Goal: Task Accomplishment & Management: Manage account settings

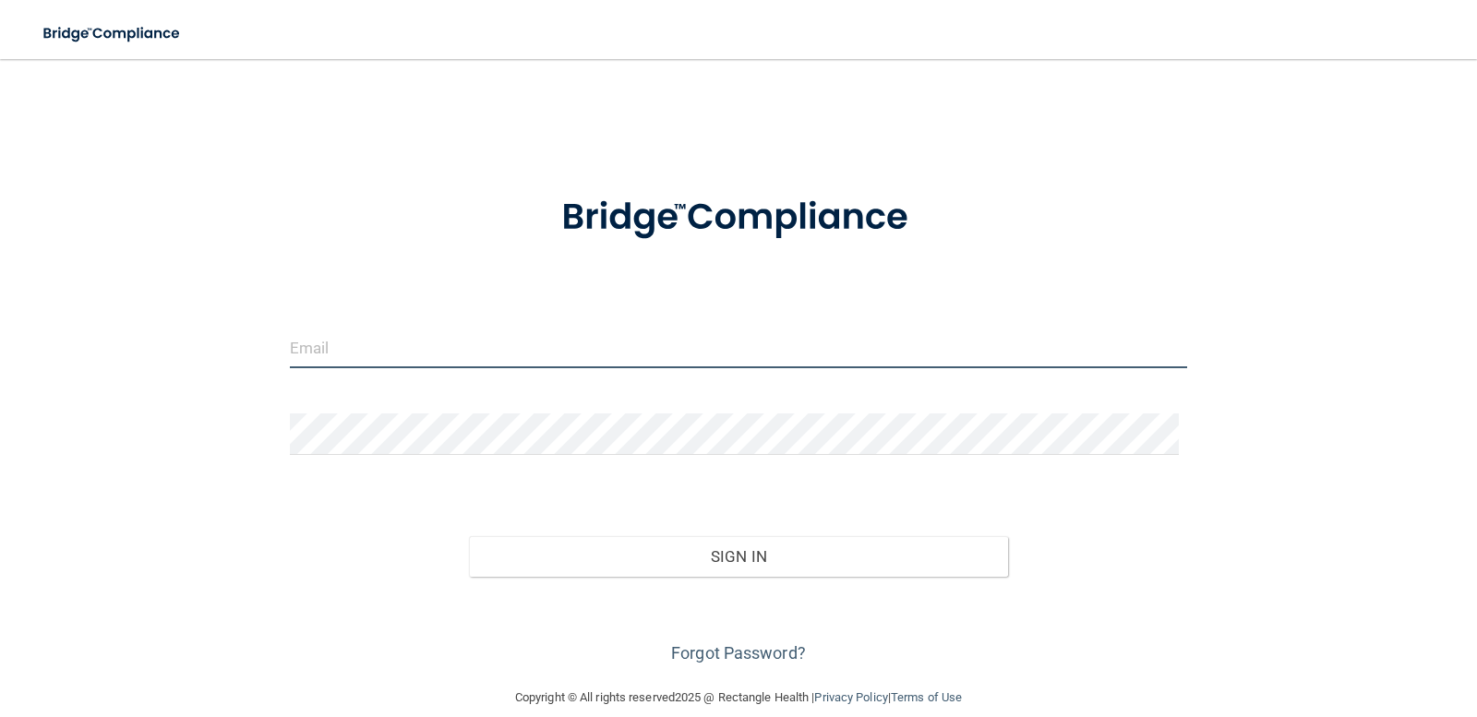
click at [828, 354] on input "email" at bounding box center [739, 348] width 898 height 42
type input "[EMAIL_ADDRESS][DOMAIN_NAME]"
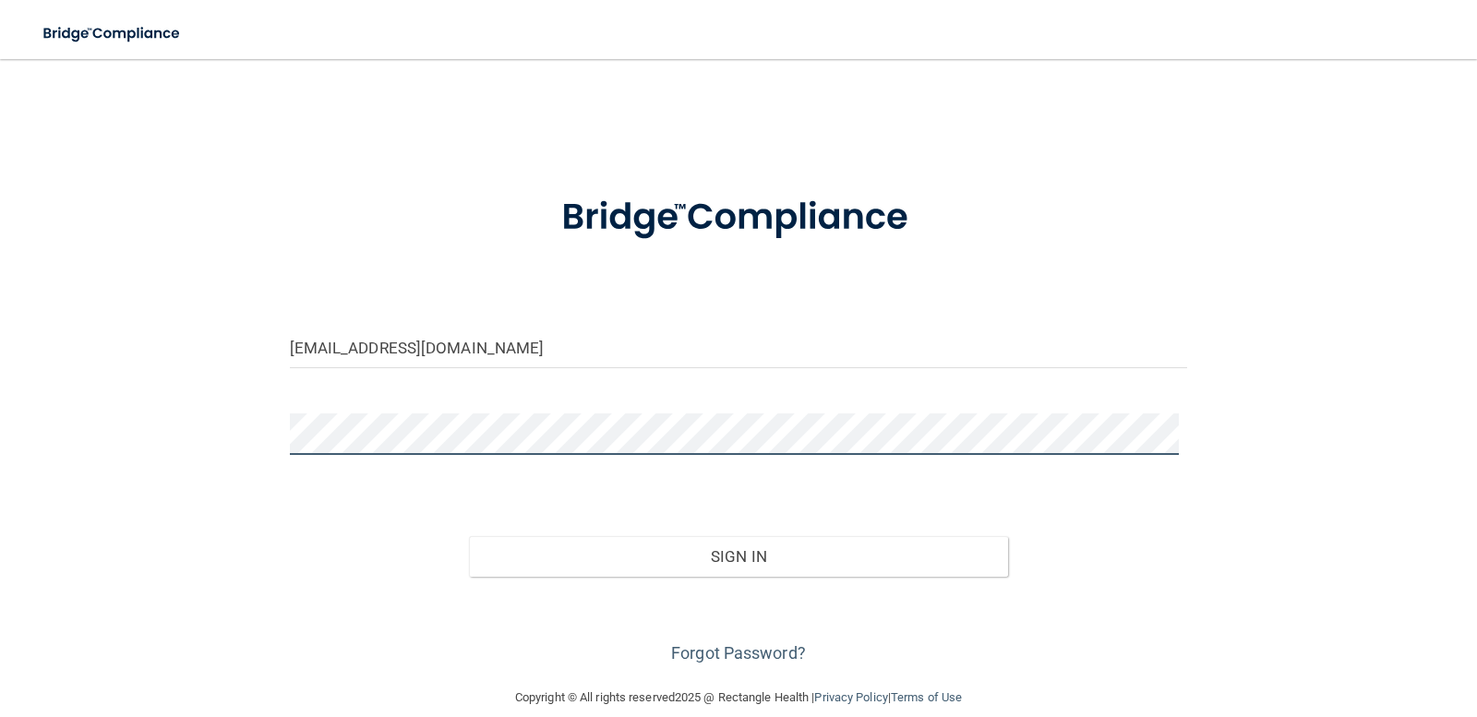
click at [469, 536] on button "Sign In" at bounding box center [738, 556] width 539 height 41
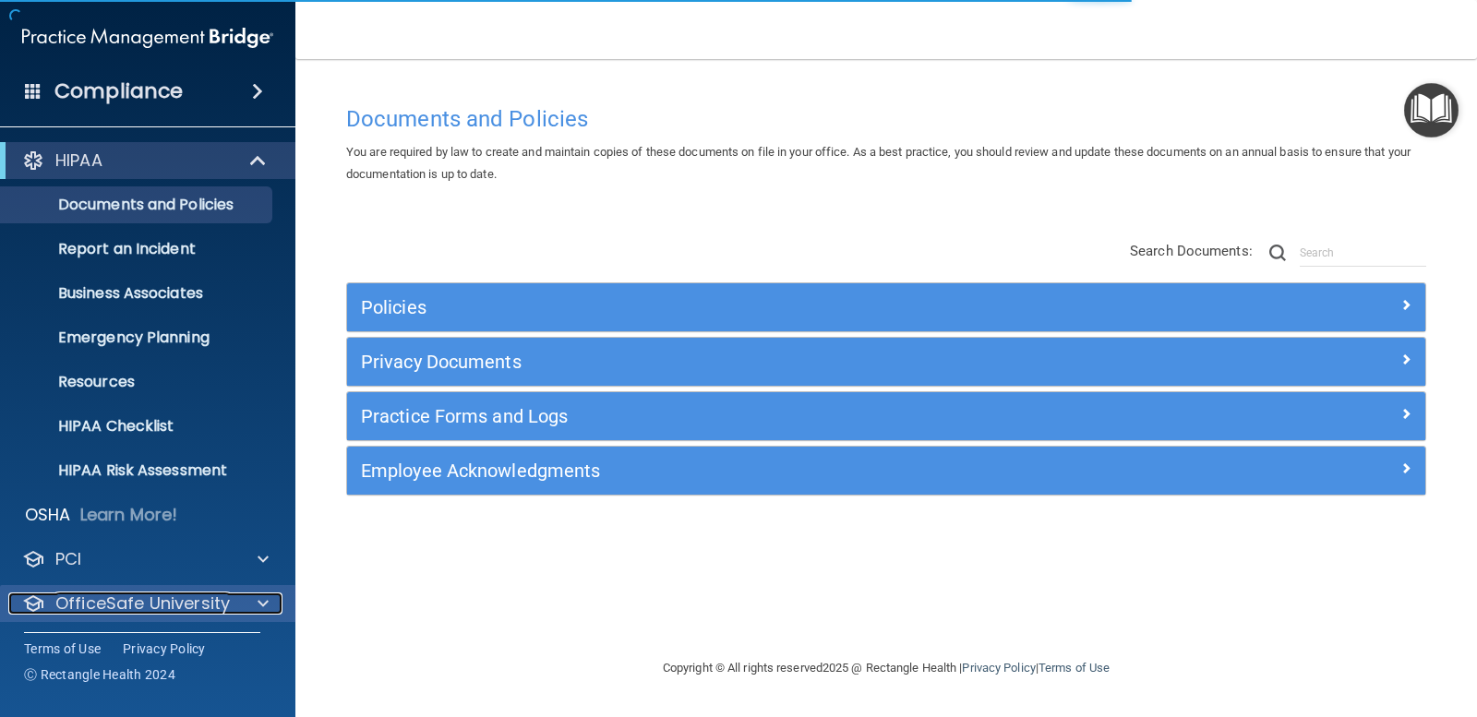
click at [254, 594] on div at bounding box center [260, 604] width 46 height 22
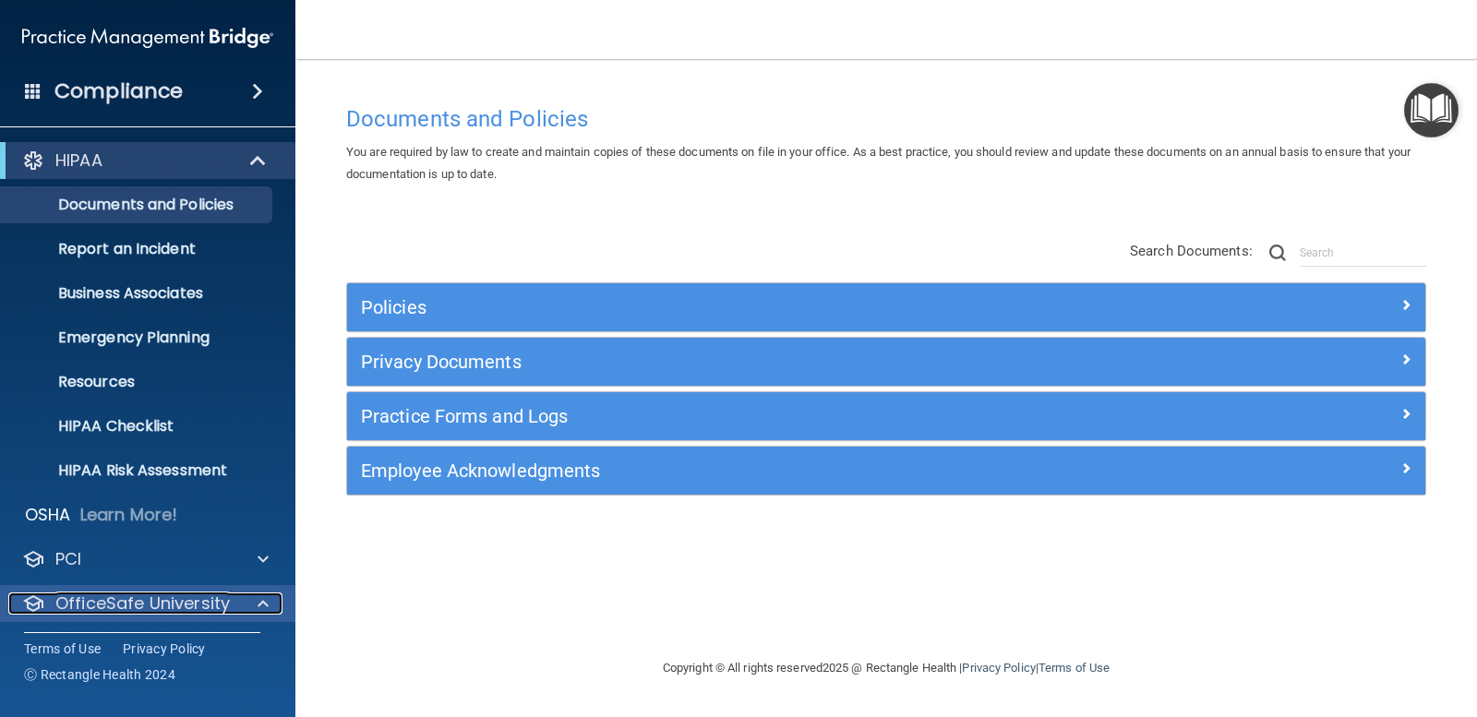
click at [209, 594] on p "OfficeSafe University" at bounding box center [142, 604] width 174 height 22
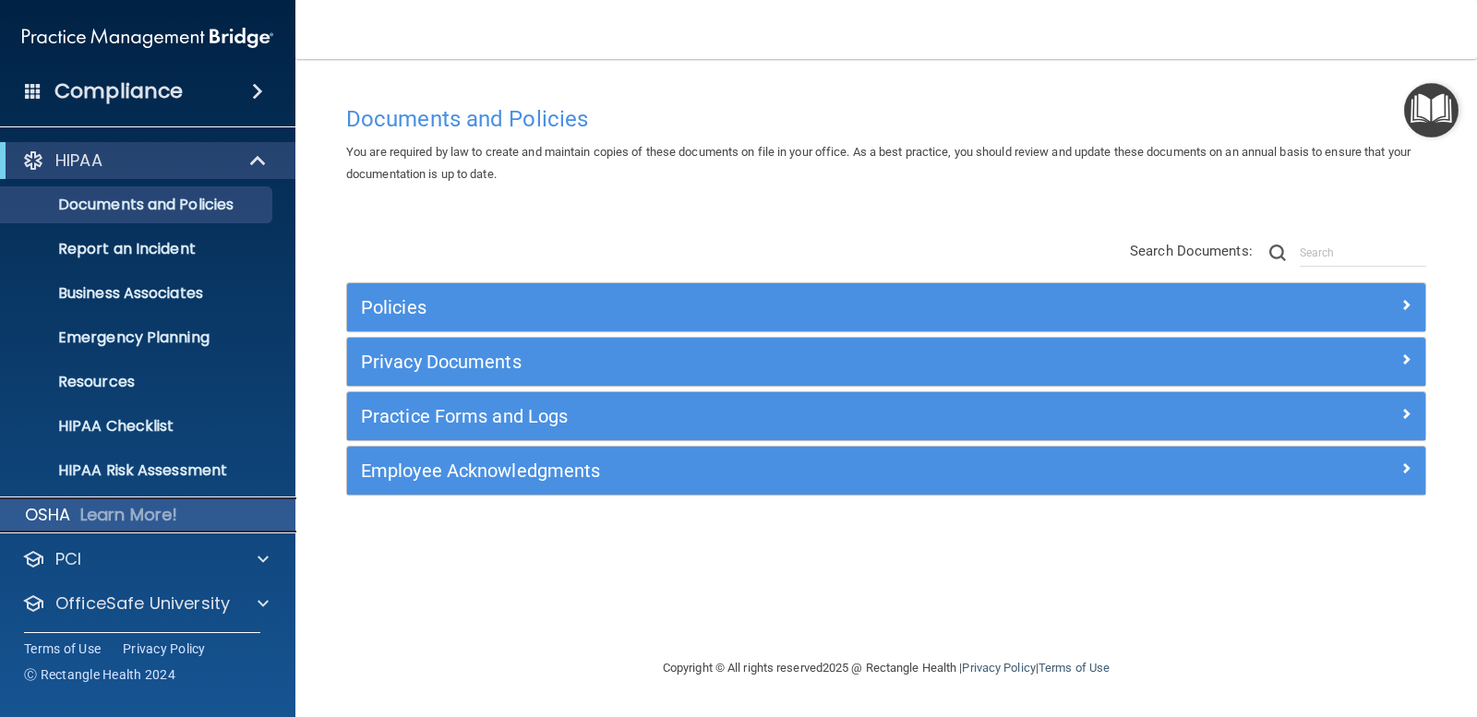
click at [54, 511] on p "OSHA" at bounding box center [48, 515] width 46 height 22
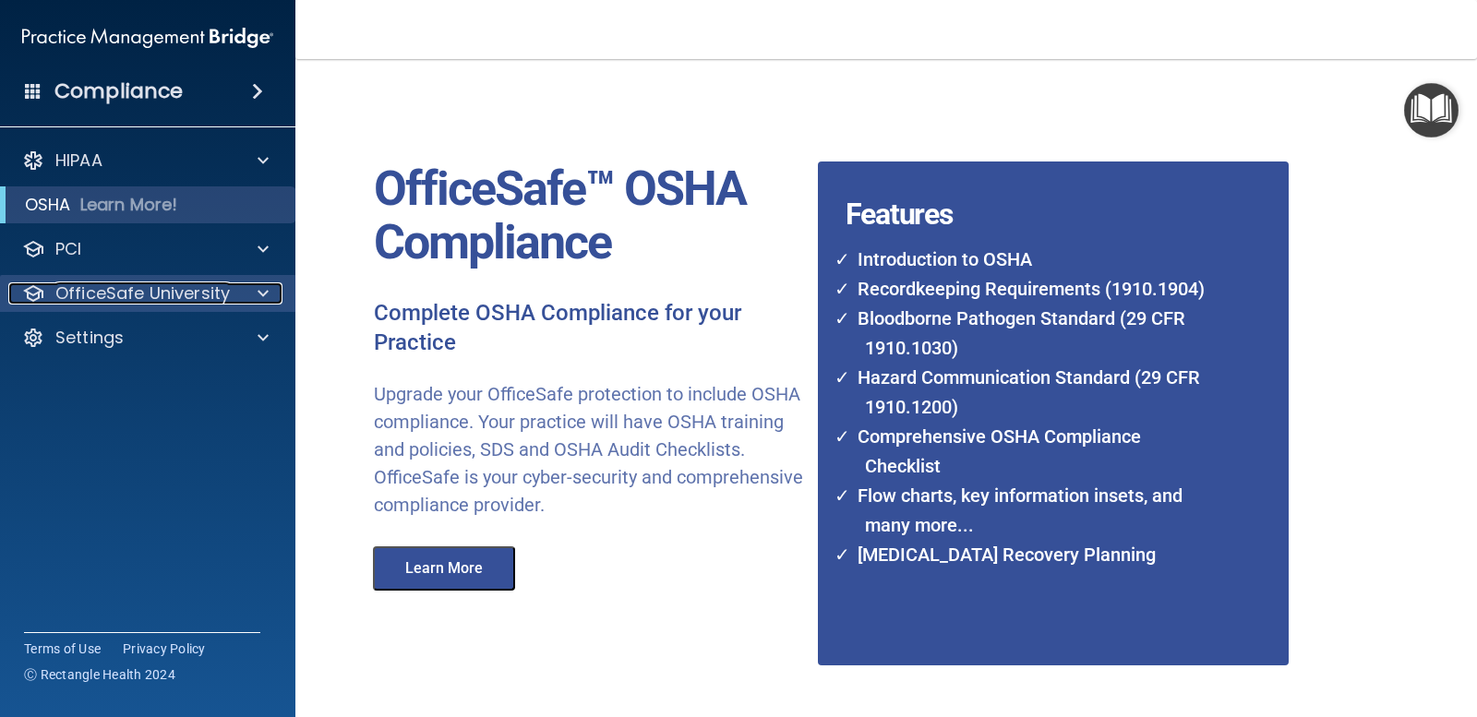
click at [144, 296] on p "OfficeSafe University" at bounding box center [142, 293] width 174 height 22
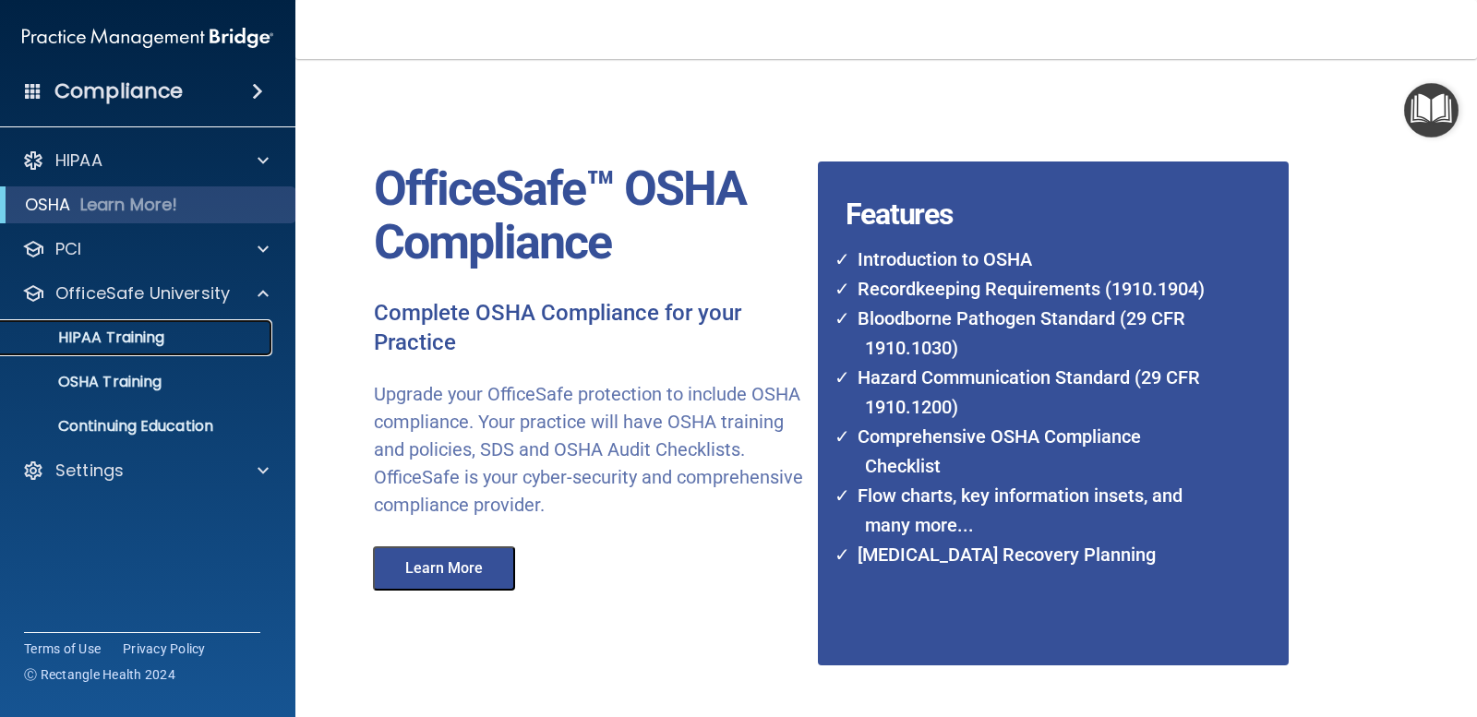
click at [114, 342] on p "HIPAA Training" at bounding box center [88, 338] width 152 height 18
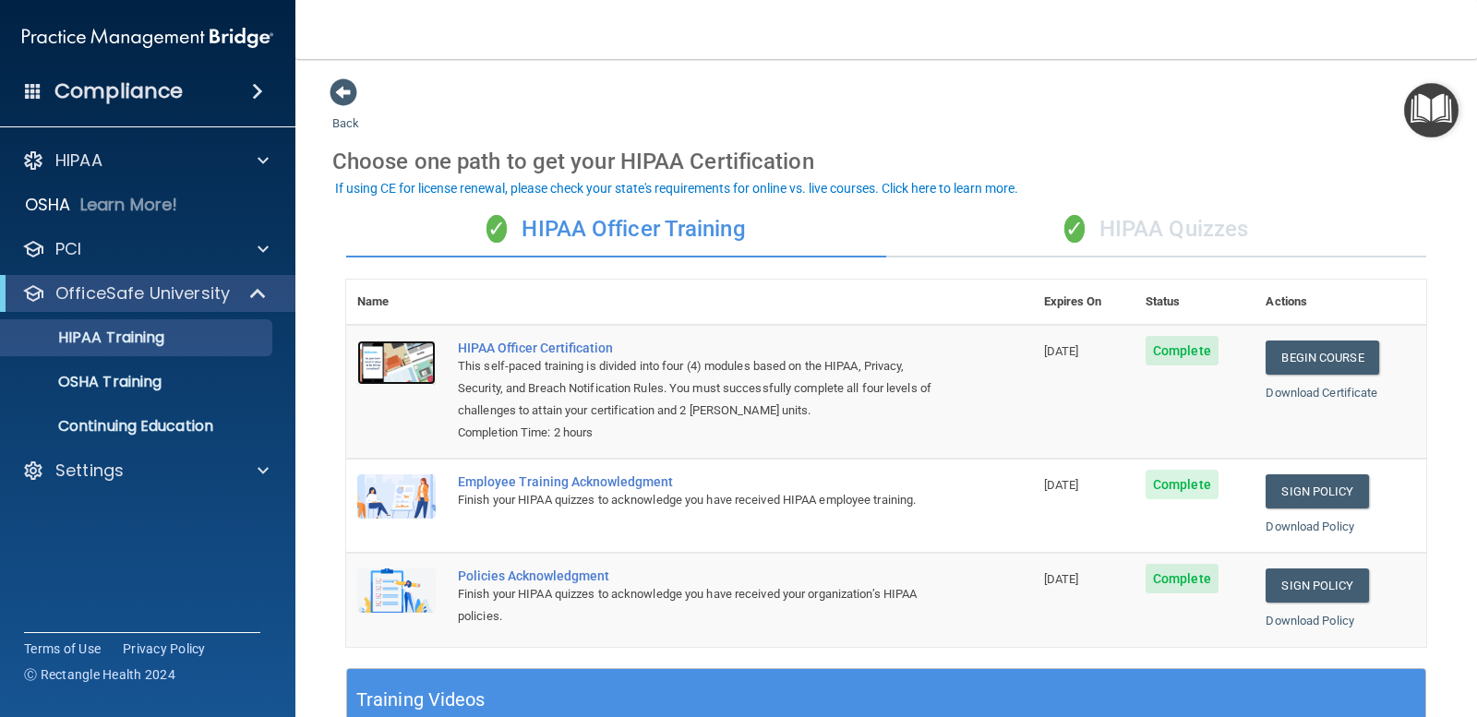
click at [391, 360] on img at bounding box center [396, 363] width 78 height 44
click at [607, 482] on div "Employee Training Acknowledgment" at bounding box center [699, 481] width 483 height 15
click at [420, 511] on img at bounding box center [396, 496] width 78 height 44
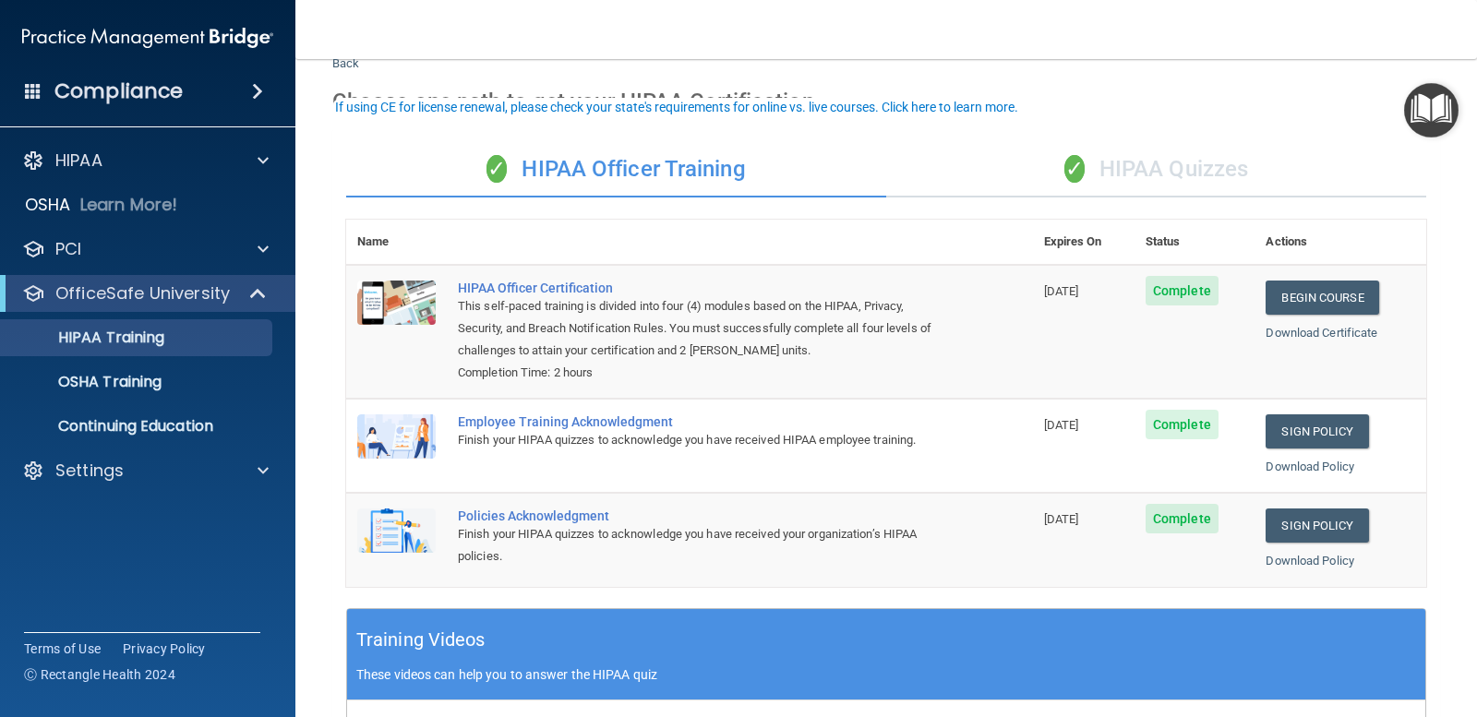
scroll to position [92, 0]
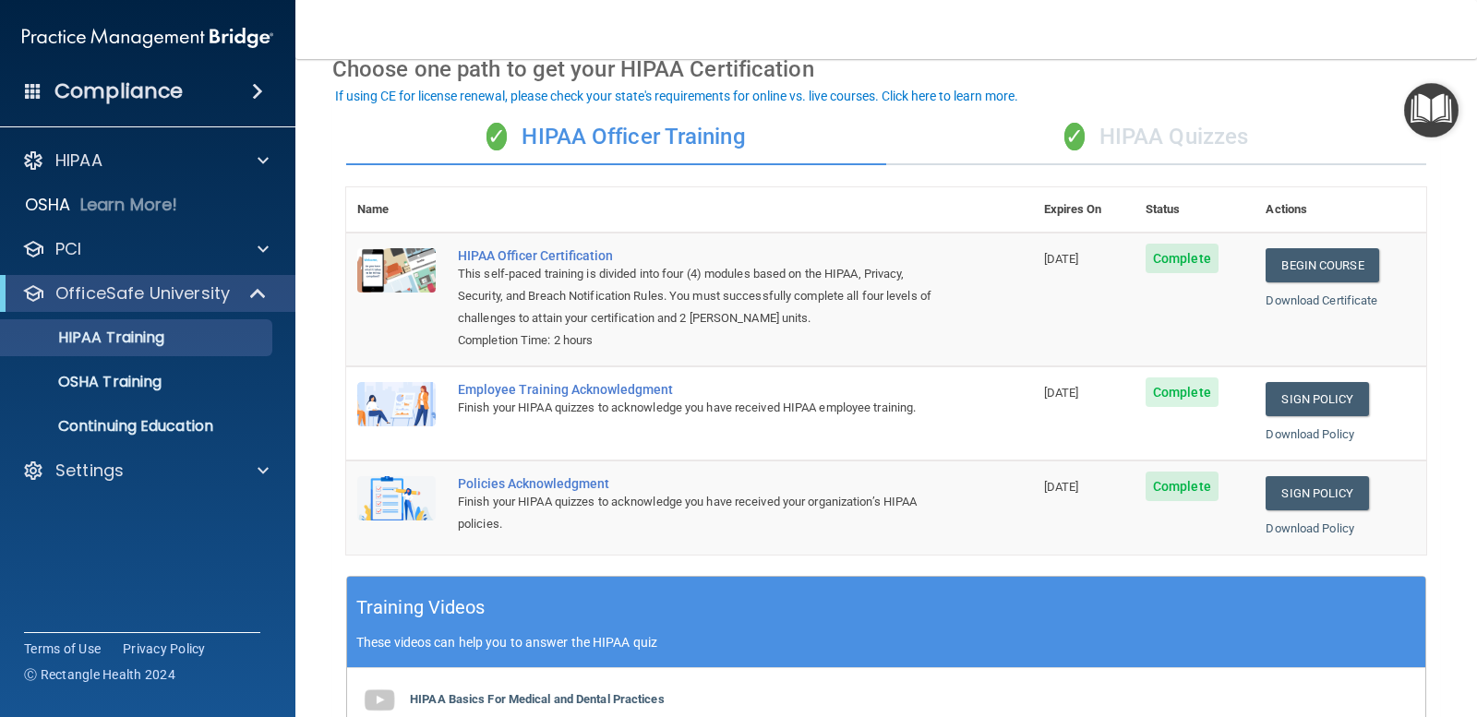
click at [581, 397] on div "Employee Training Acknowledgment" at bounding box center [699, 389] width 483 height 15
click at [416, 403] on img at bounding box center [396, 404] width 78 height 44
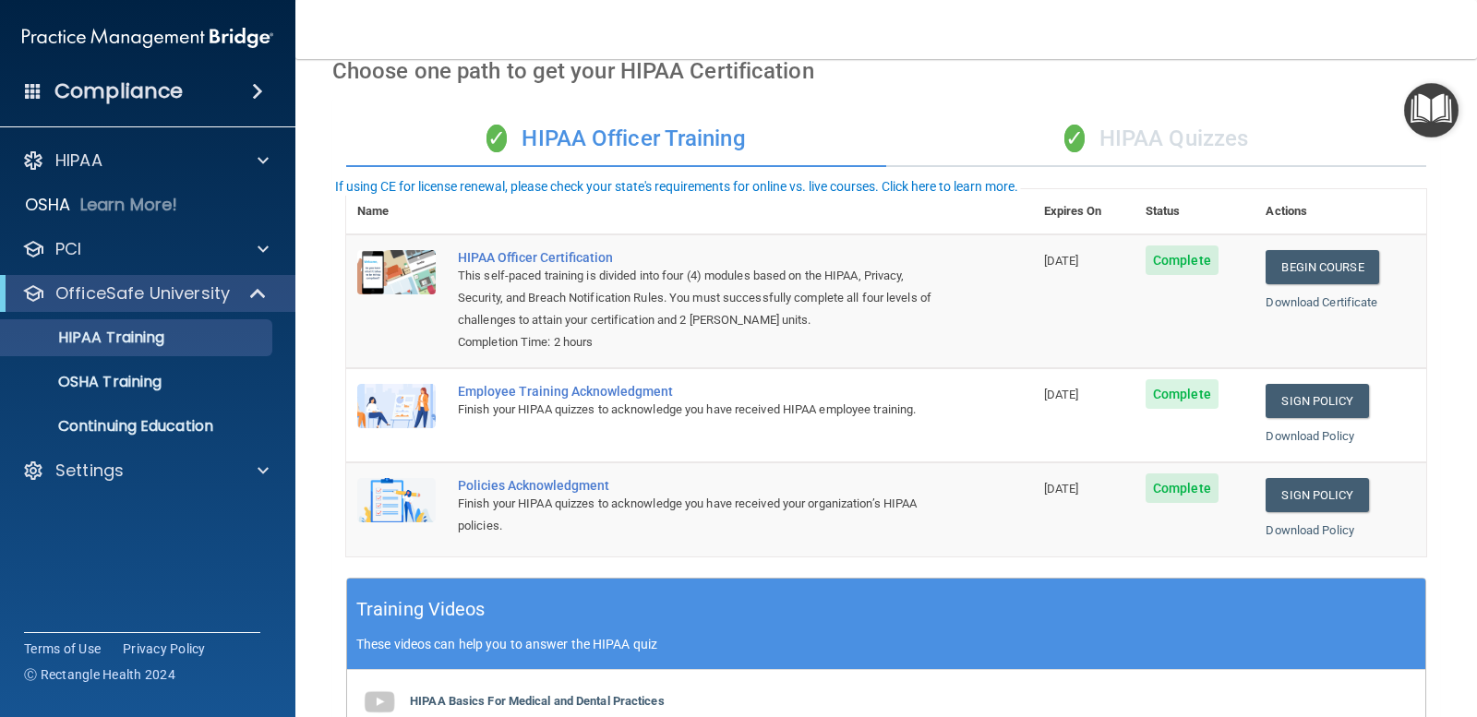
scroll to position [0, 0]
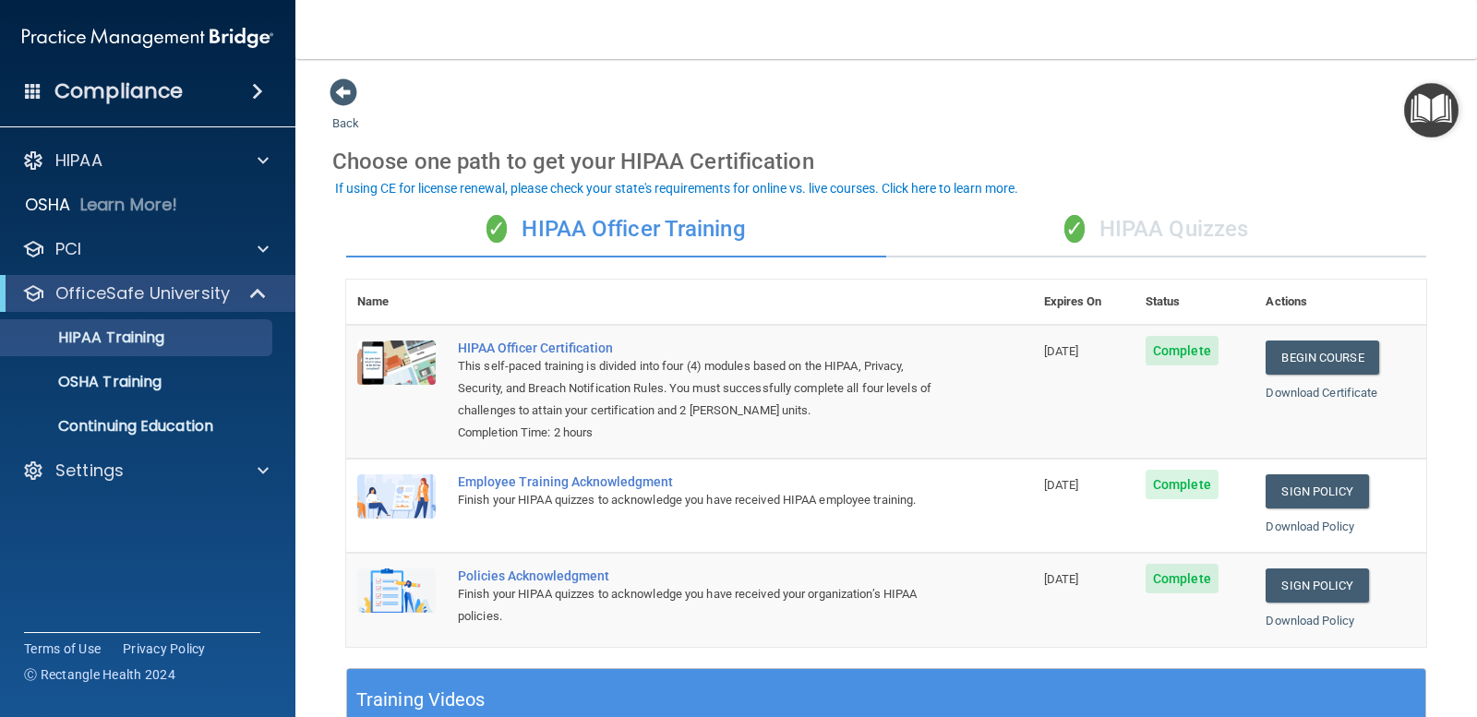
click at [1205, 224] on div "✓ HIPAA Quizzes" at bounding box center [1156, 229] width 540 height 55
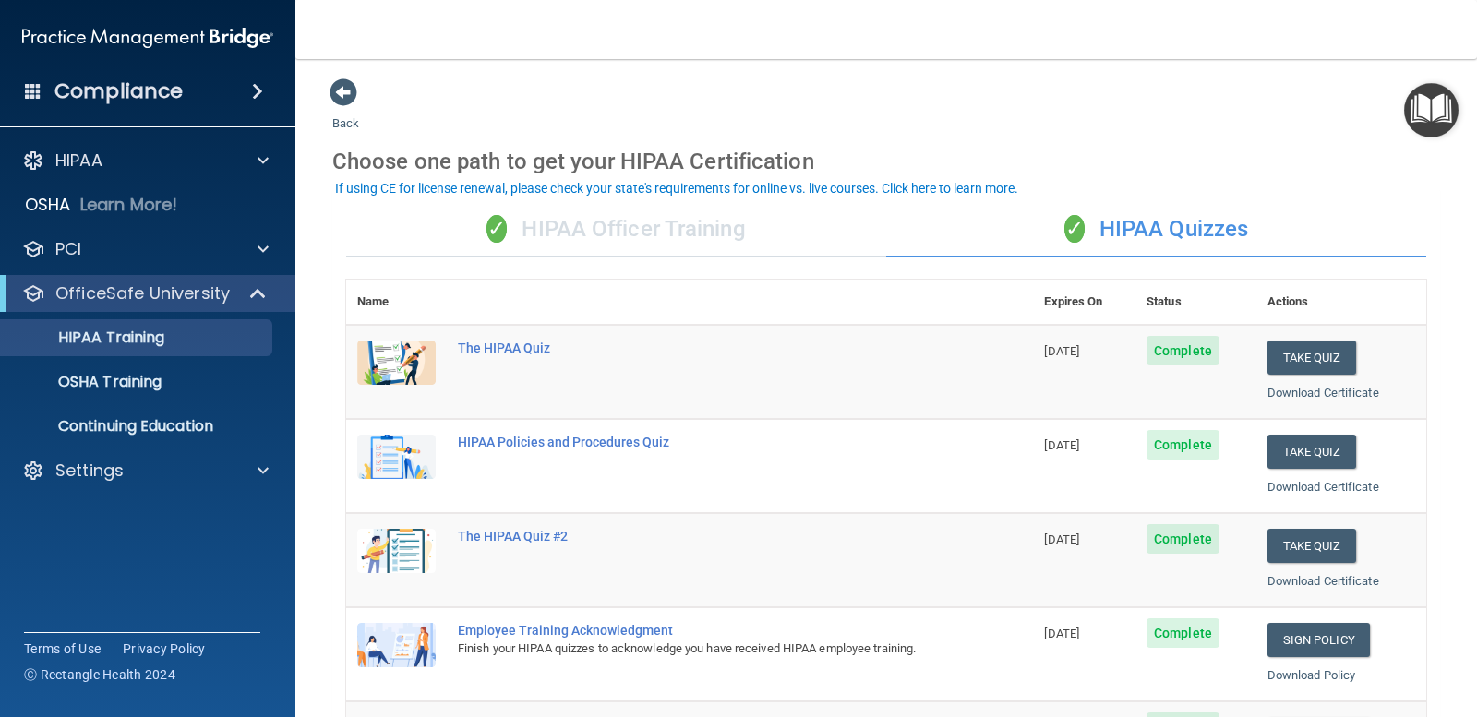
click at [682, 235] on div "✓ HIPAA Officer Training" at bounding box center [616, 229] width 540 height 55
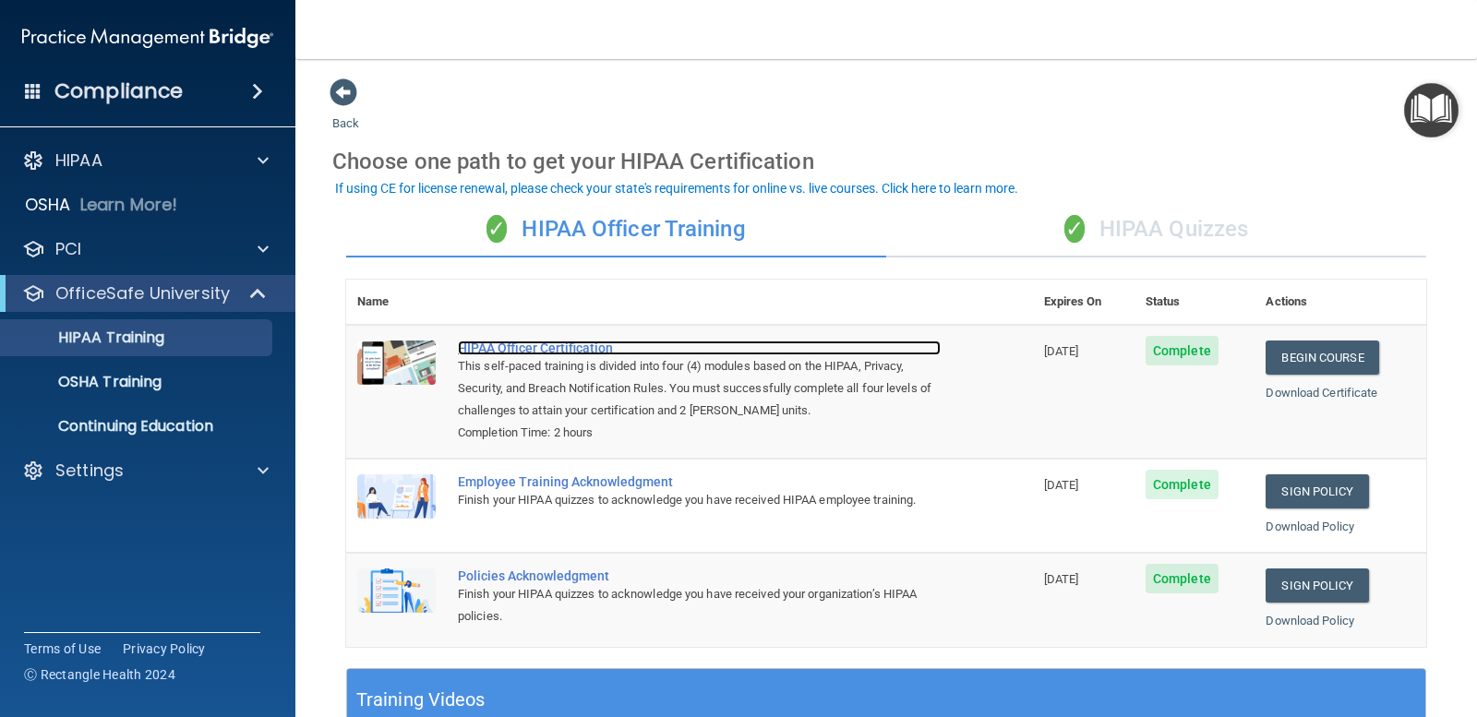
click at [597, 342] on div "HIPAA Officer Certification" at bounding box center [699, 348] width 483 height 15
click at [1146, 211] on div "✓ HIPAA Quizzes" at bounding box center [1156, 229] width 540 height 55
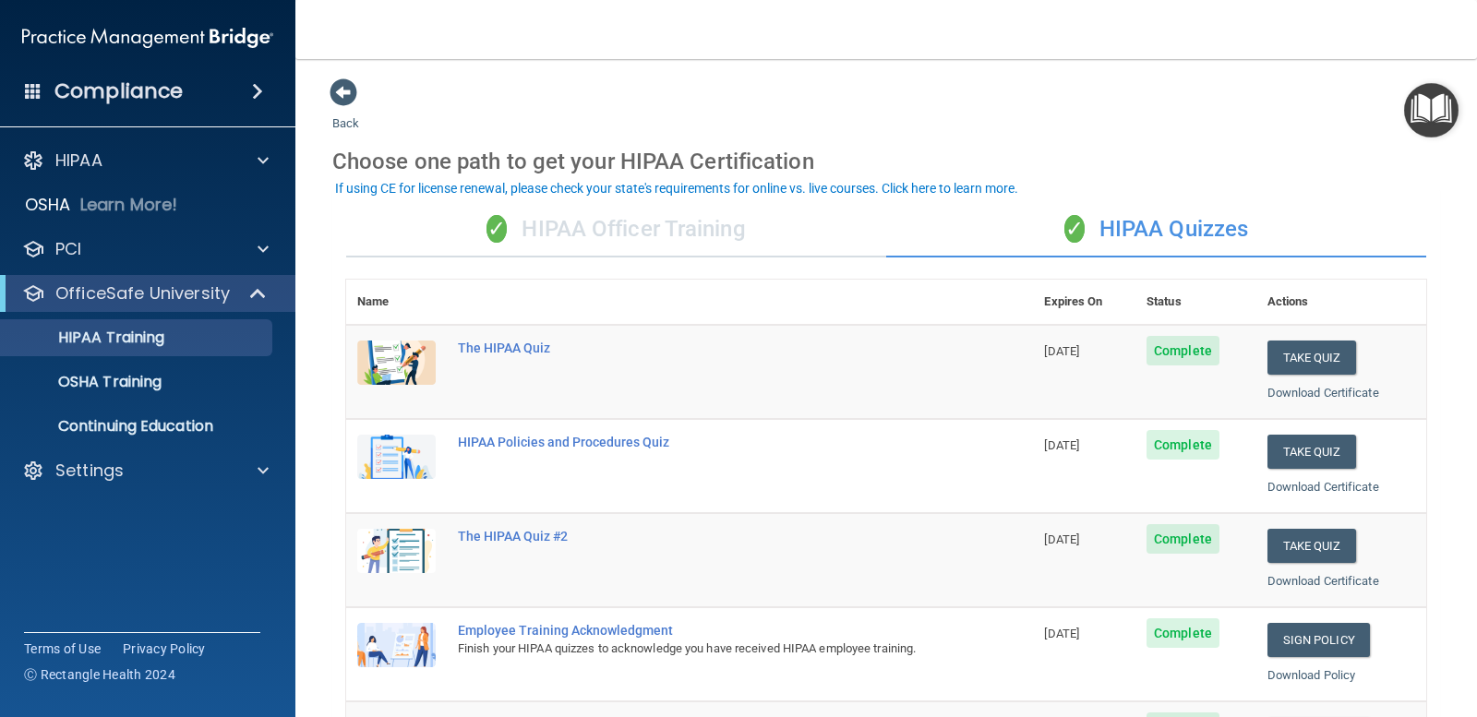
click at [696, 225] on div "✓ HIPAA Officer Training" at bounding box center [616, 229] width 540 height 55
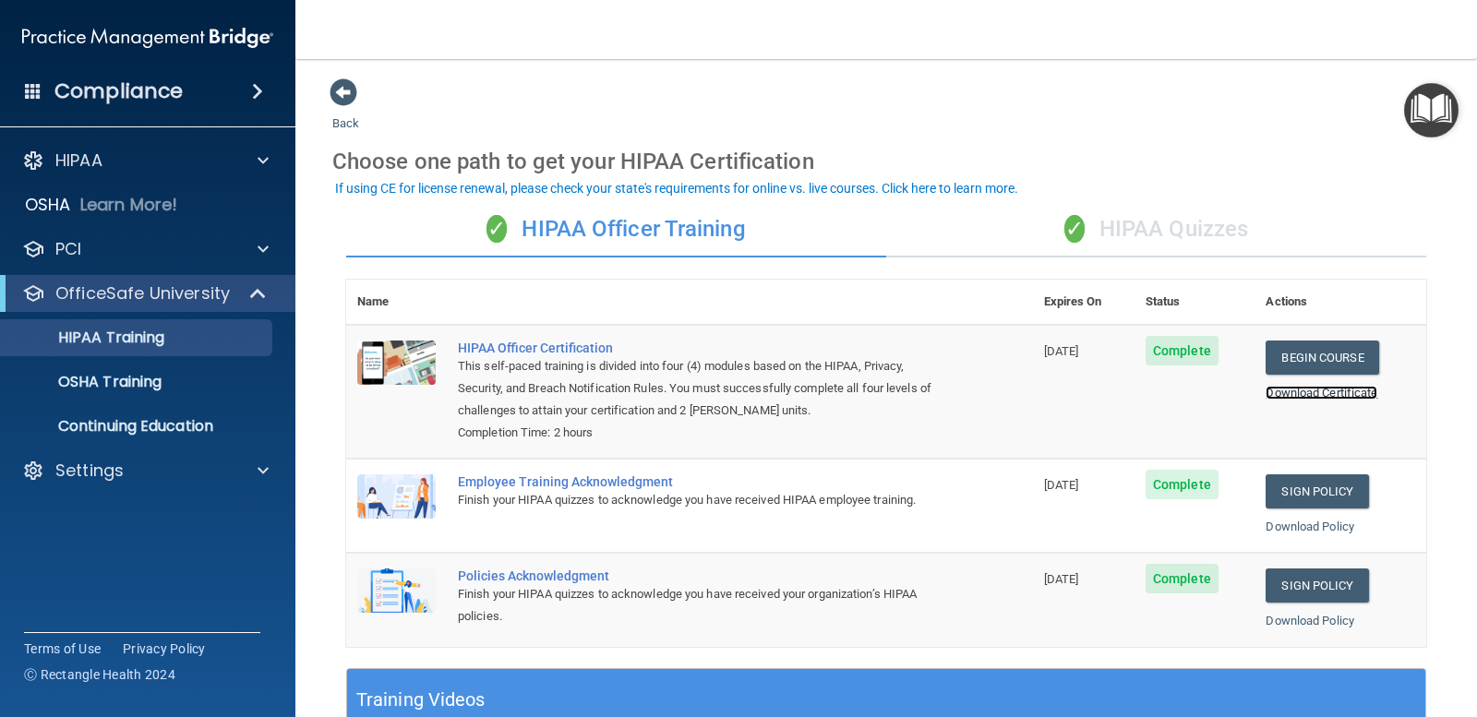
click at [1312, 395] on link "Download Certificate" at bounding box center [1322, 393] width 112 height 14
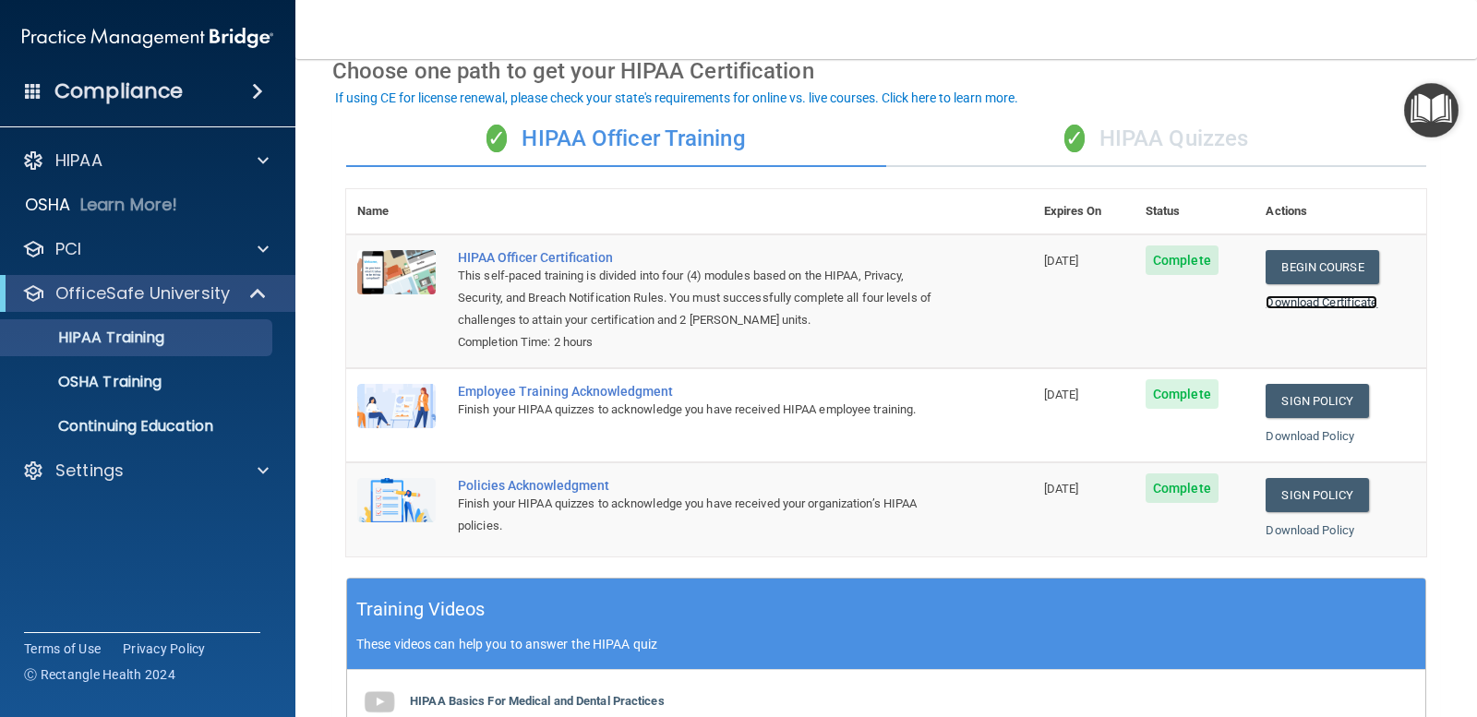
scroll to position [277, 0]
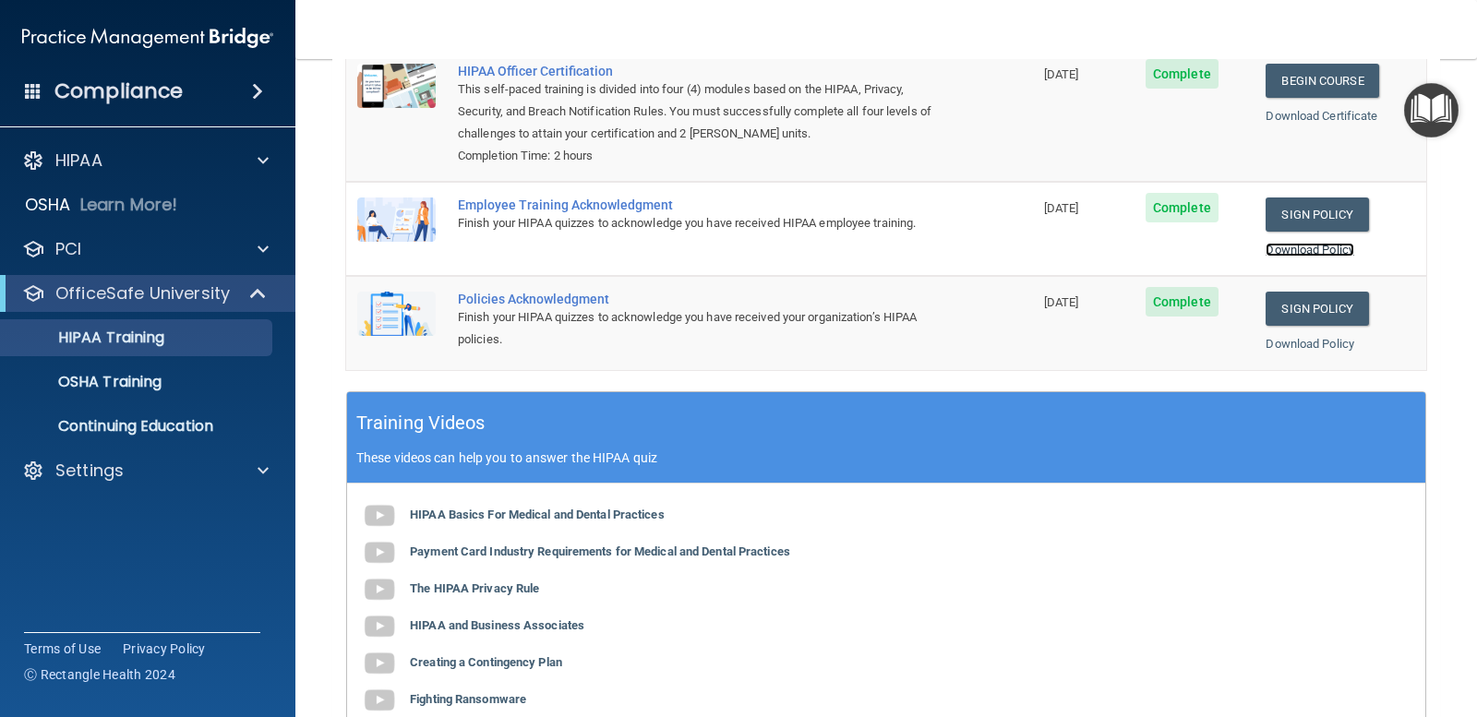
click at [1303, 245] on link "Download Policy" at bounding box center [1310, 250] width 89 height 14
click at [1304, 344] on link "Download Policy" at bounding box center [1310, 344] width 89 height 14
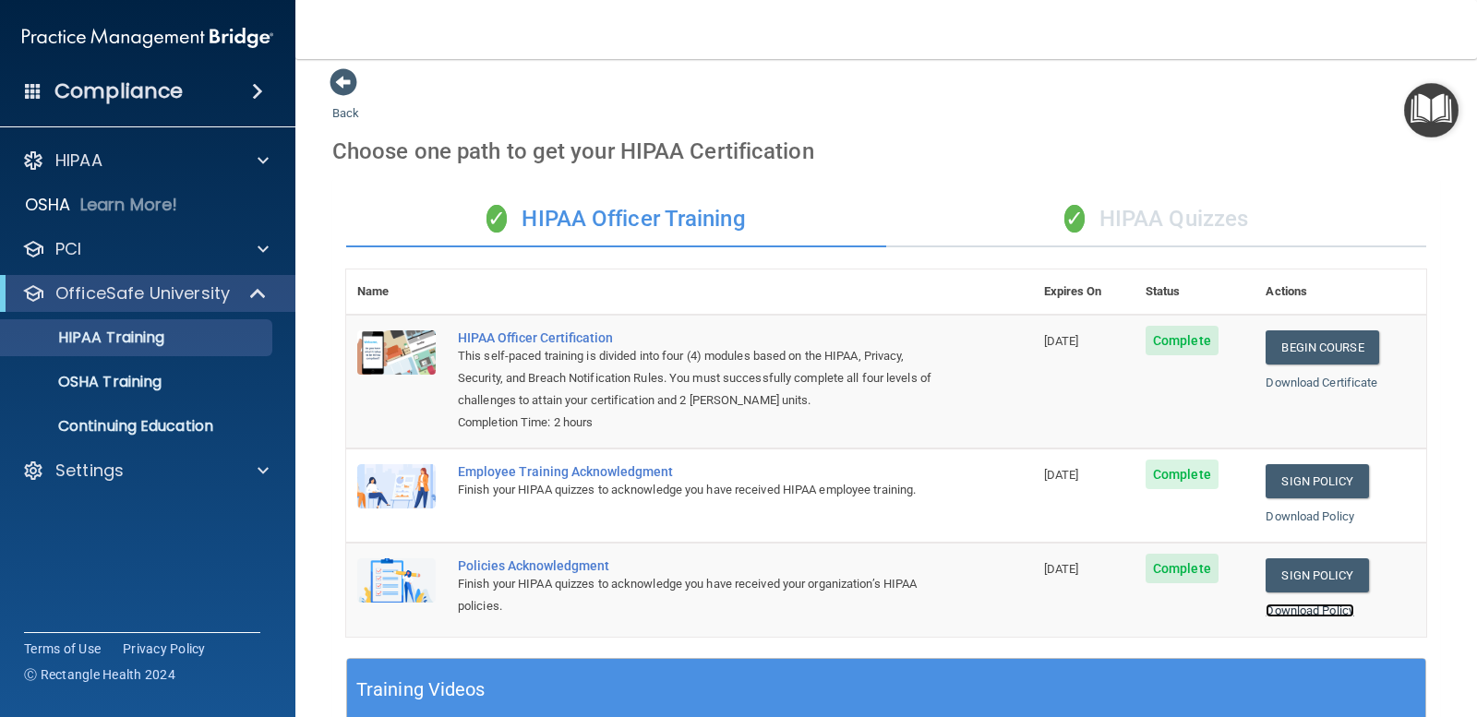
scroll to position [0, 0]
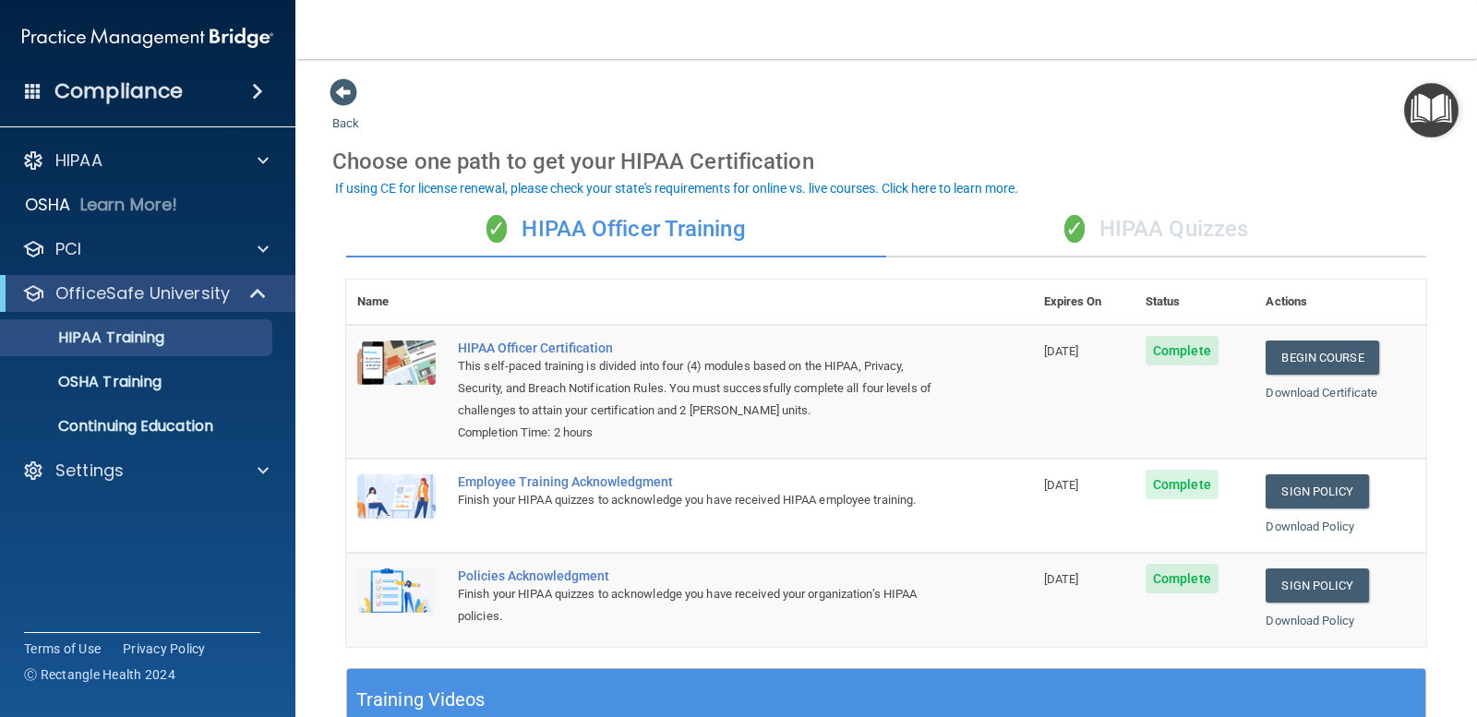
click at [1165, 231] on div "✓ HIPAA Quizzes" at bounding box center [1156, 229] width 540 height 55
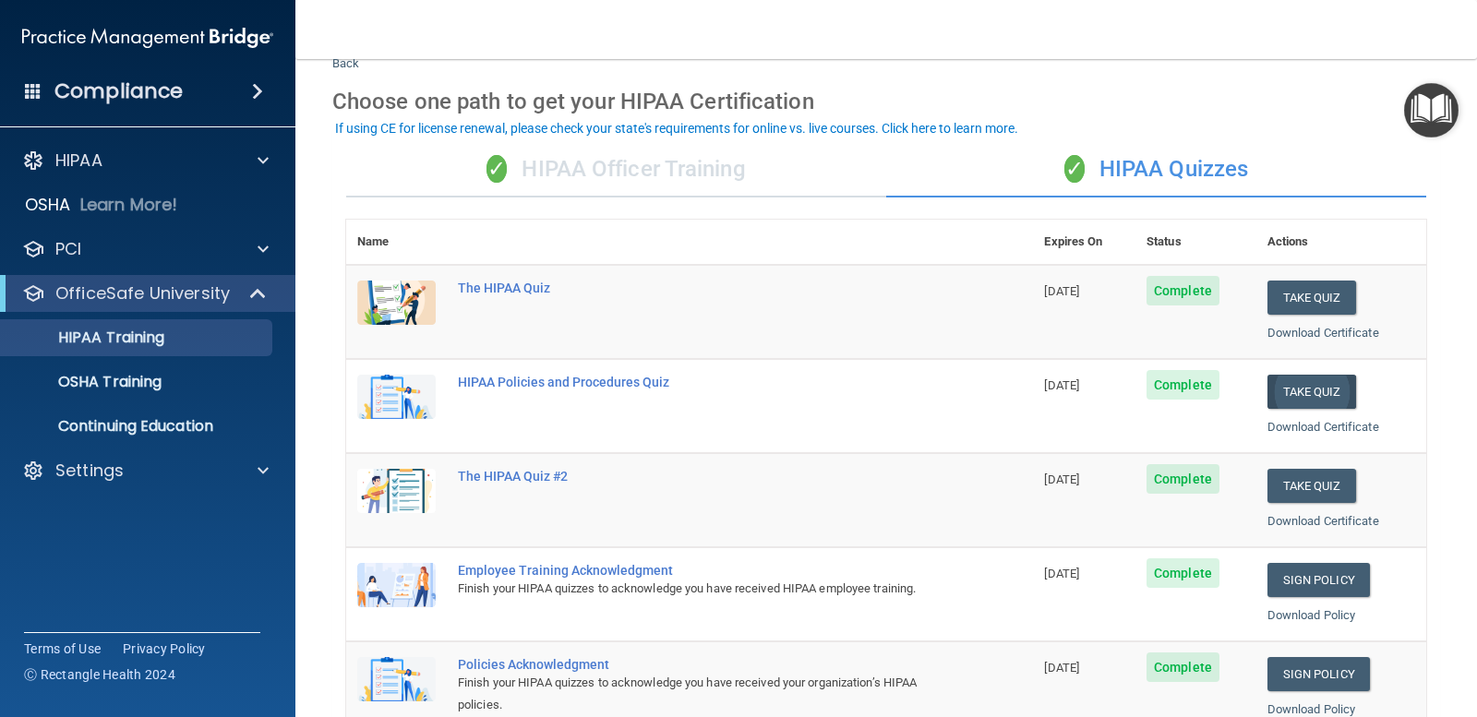
scroll to position [92, 0]
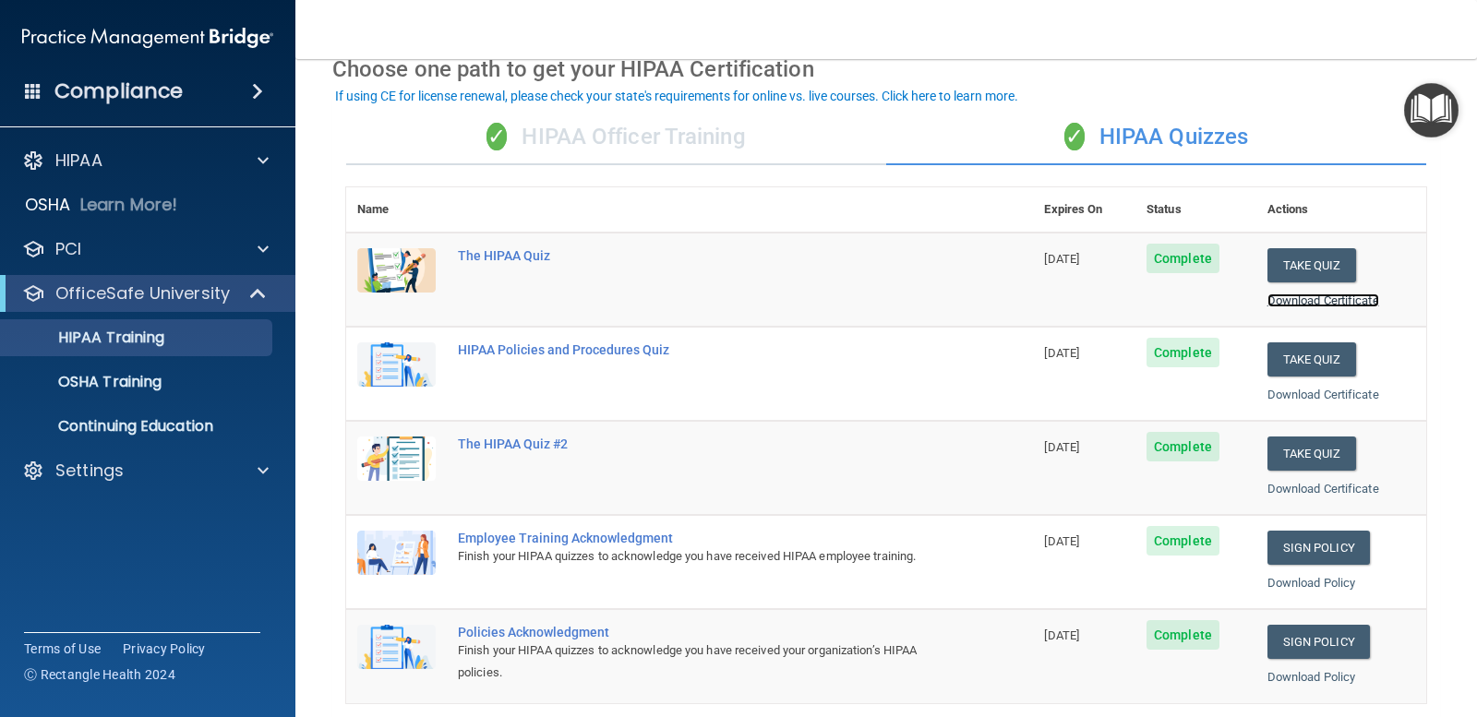
click at [1358, 297] on link "Download Certificate" at bounding box center [1323, 301] width 112 height 14
click at [1280, 399] on link "Download Certificate" at bounding box center [1323, 395] width 112 height 14
click at [1345, 486] on link "Download Certificate" at bounding box center [1323, 489] width 112 height 14
click at [1335, 591] on div "Download Policy" at bounding box center [1341, 583] width 148 height 22
click at [1333, 585] on link "Download Policy" at bounding box center [1311, 583] width 89 height 14
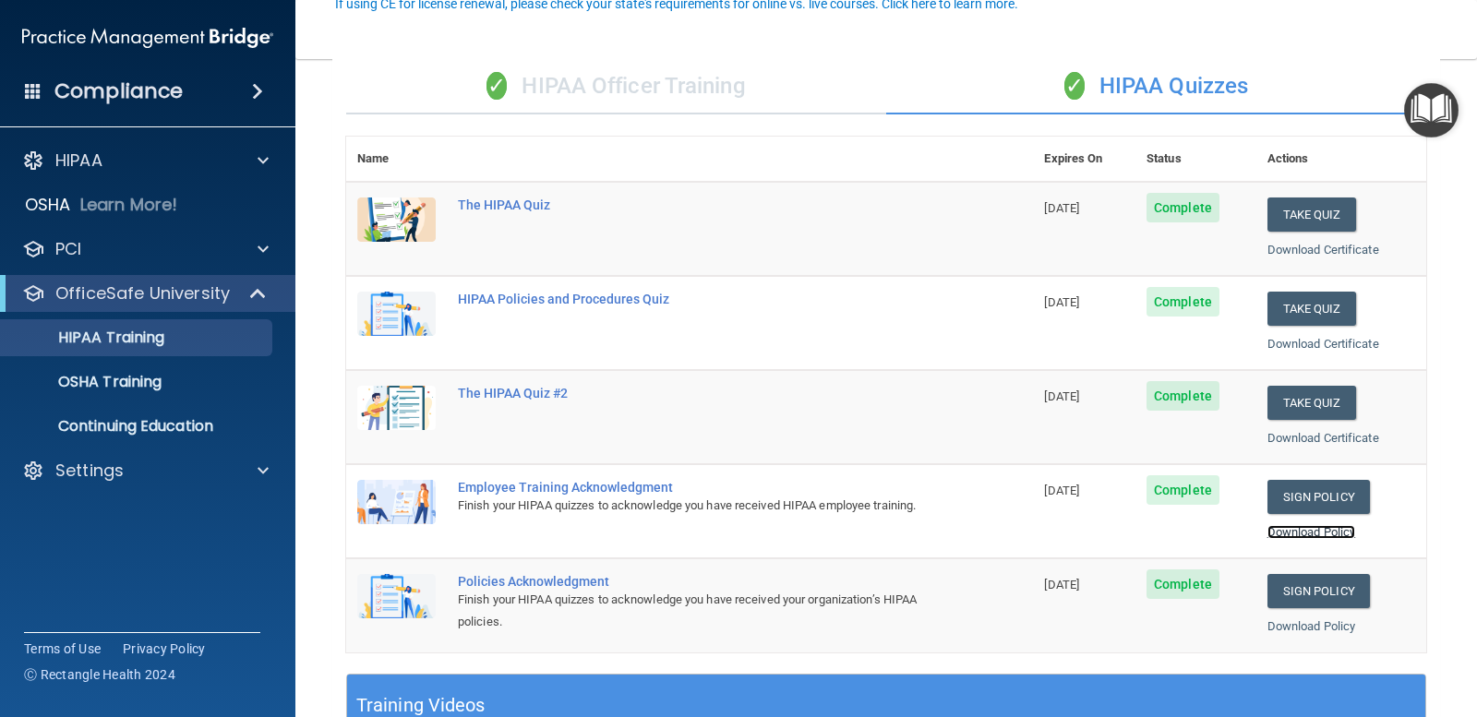
scroll to position [185, 0]
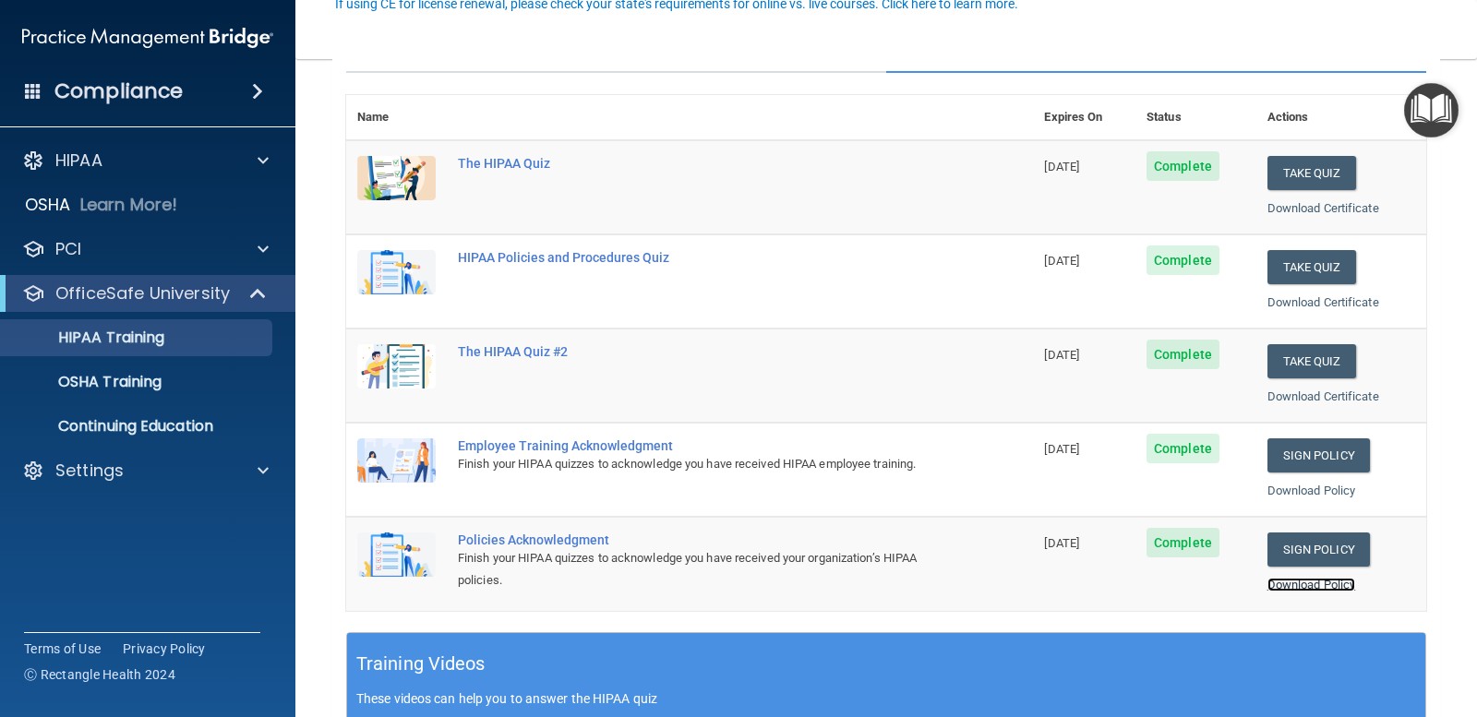
click at [1322, 583] on link "Download Policy" at bounding box center [1311, 585] width 89 height 14
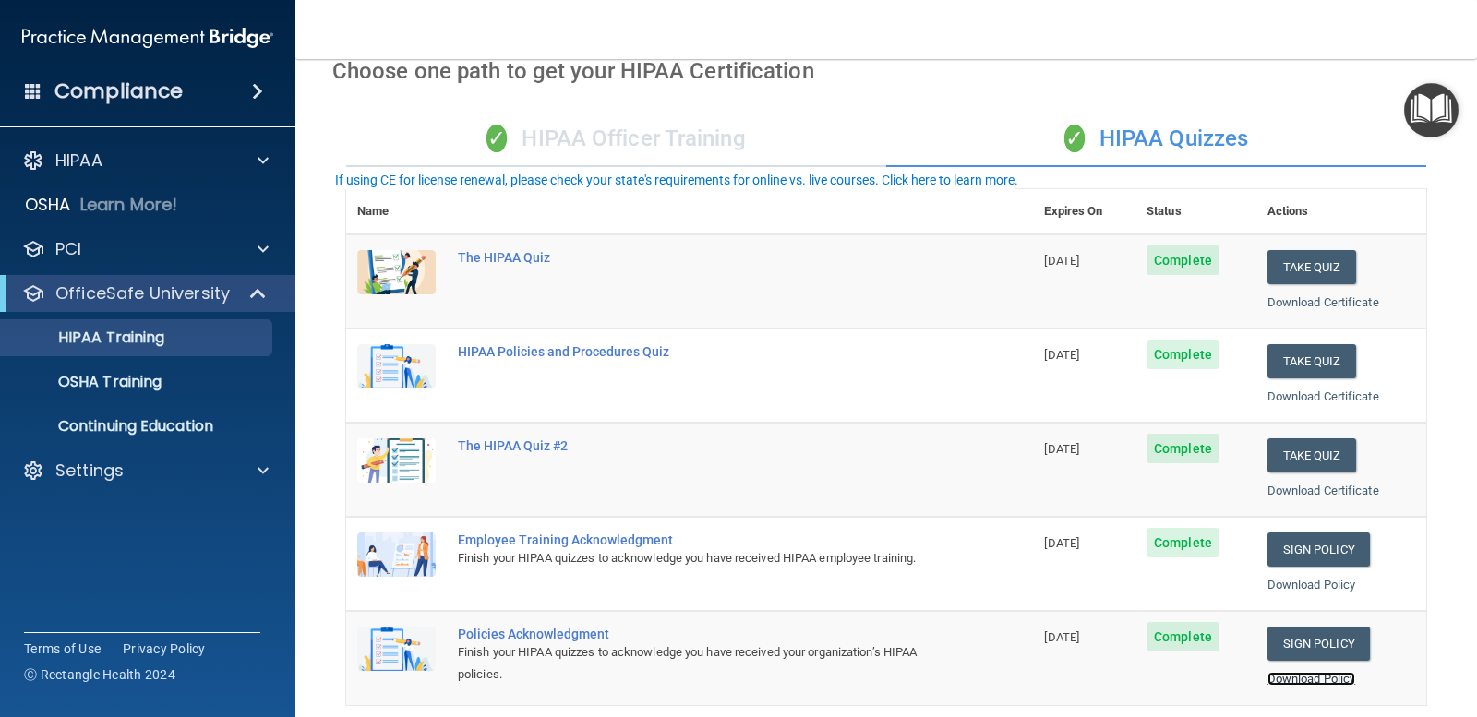
scroll to position [0, 0]
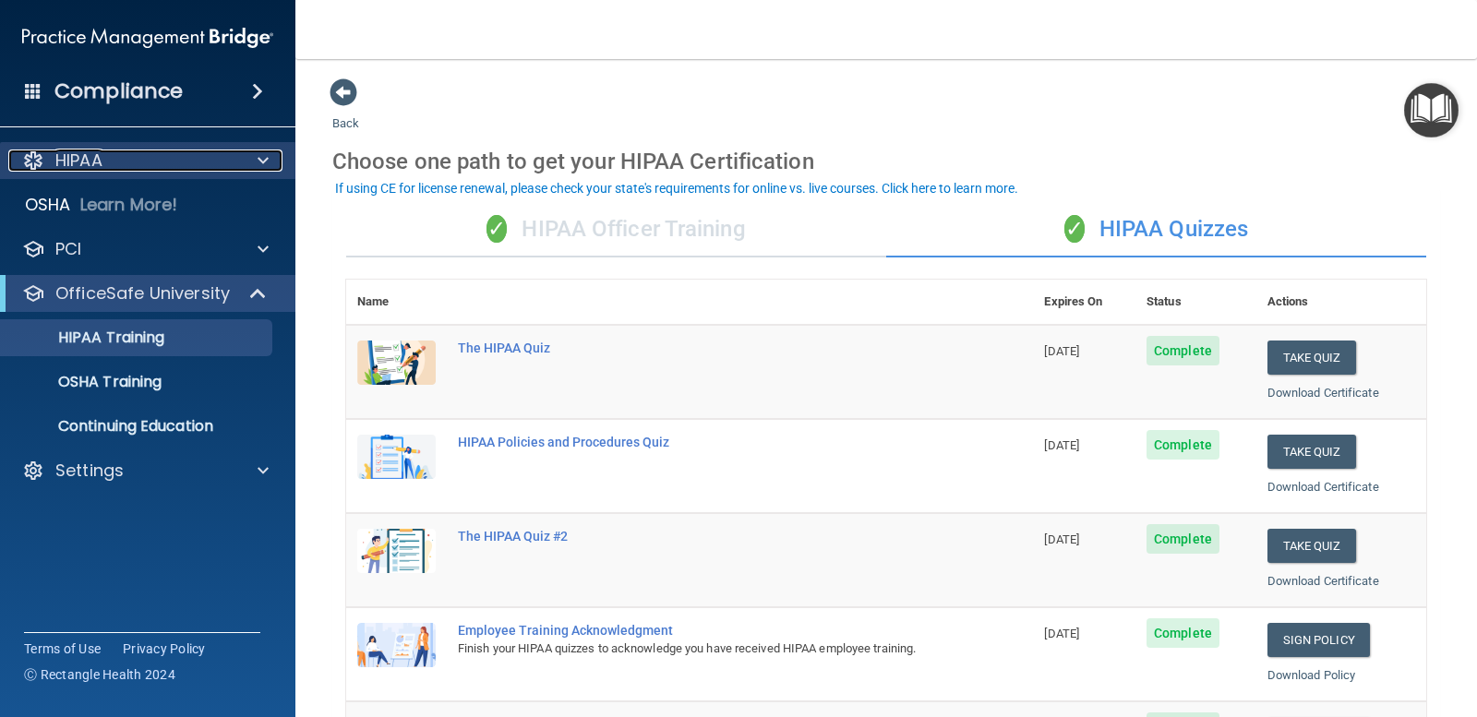
click at [31, 160] on div at bounding box center [33, 161] width 22 height 22
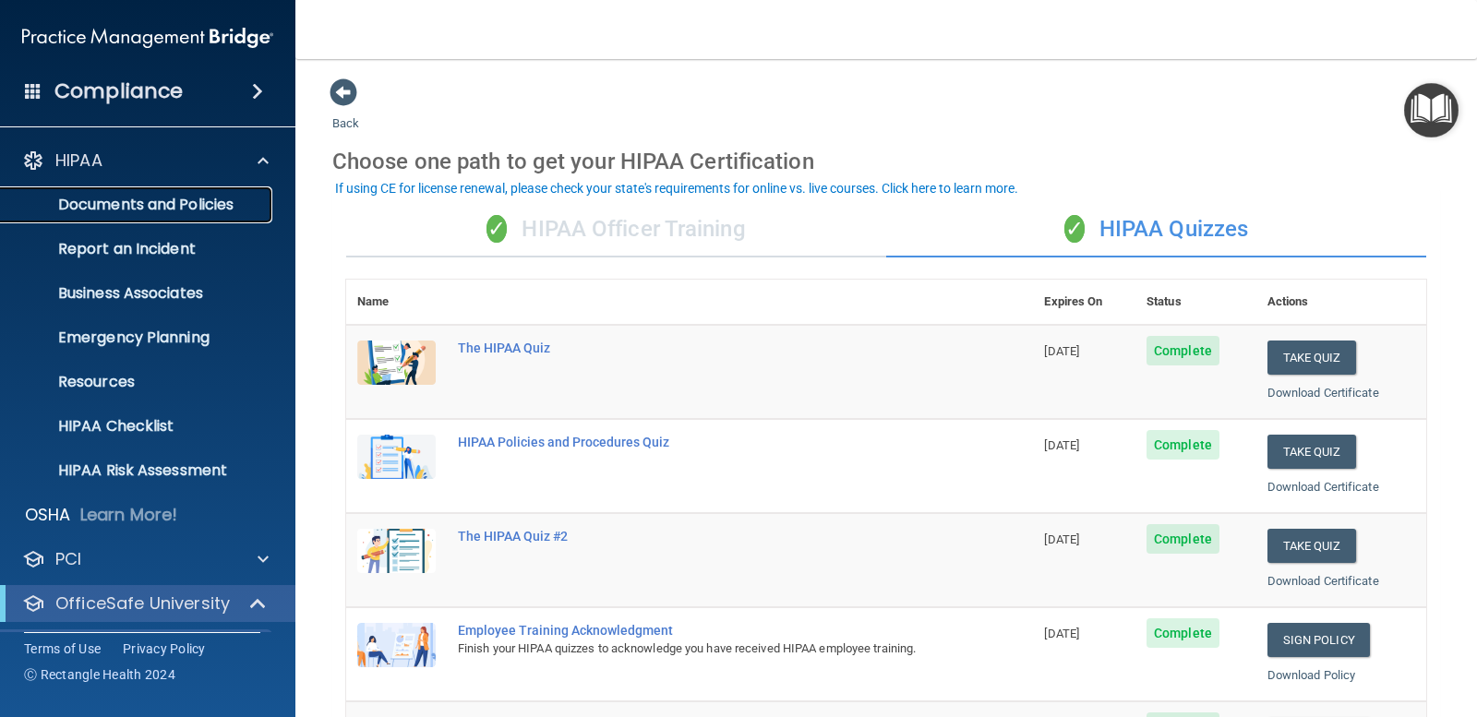
click at [184, 199] on p "Documents and Policies" at bounding box center [138, 205] width 252 height 18
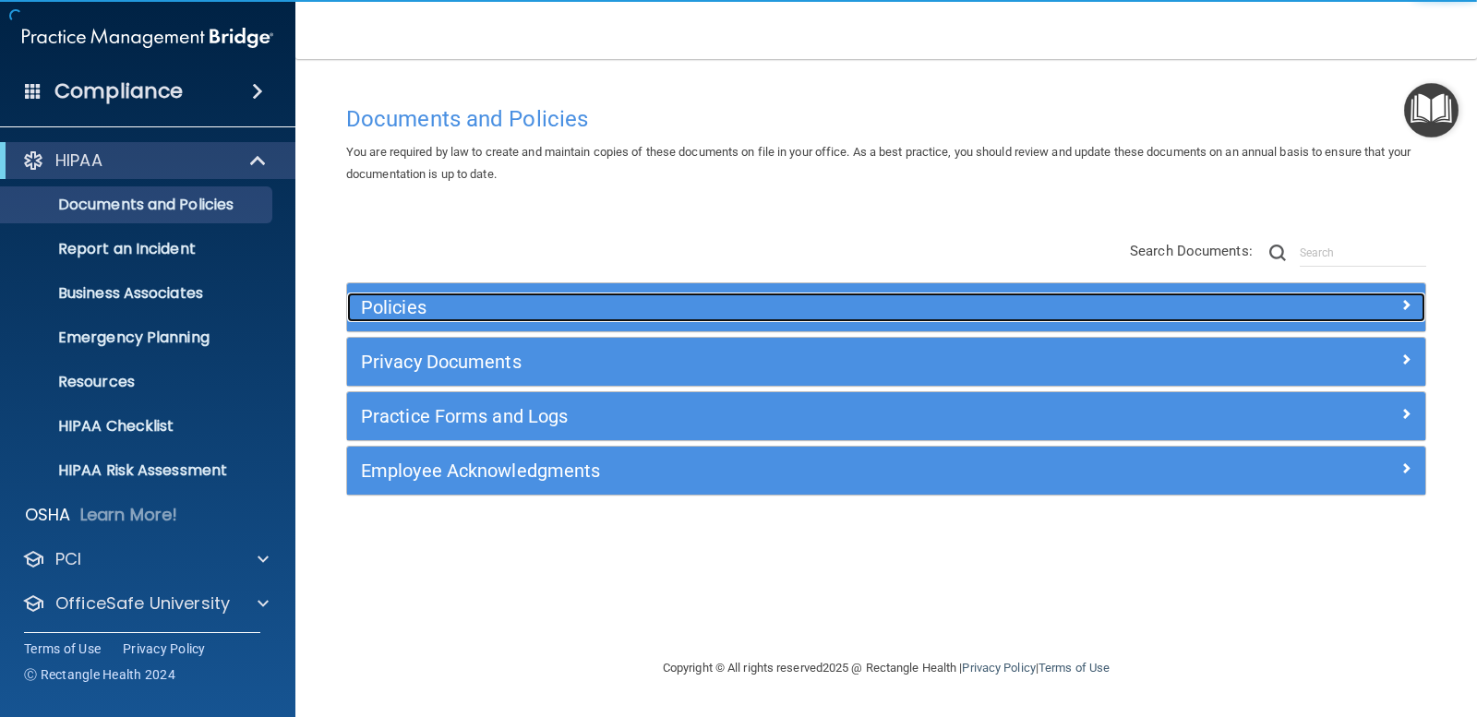
click at [491, 308] on h5 "Policies" at bounding box center [751, 307] width 781 height 20
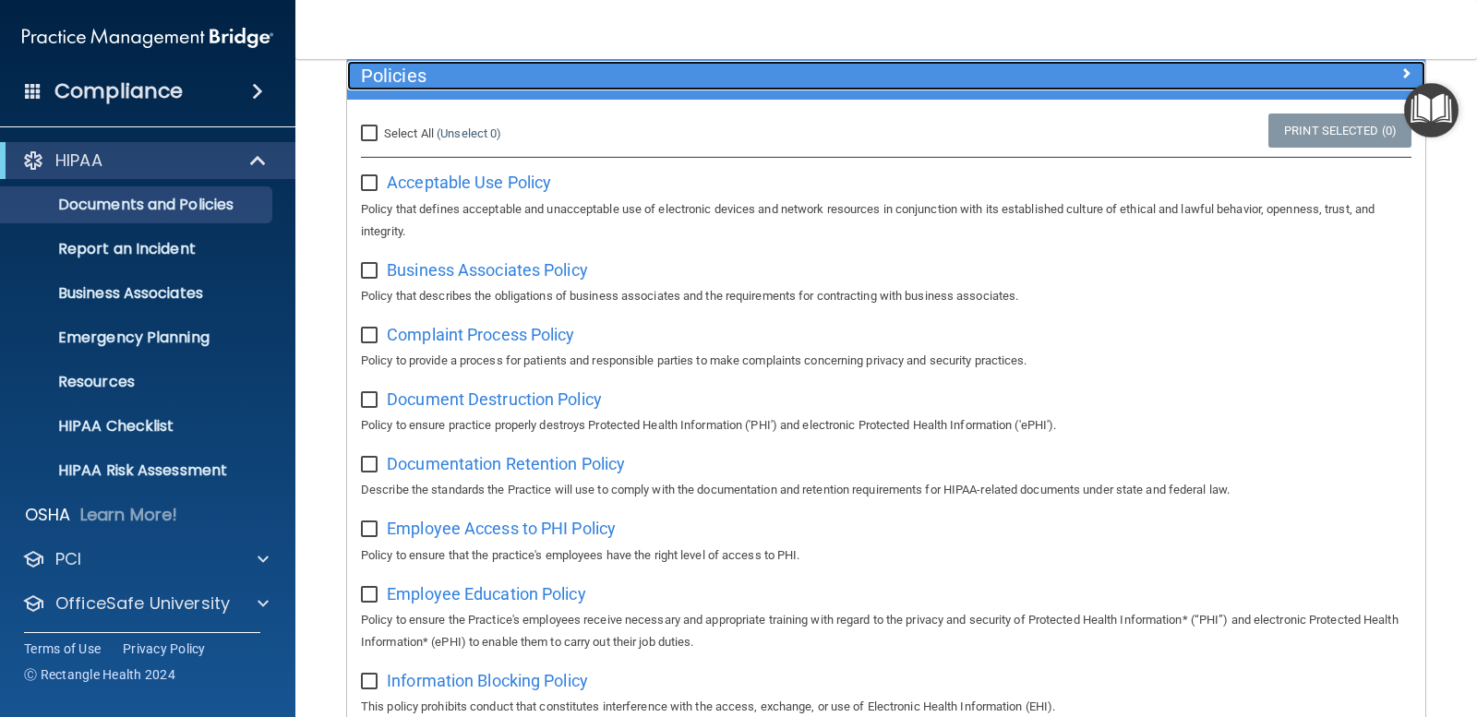
scroll to position [277, 0]
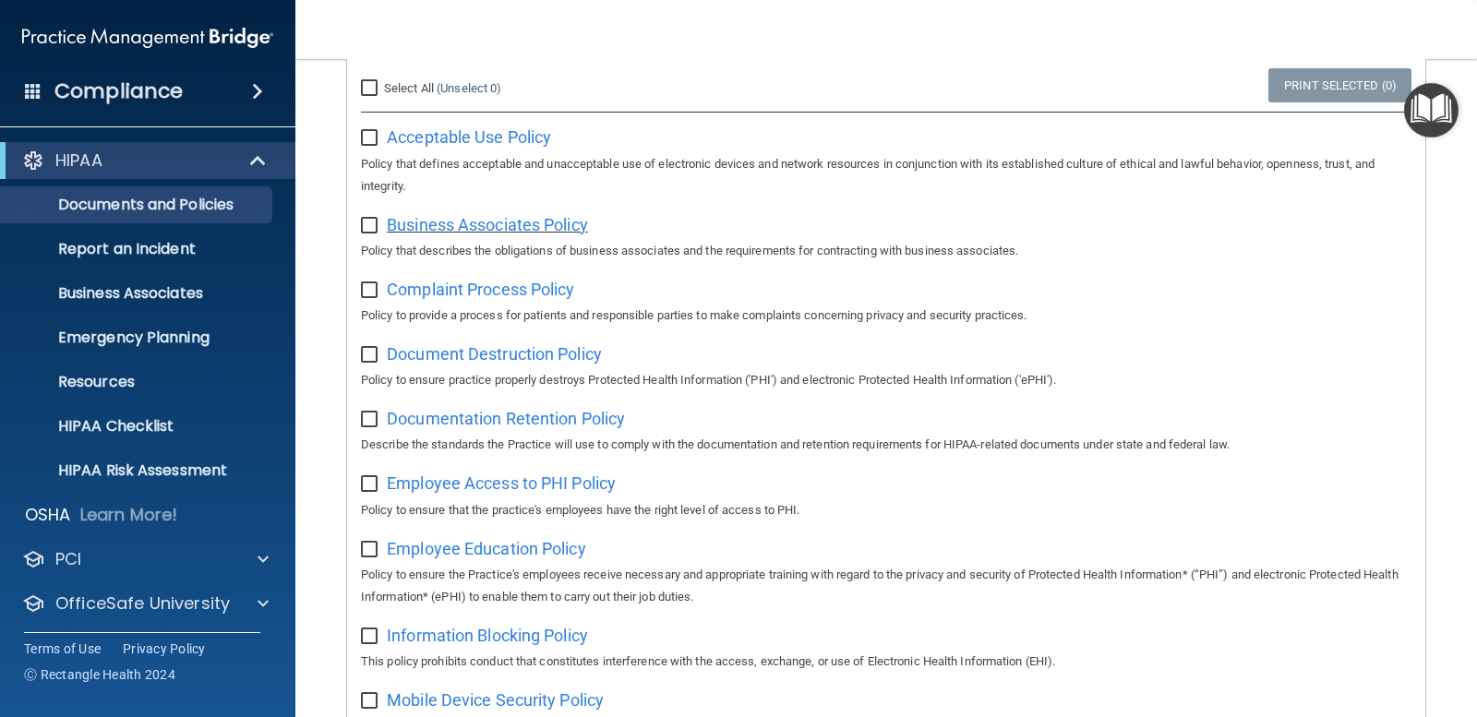
click at [556, 232] on span "Business Associates Policy" at bounding box center [487, 224] width 201 height 19
click at [151, 295] on p "Business Associates" at bounding box center [138, 293] width 252 height 18
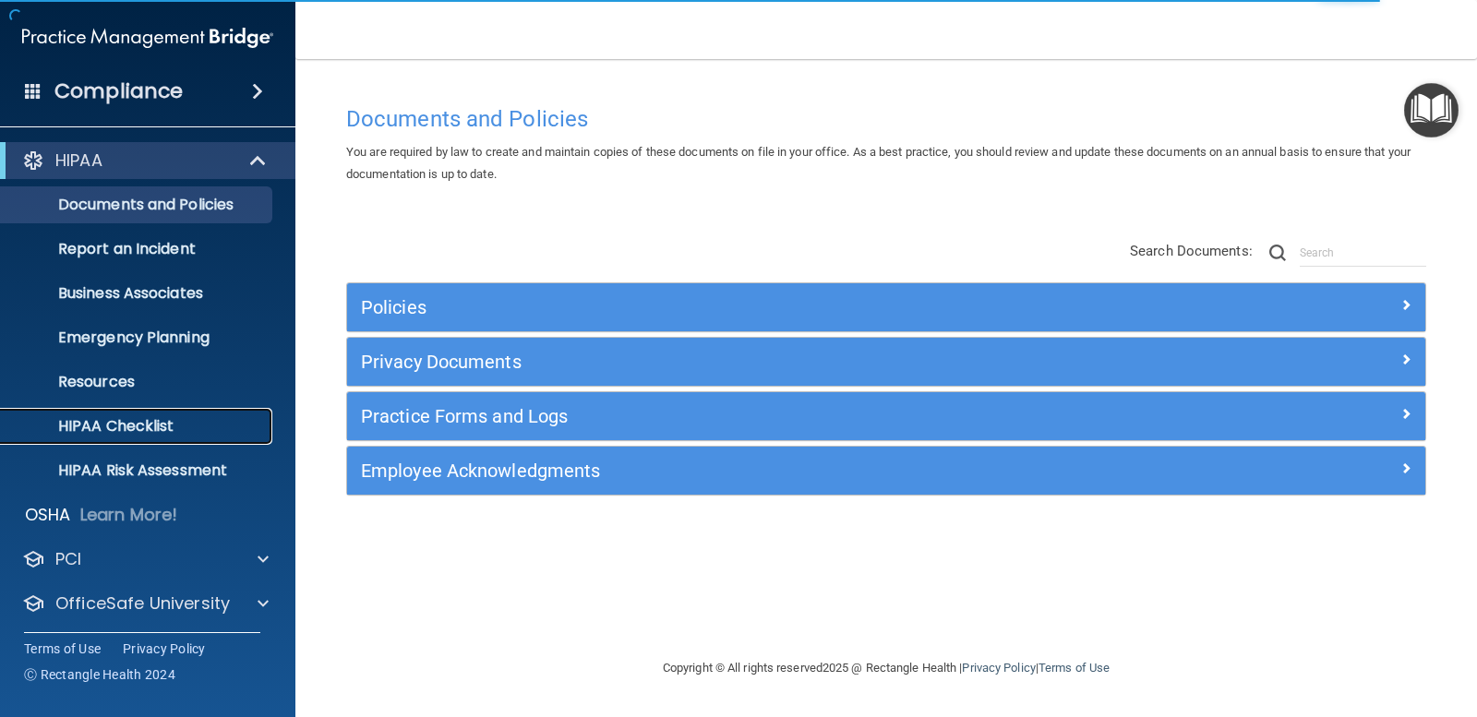
click at [195, 417] on p "HIPAA Checklist" at bounding box center [138, 426] width 252 height 18
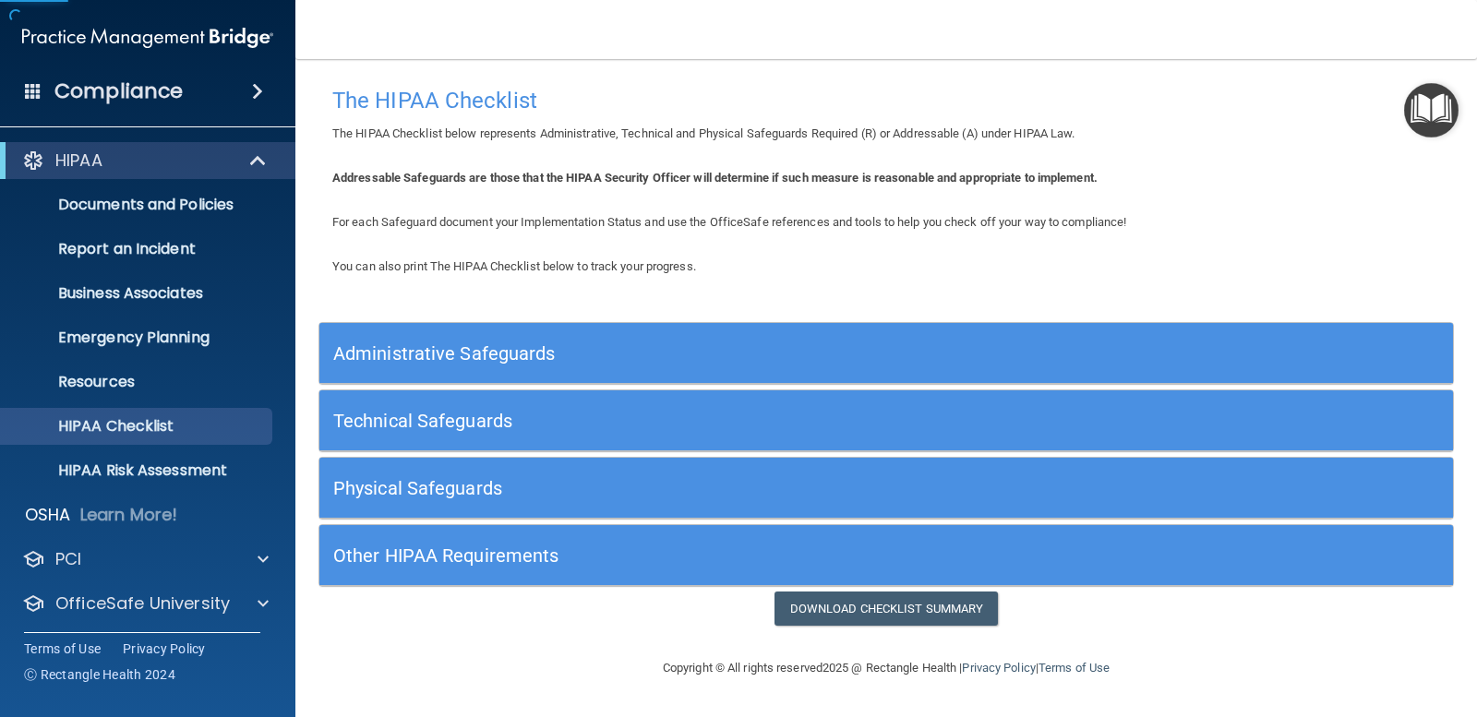
click at [527, 361] on h5 "Administrative Safeguards" at bounding box center [744, 353] width 823 height 20
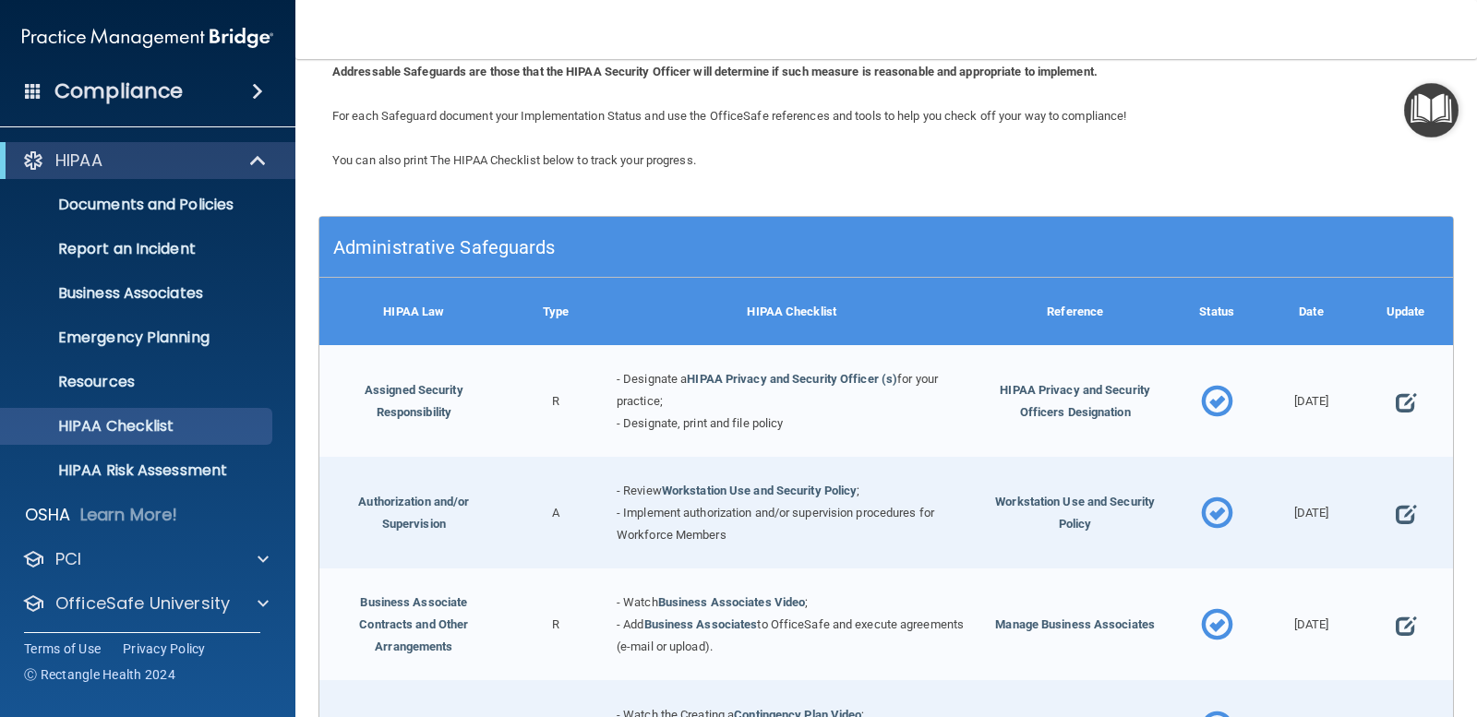
scroll to position [277, 0]
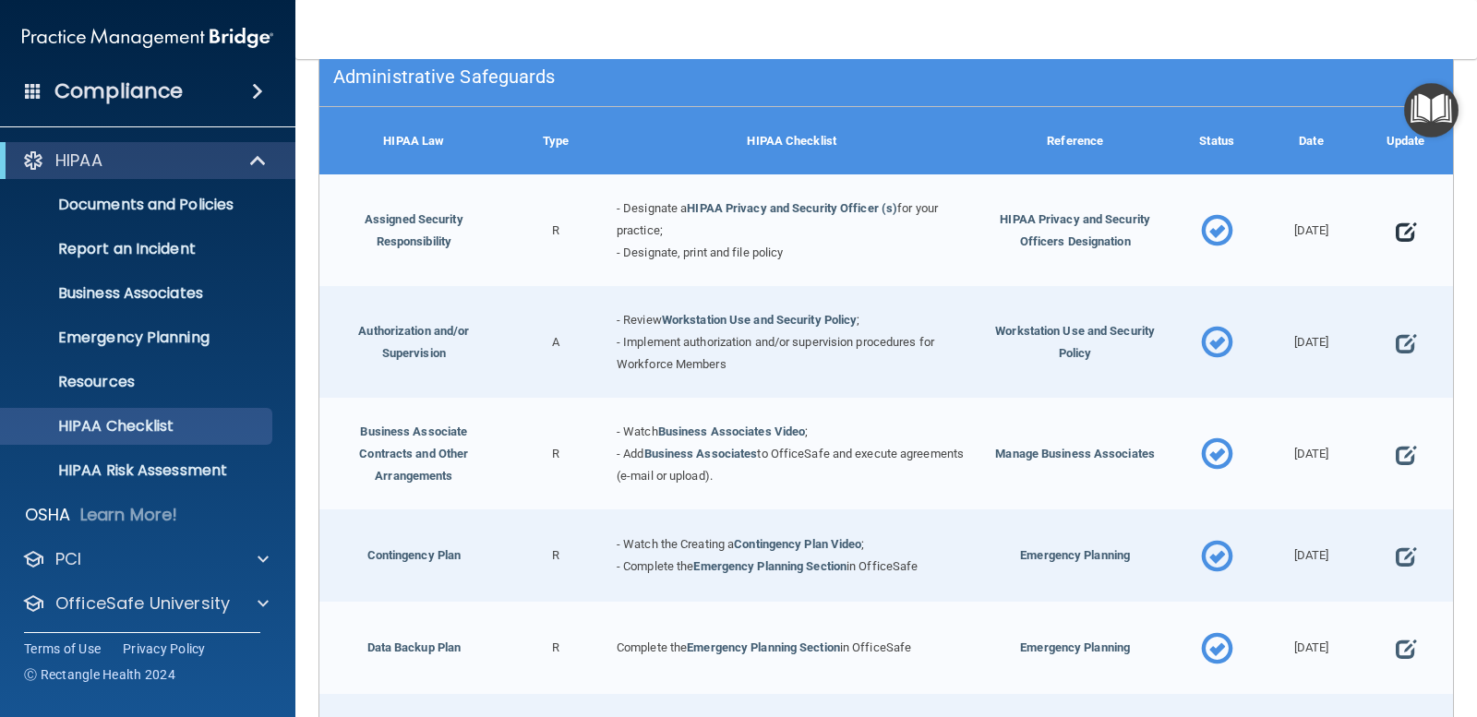
click at [1399, 234] on span at bounding box center [1406, 231] width 20 height 47
select select "completed"
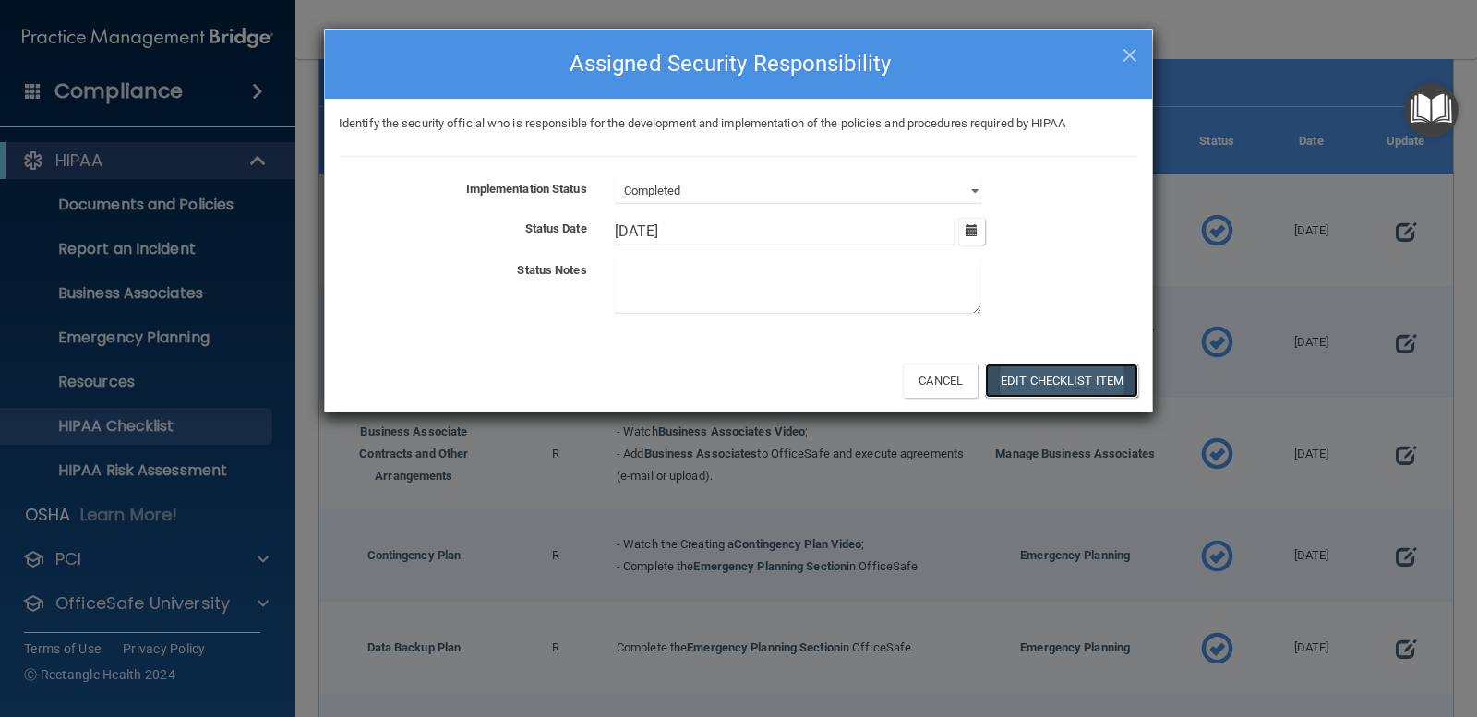
click at [1067, 381] on button "Edit Checklist Item" at bounding box center [1061, 381] width 153 height 34
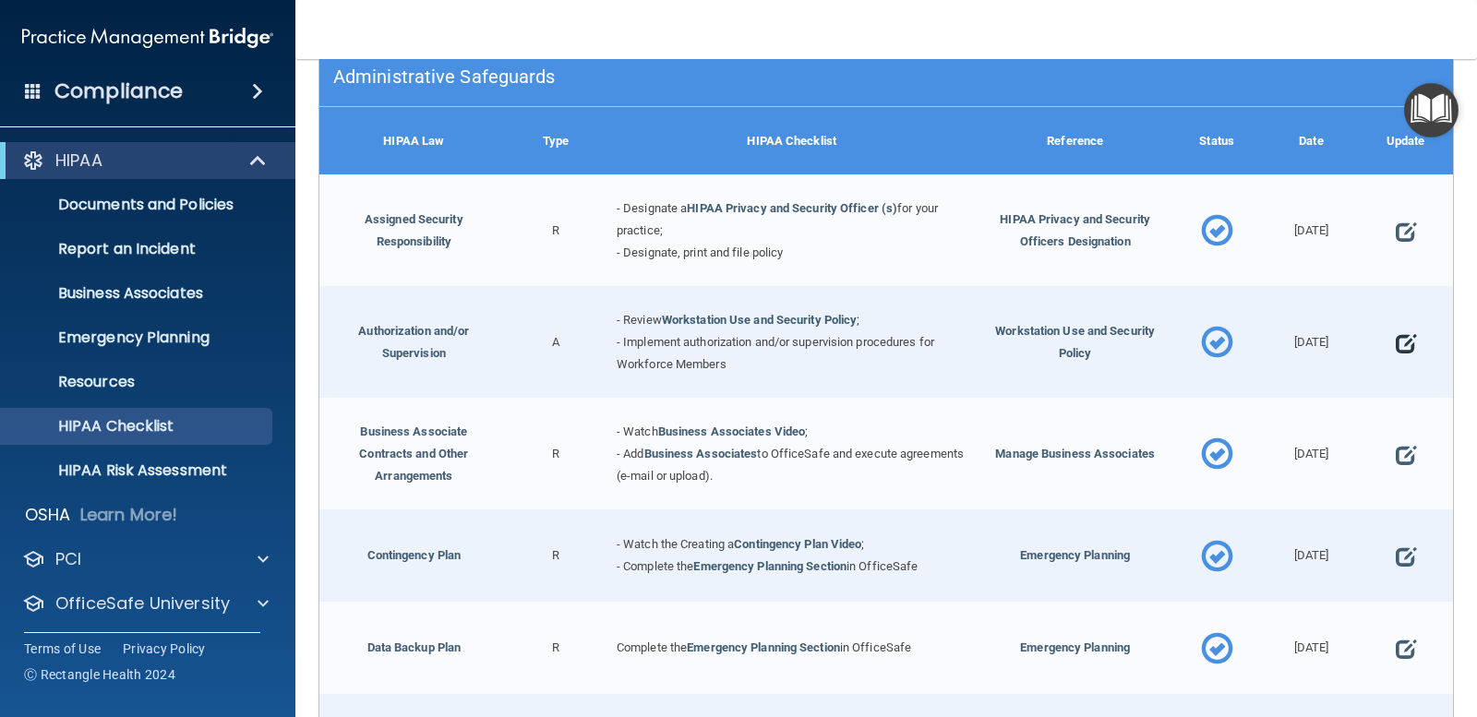
click at [1396, 349] on span at bounding box center [1406, 342] width 20 height 47
select select "completed"
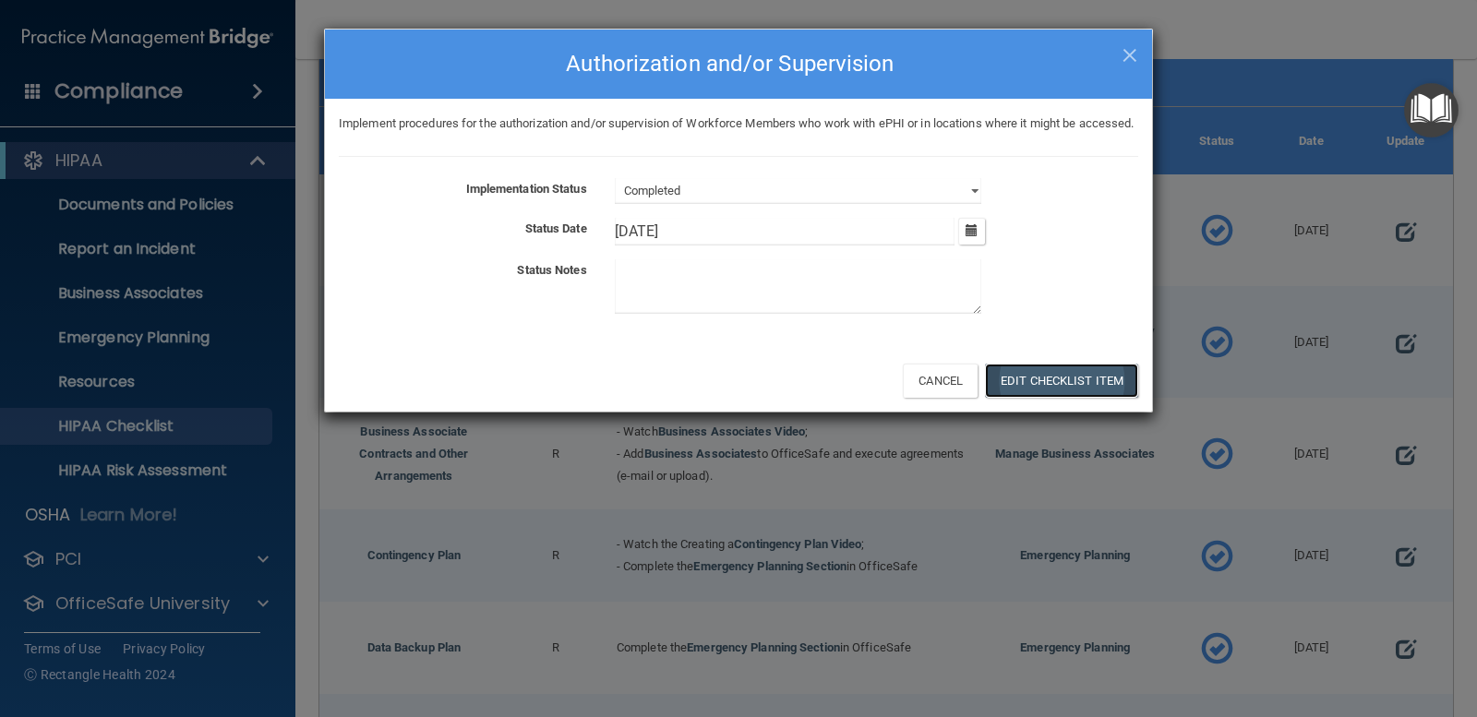
click at [1110, 398] on button "Edit Checklist Item" at bounding box center [1061, 381] width 153 height 34
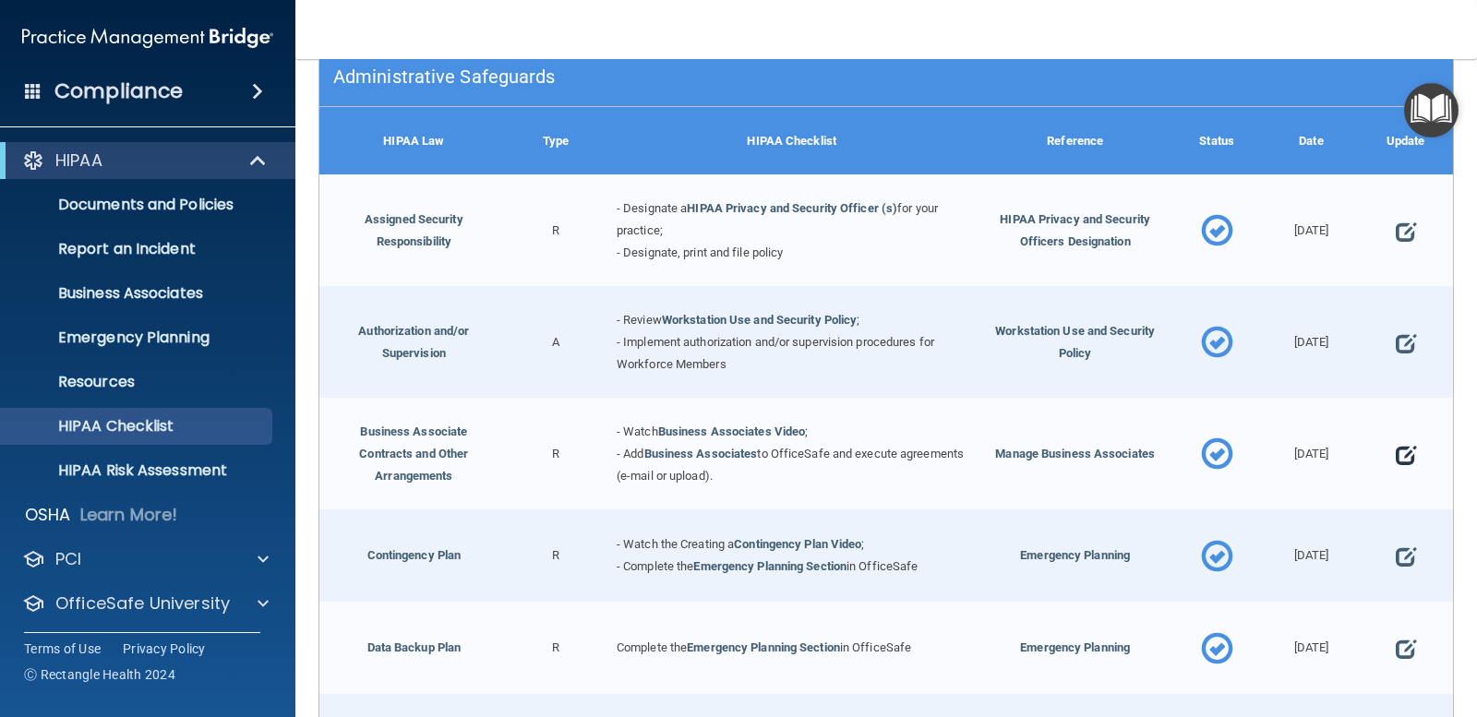
click at [1396, 452] on span at bounding box center [1406, 454] width 20 height 47
select select "completed"
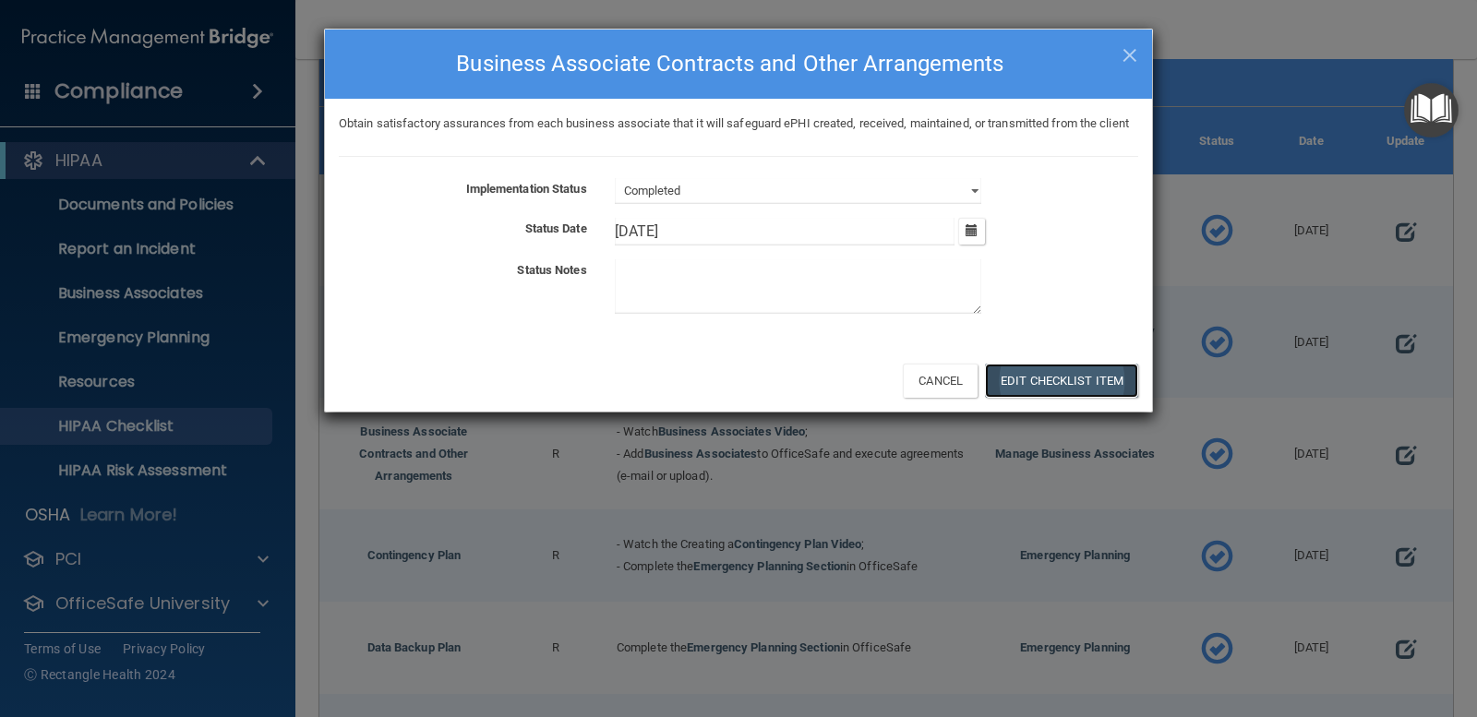
click at [1085, 398] on button "Edit Checklist Item" at bounding box center [1061, 381] width 153 height 34
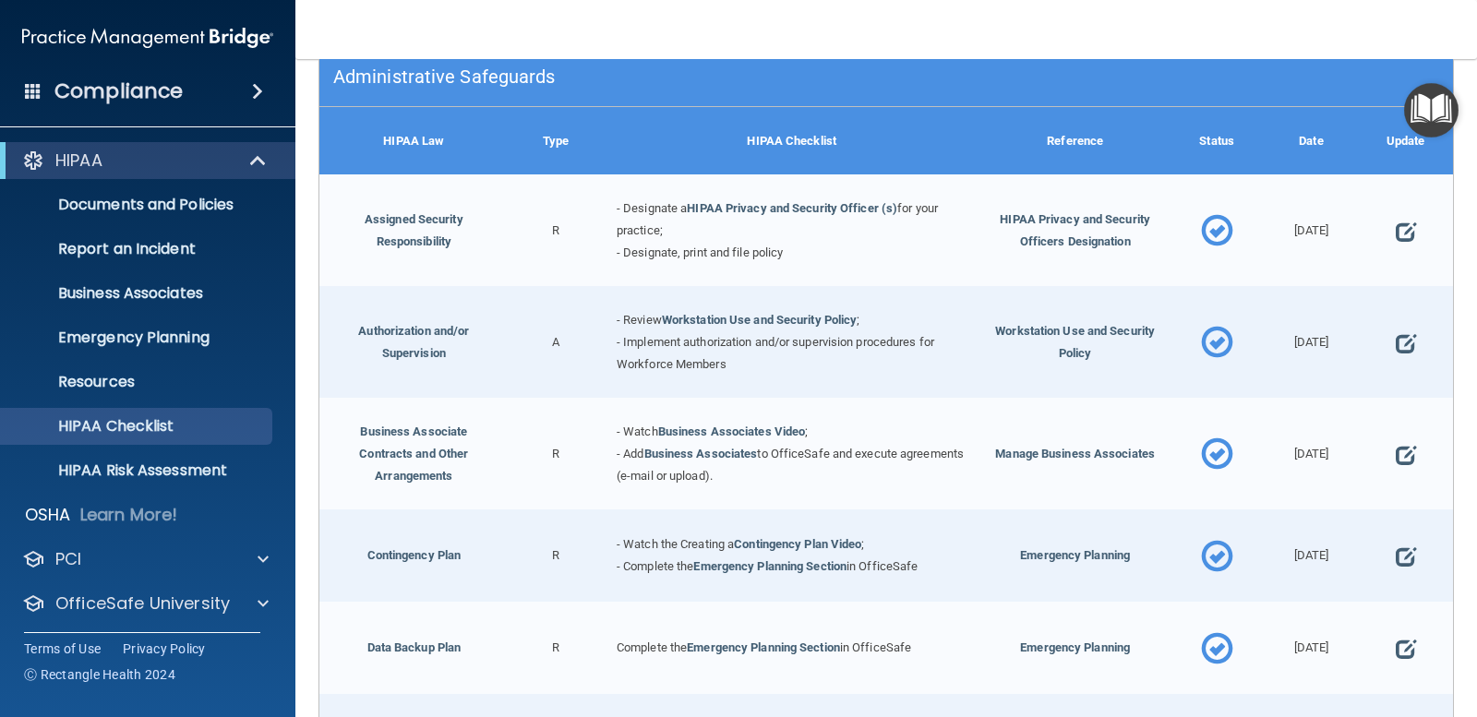
scroll to position [369, 0]
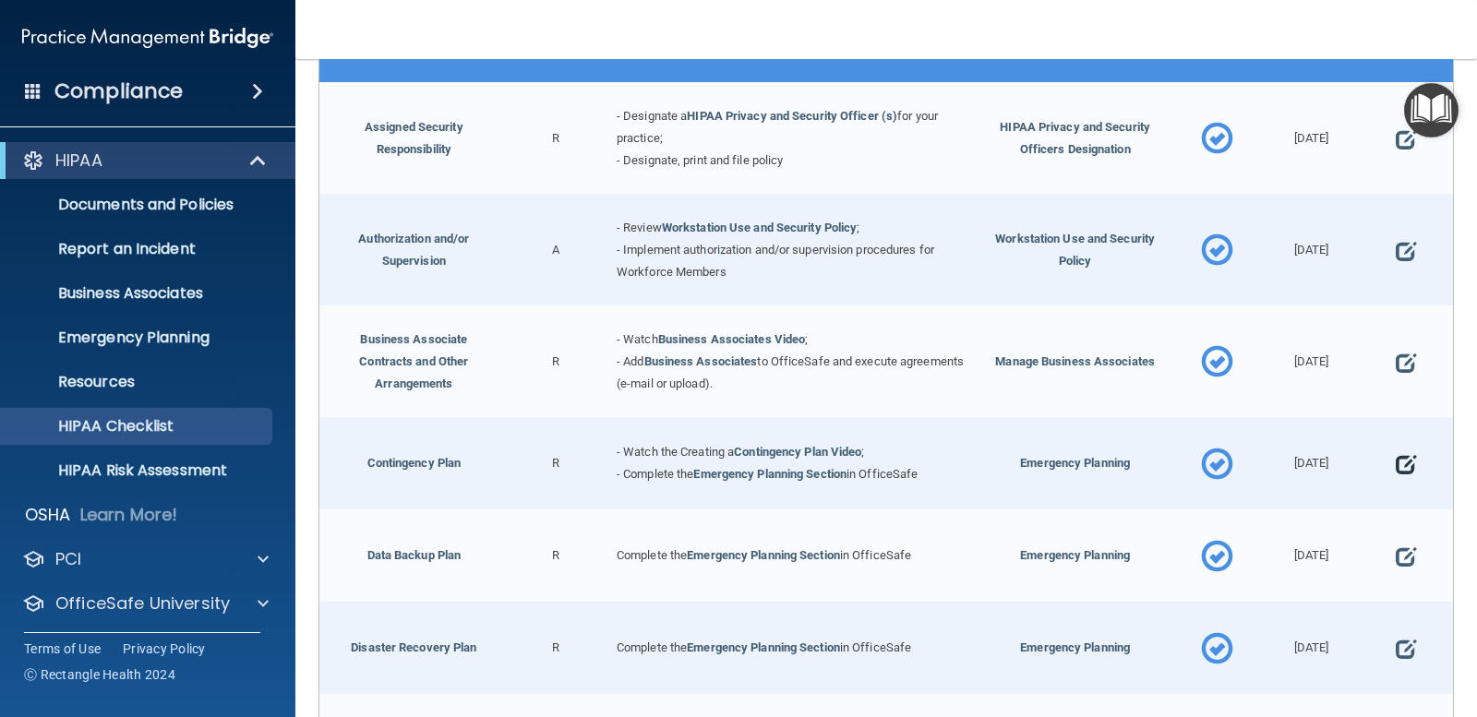
click at [1396, 453] on span at bounding box center [1406, 464] width 20 height 47
select select "completed"
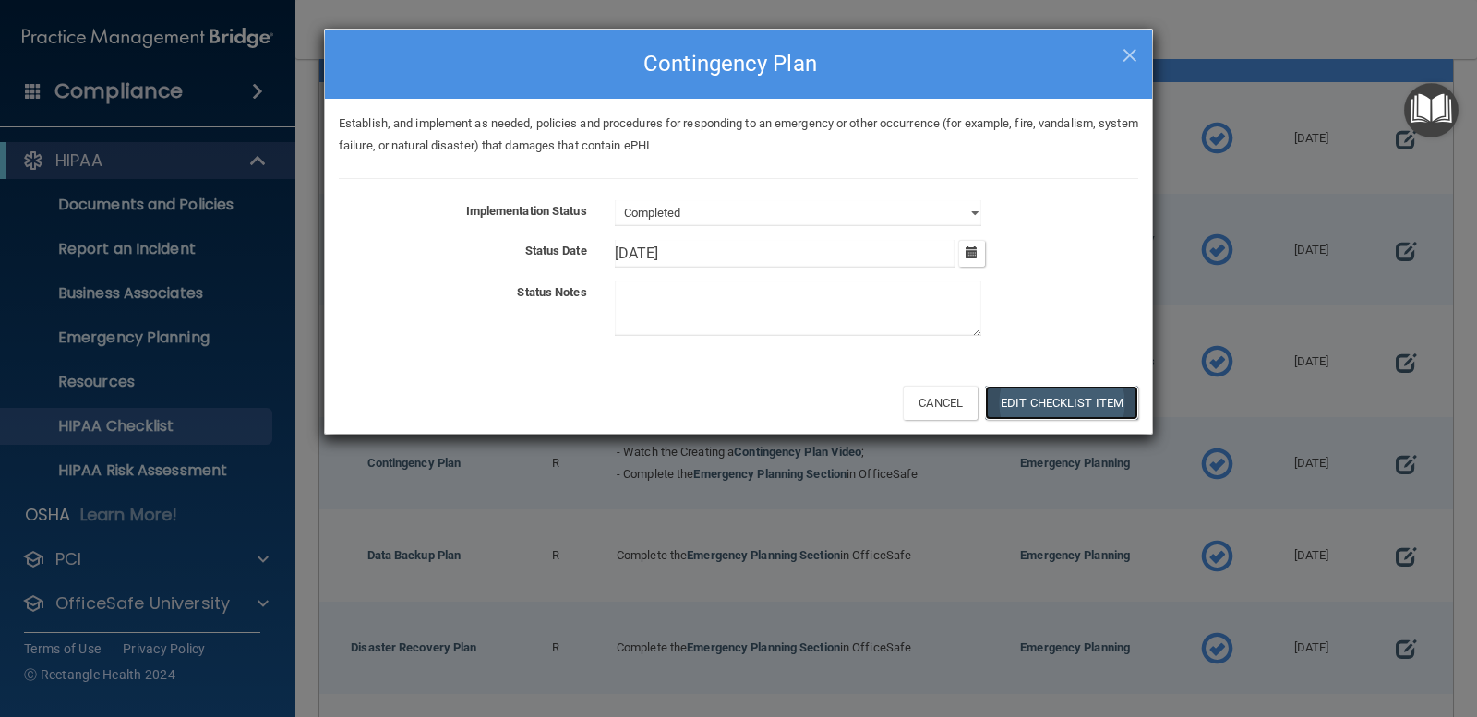
click at [1087, 408] on button "Edit Checklist Item" at bounding box center [1061, 403] width 153 height 34
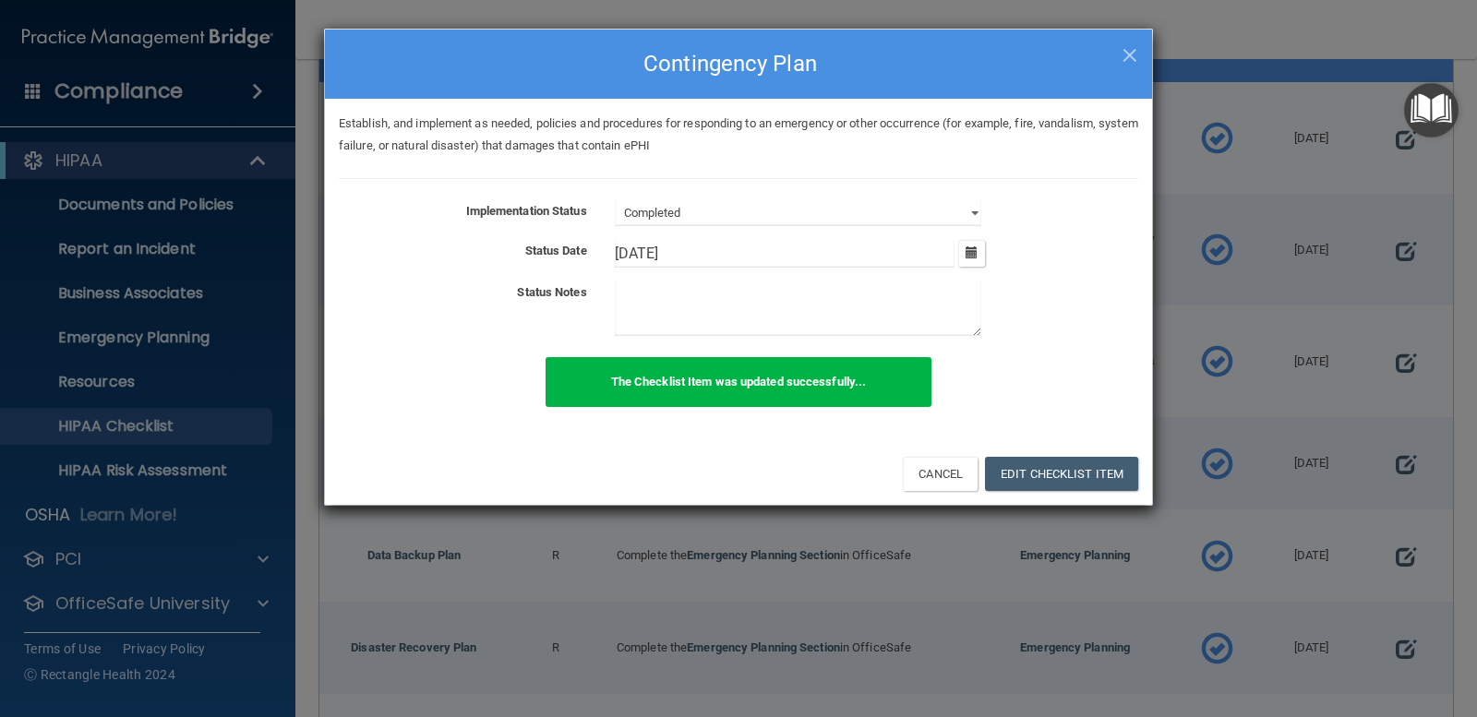
click at [1386, 548] on div "× Close Contingency Plan Establish, and implement as needed, policies and proce…" at bounding box center [738, 358] width 1477 height 717
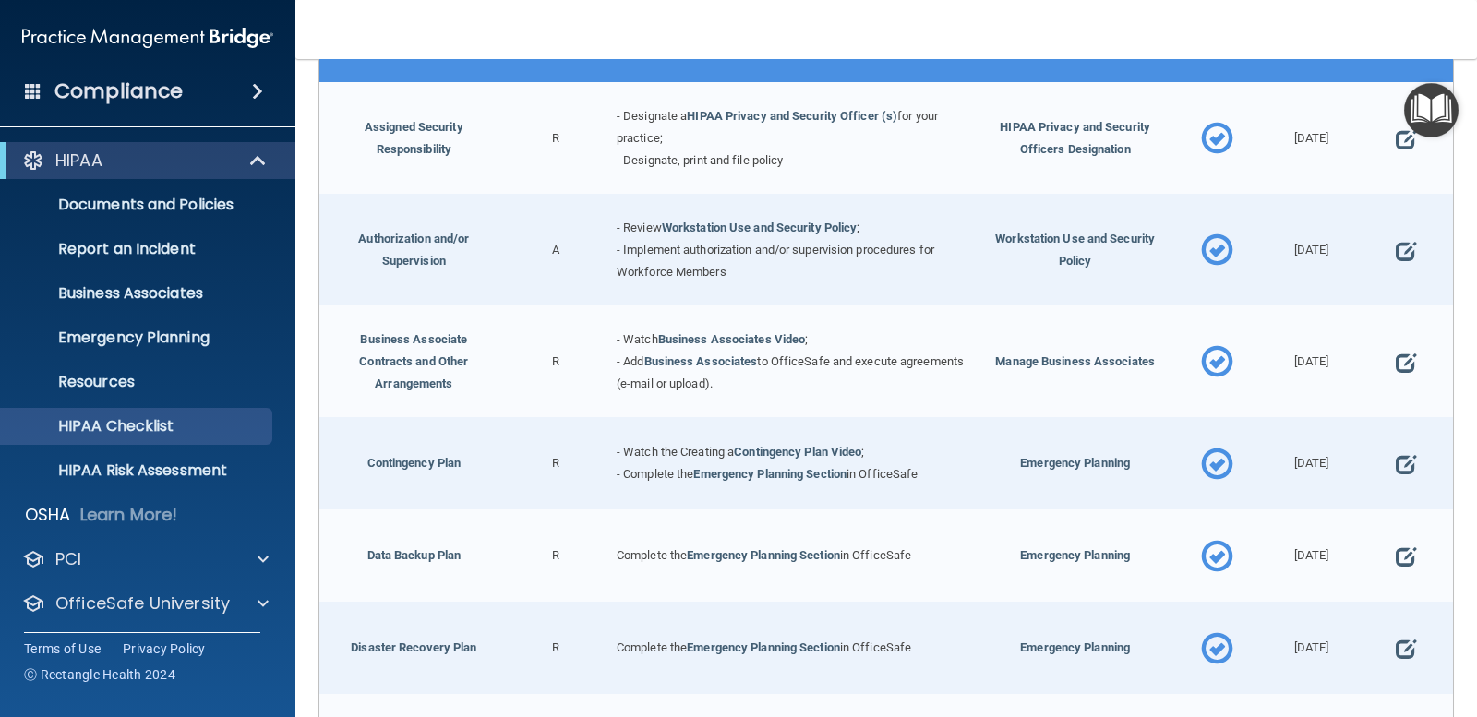
click at [1396, 548] on span at bounding box center [1406, 557] width 20 height 47
select select "completed"
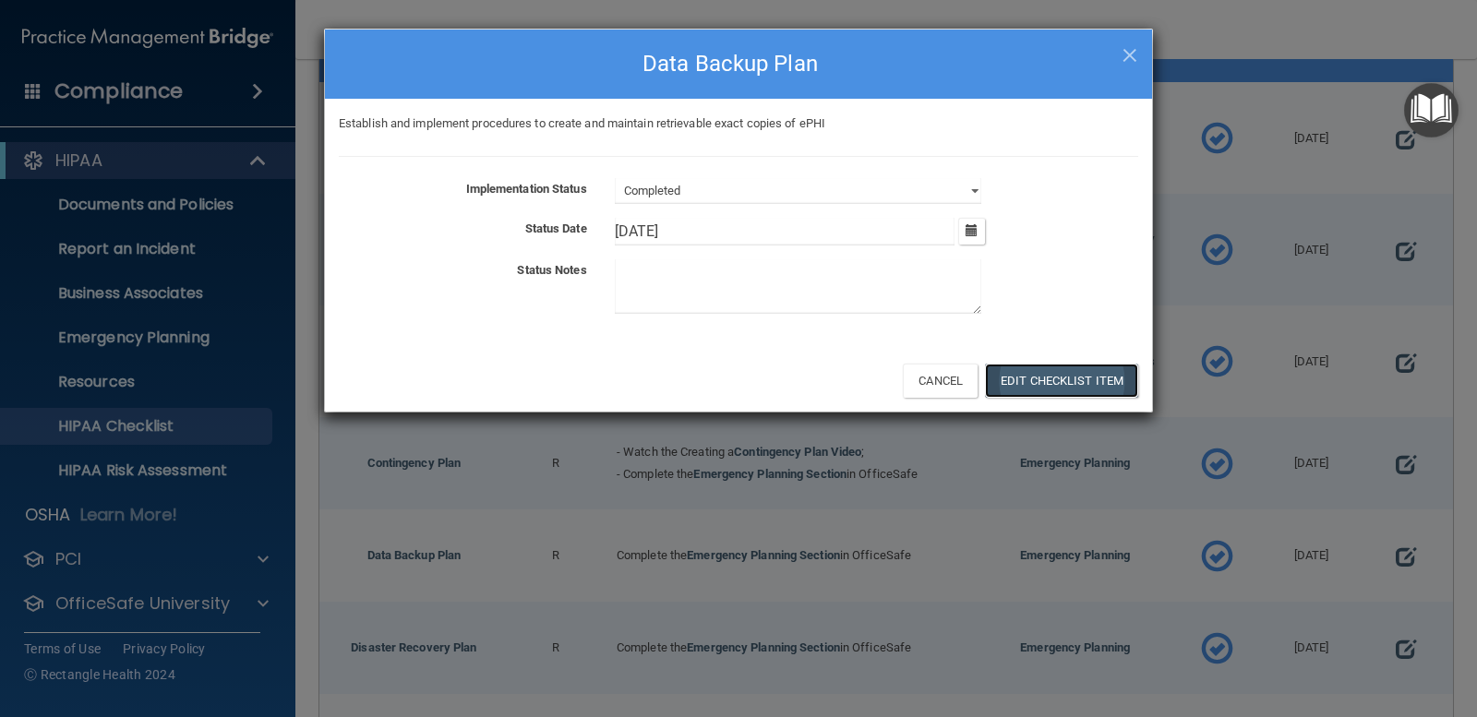
click at [1094, 371] on button "Edit Checklist Item" at bounding box center [1061, 381] width 153 height 34
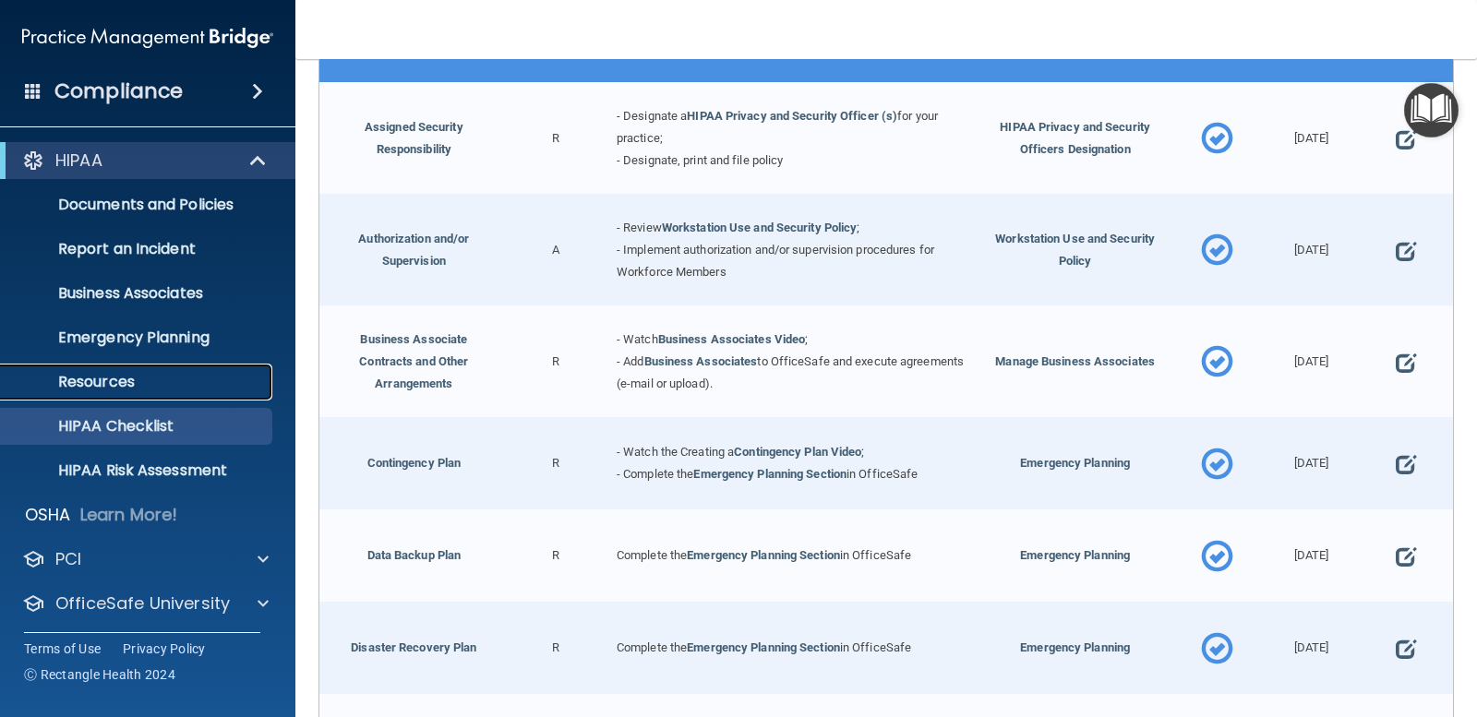
drag, startPoint x: 102, startPoint y: 379, endPoint x: 103, endPoint y: 393, distance: 13.9
click at [103, 382] on p "Resources" at bounding box center [138, 382] width 252 height 18
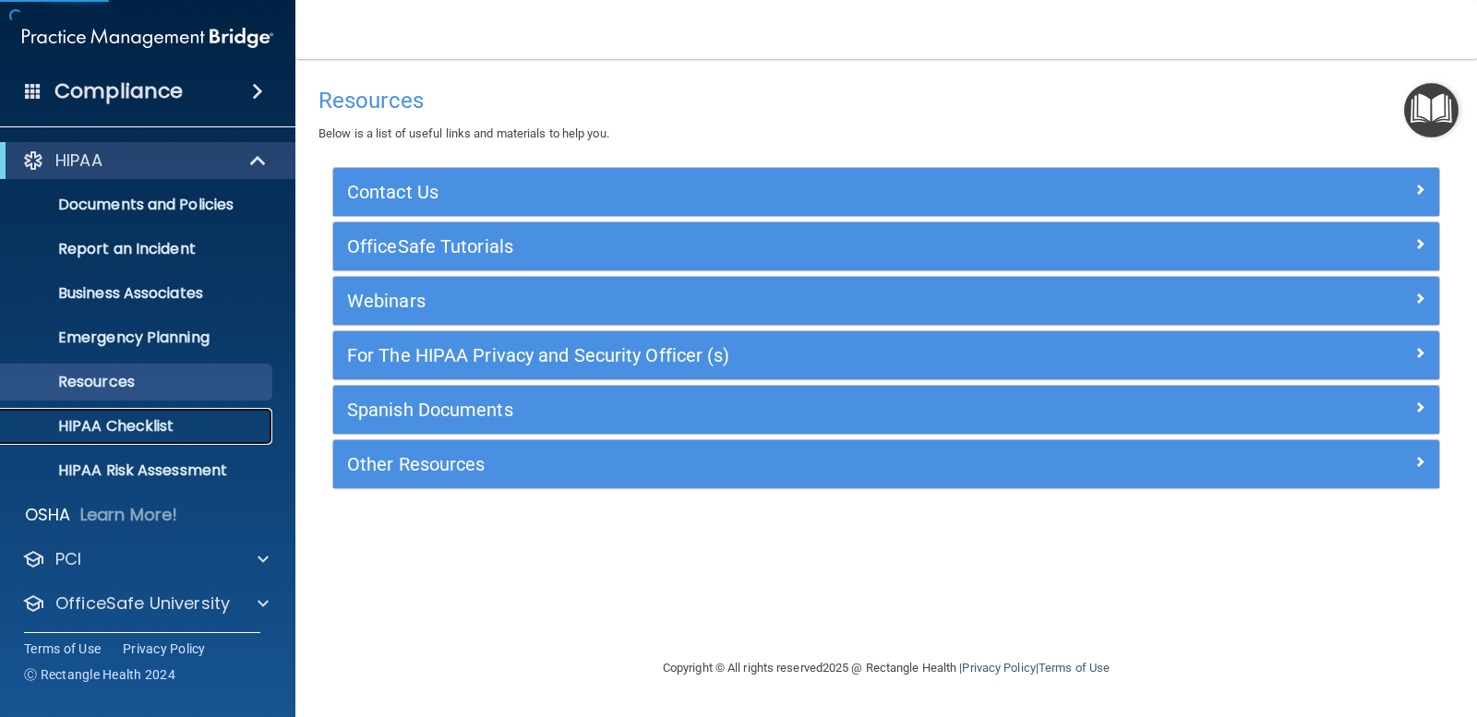
click at [106, 418] on p "HIPAA Checklist" at bounding box center [138, 426] width 252 height 18
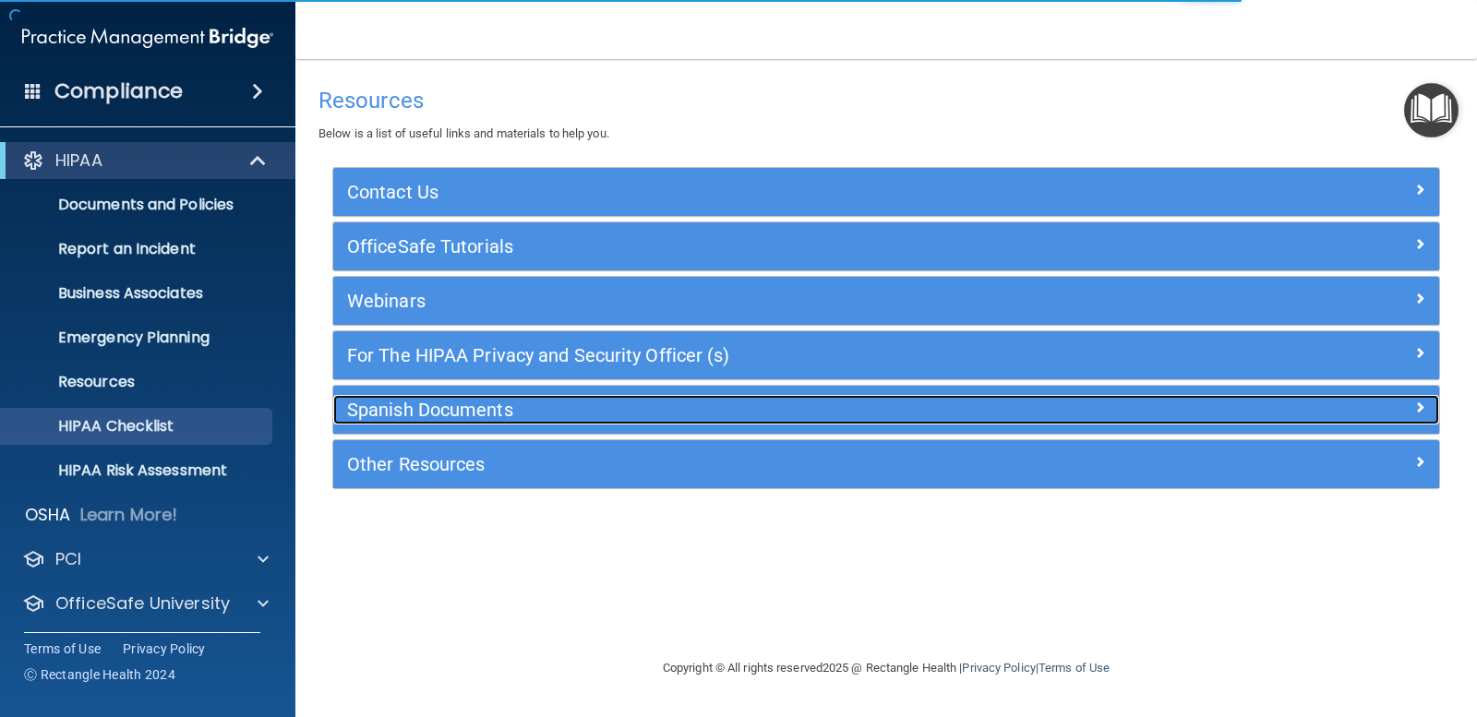
click at [511, 402] on h5 "Spanish Documents" at bounding box center [748, 410] width 802 height 20
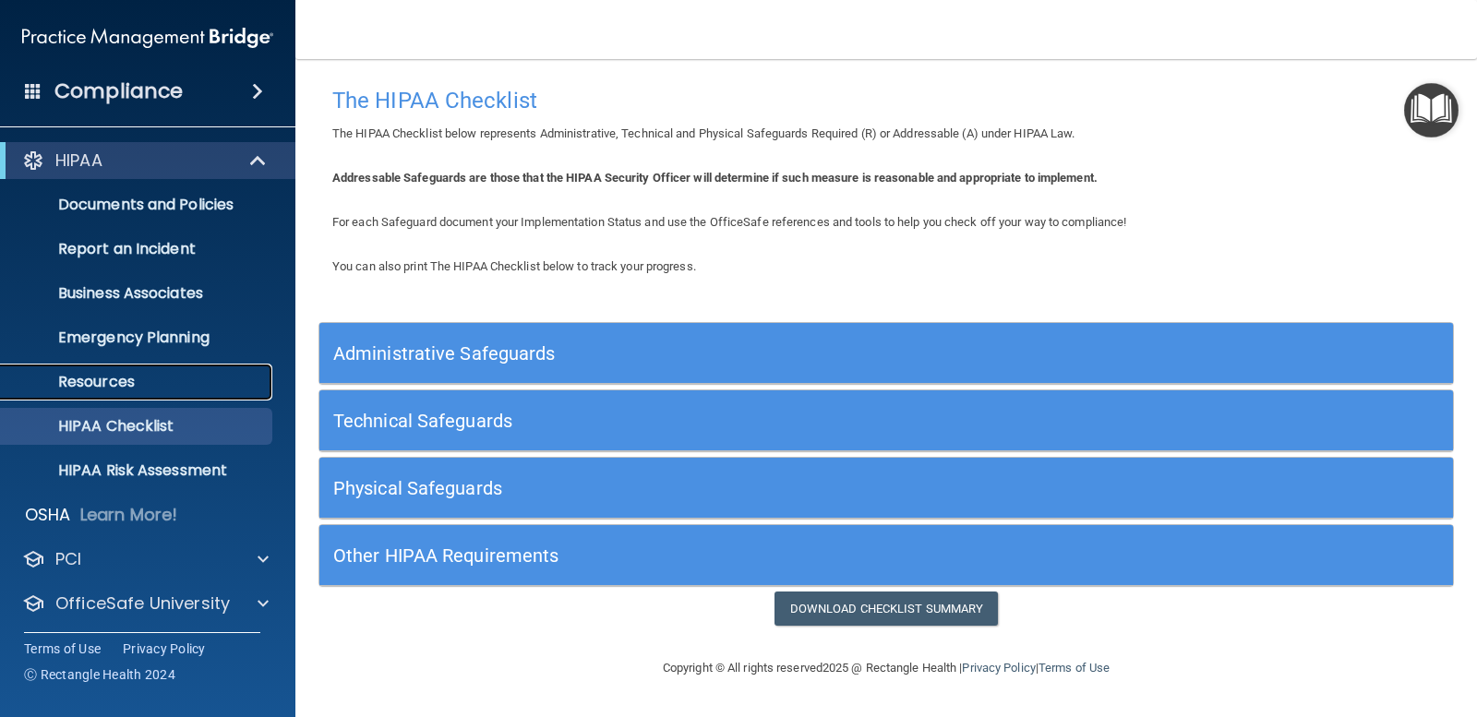
click at [97, 387] on p "Resources" at bounding box center [138, 382] width 252 height 18
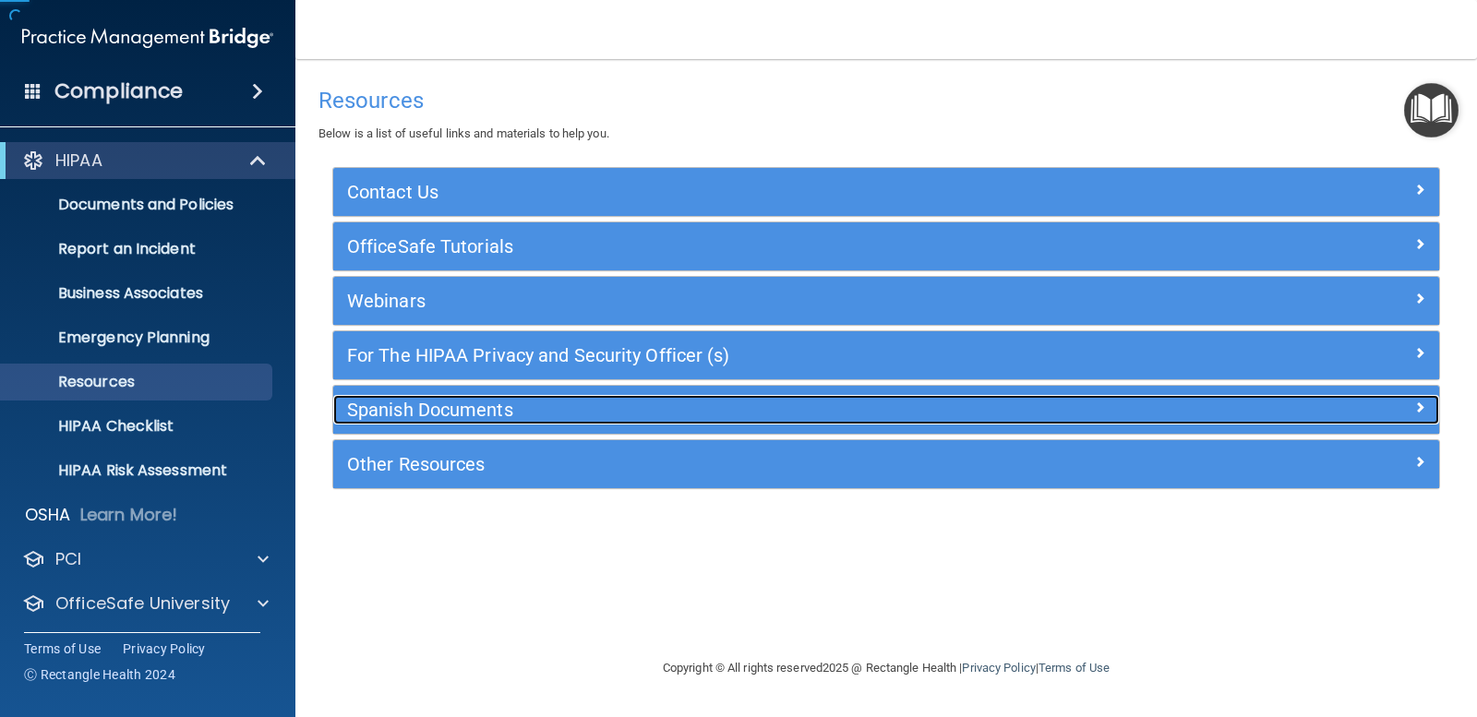
click at [534, 415] on h5 "Spanish Documents" at bounding box center [748, 410] width 802 height 20
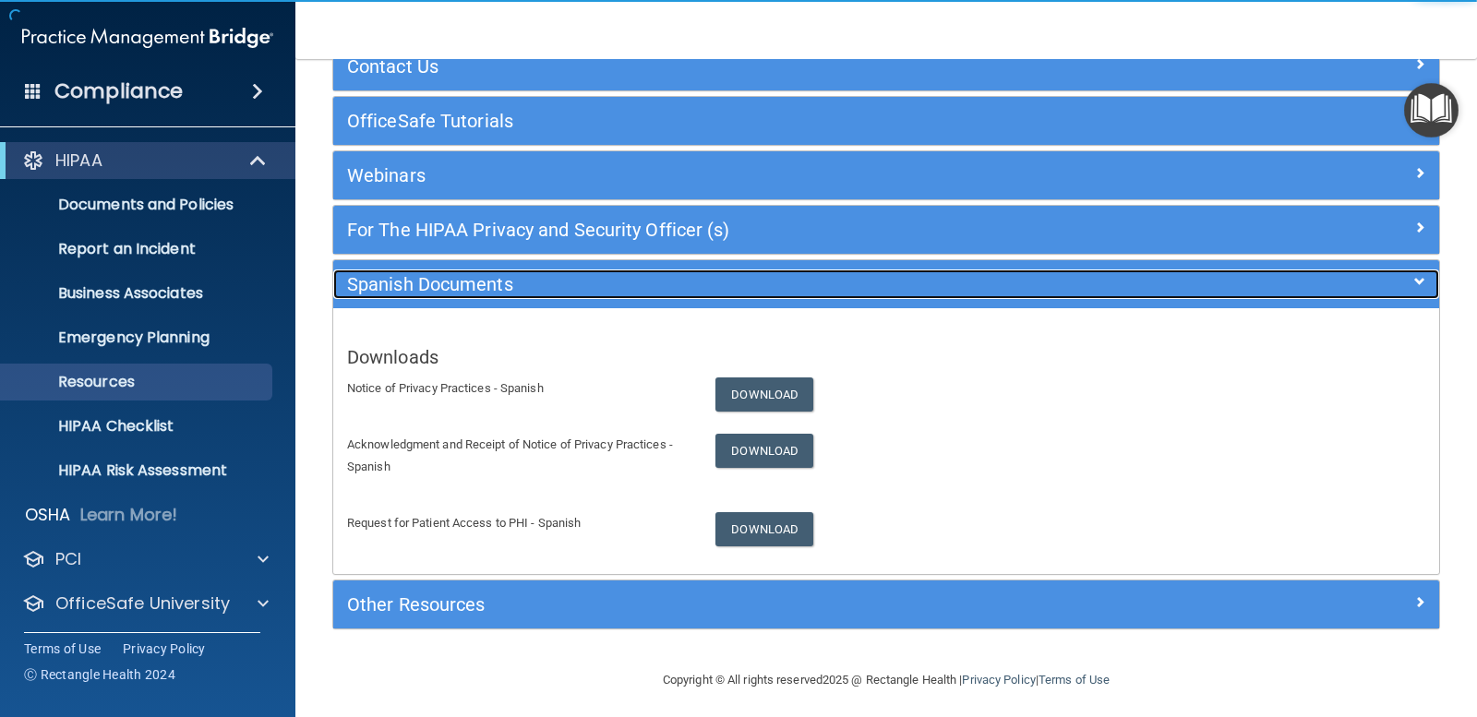
scroll to position [133, 0]
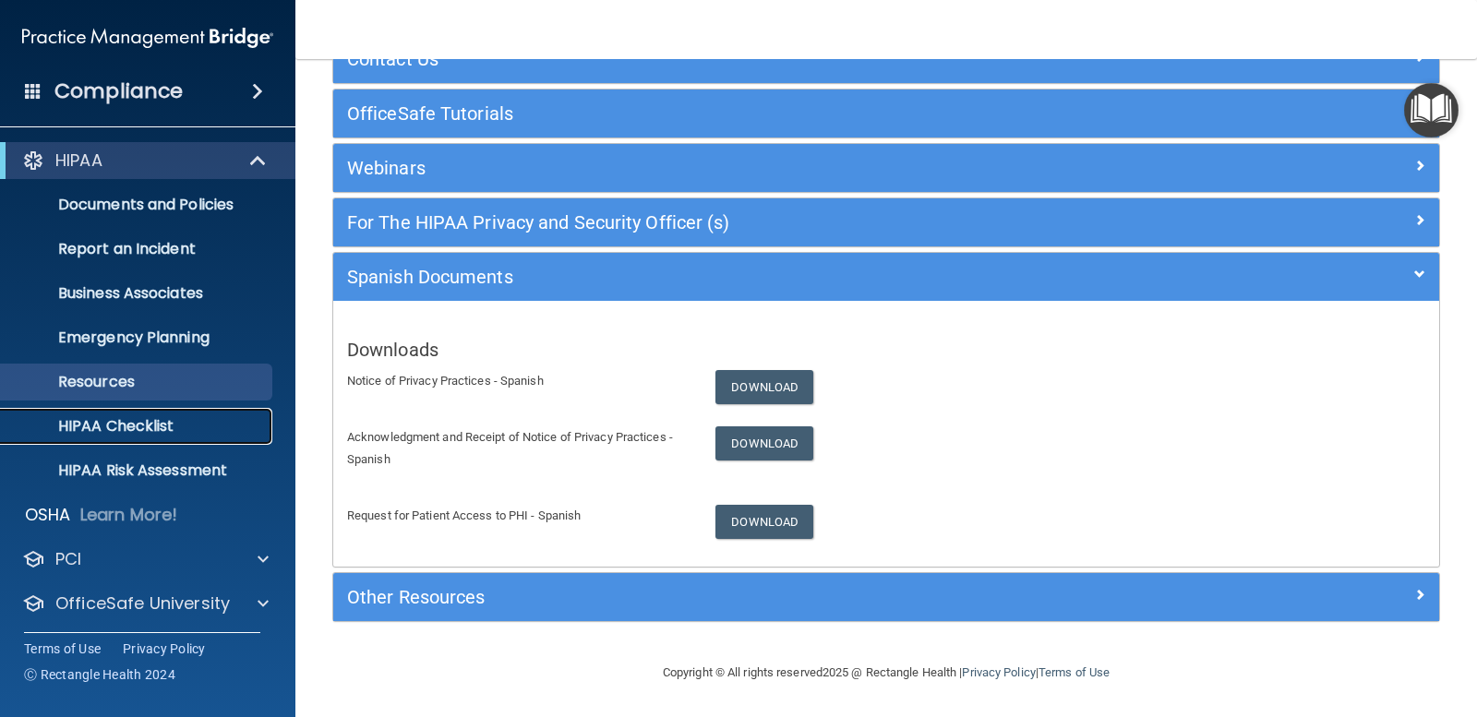
click at [160, 438] on link "HIPAA Checklist" at bounding box center [127, 426] width 291 height 37
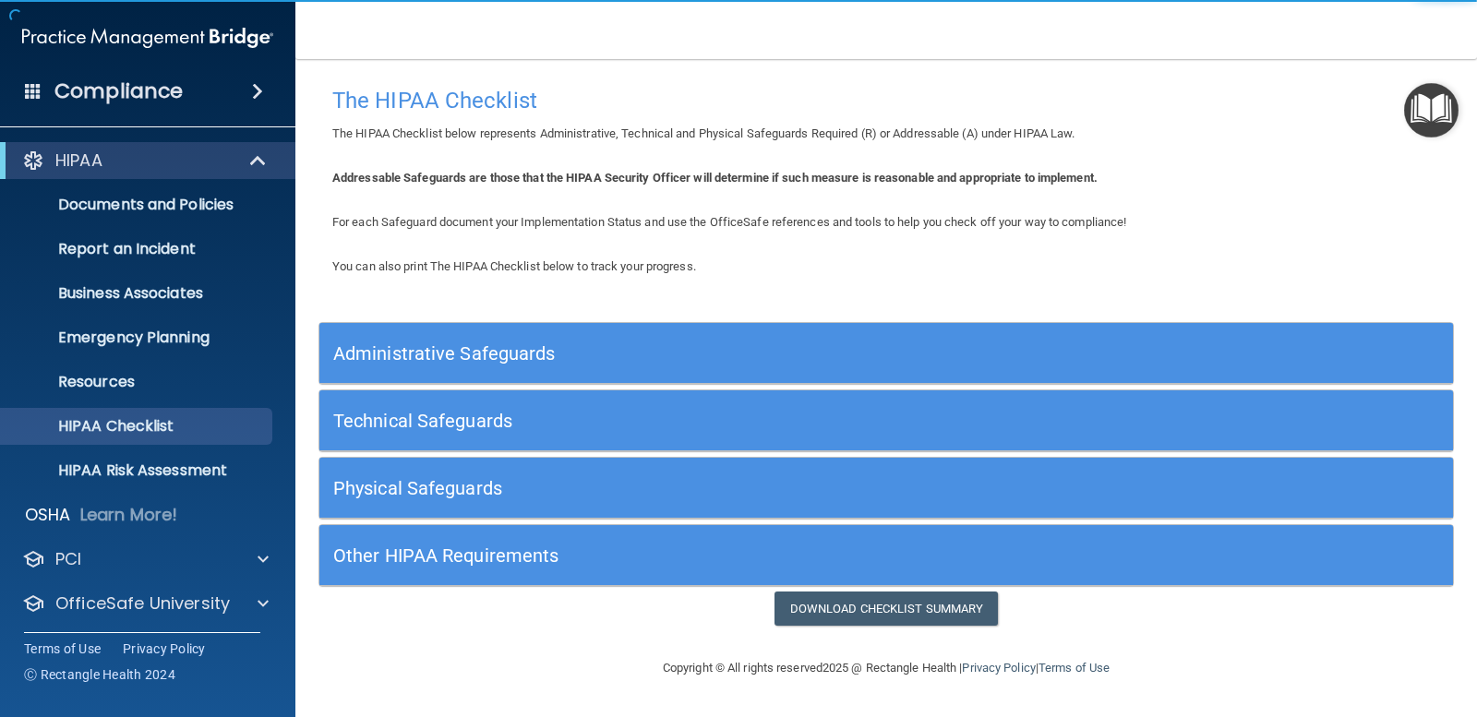
click at [1185, 355] on div "Administrative Safeguards" at bounding box center [886, 353] width 1134 height 42
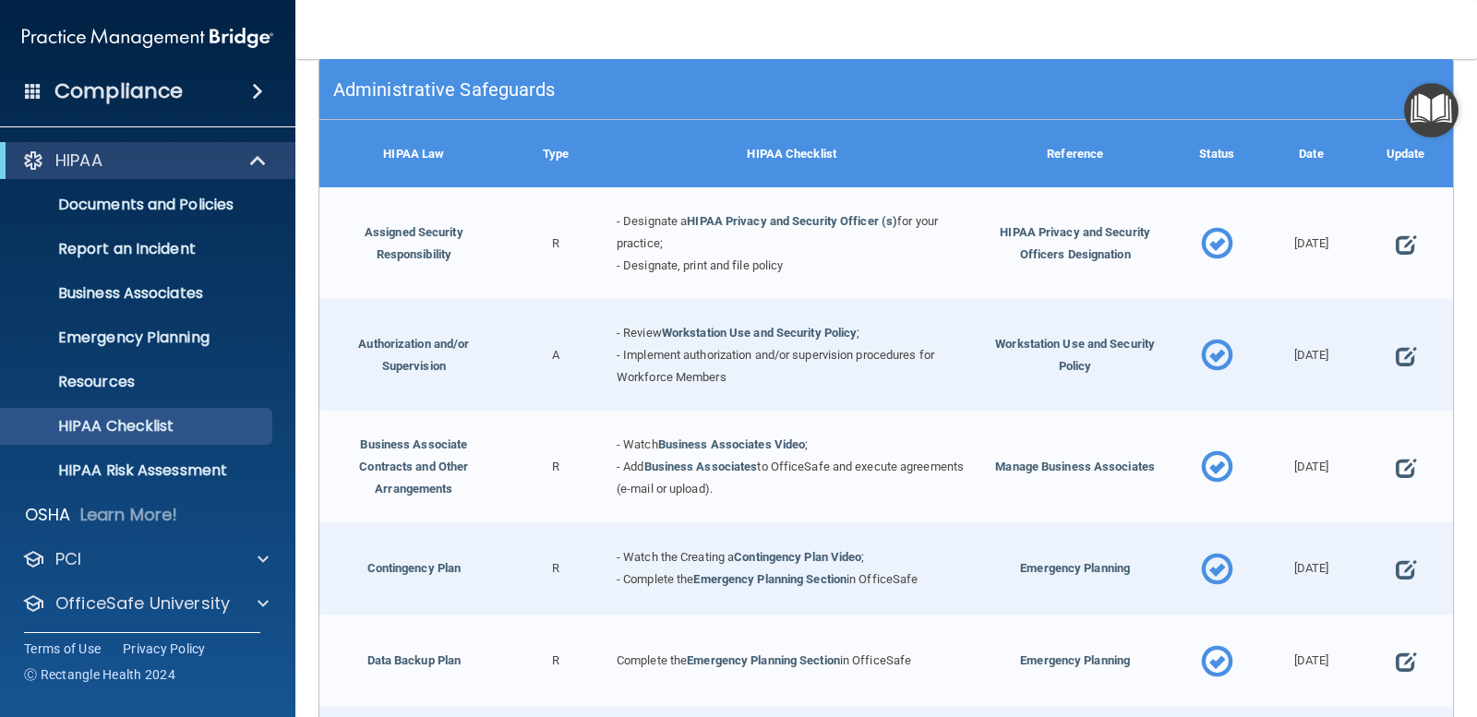
scroll to position [277, 0]
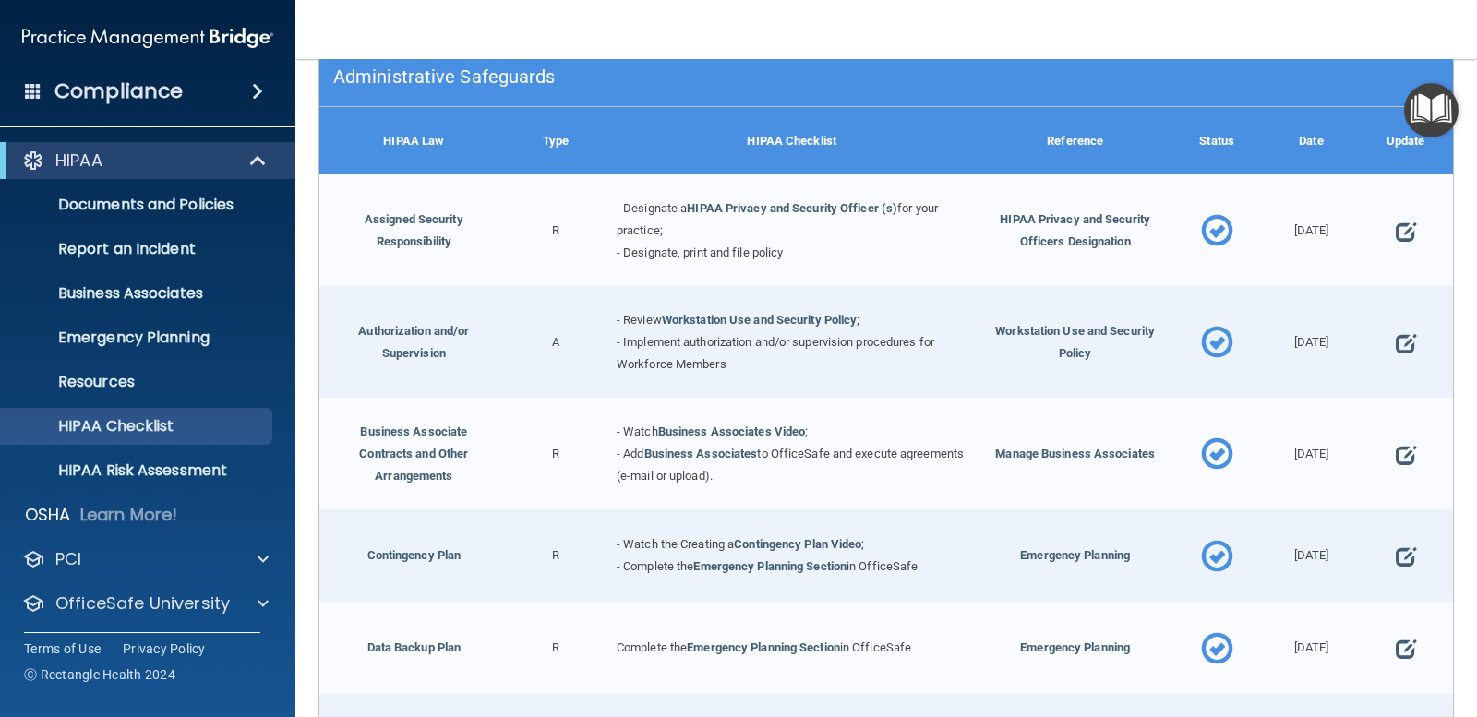
click at [1201, 456] on span at bounding box center [1217, 455] width 32 height 70
click at [1396, 454] on span at bounding box center [1406, 454] width 20 height 47
select select "completed"
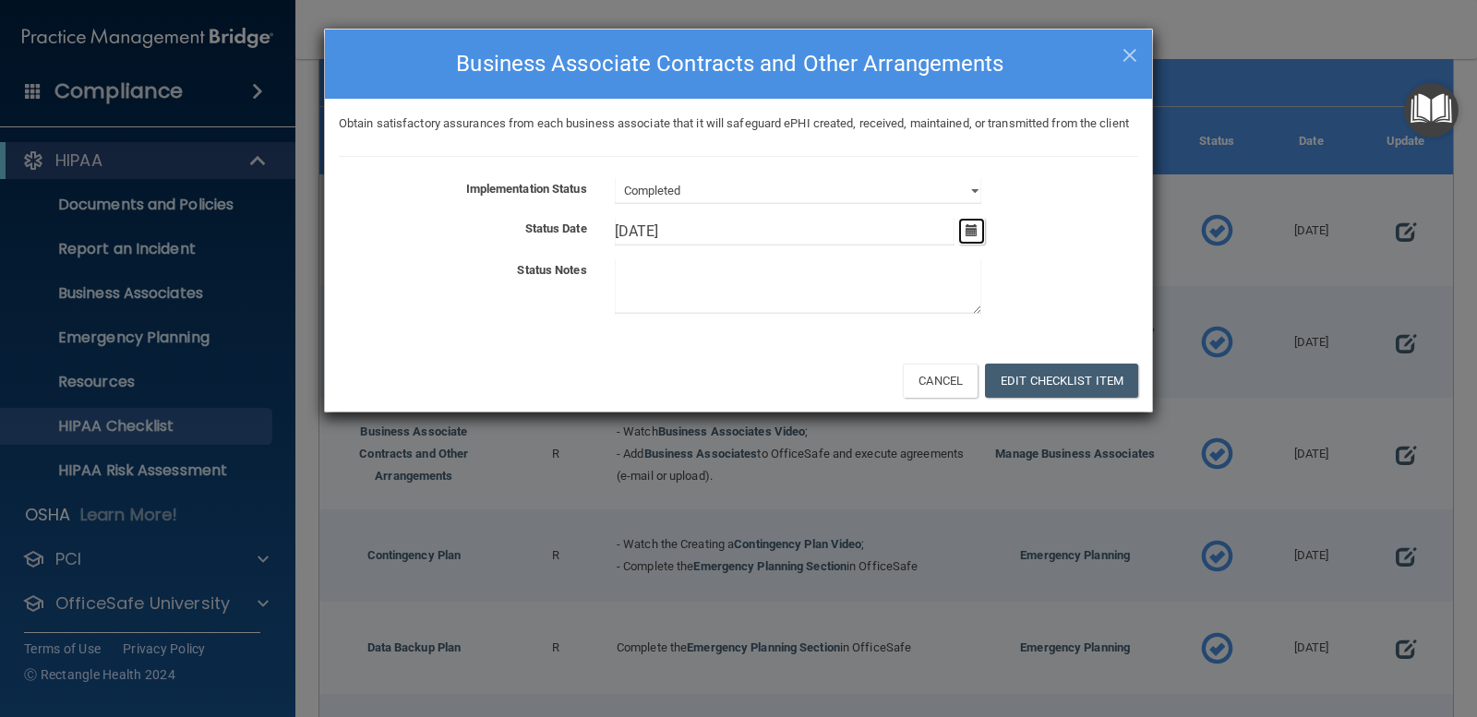
click at [967, 245] on button "button" at bounding box center [971, 231] width 27 height 27
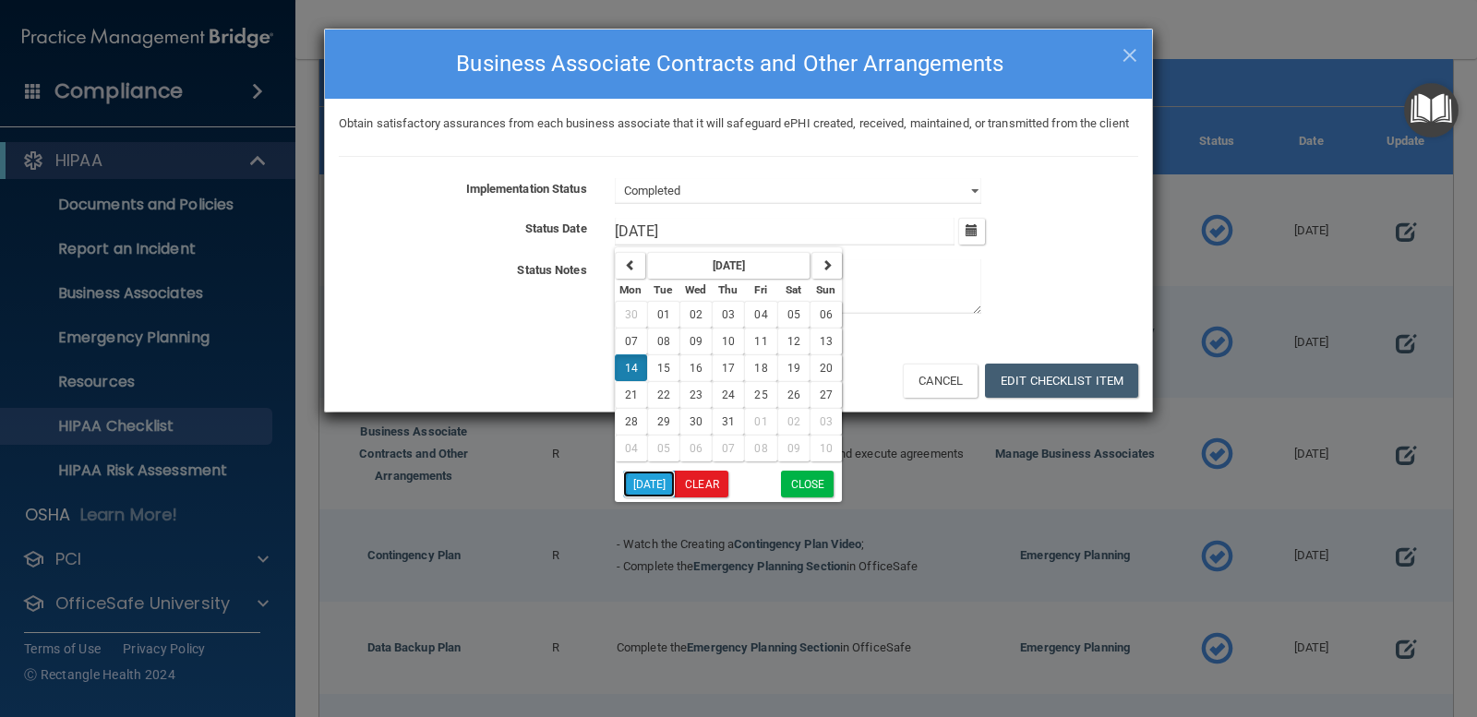
click at [646, 498] on button "Today" at bounding box center [649, 484] width 53 height 27
type input "9/30/25"
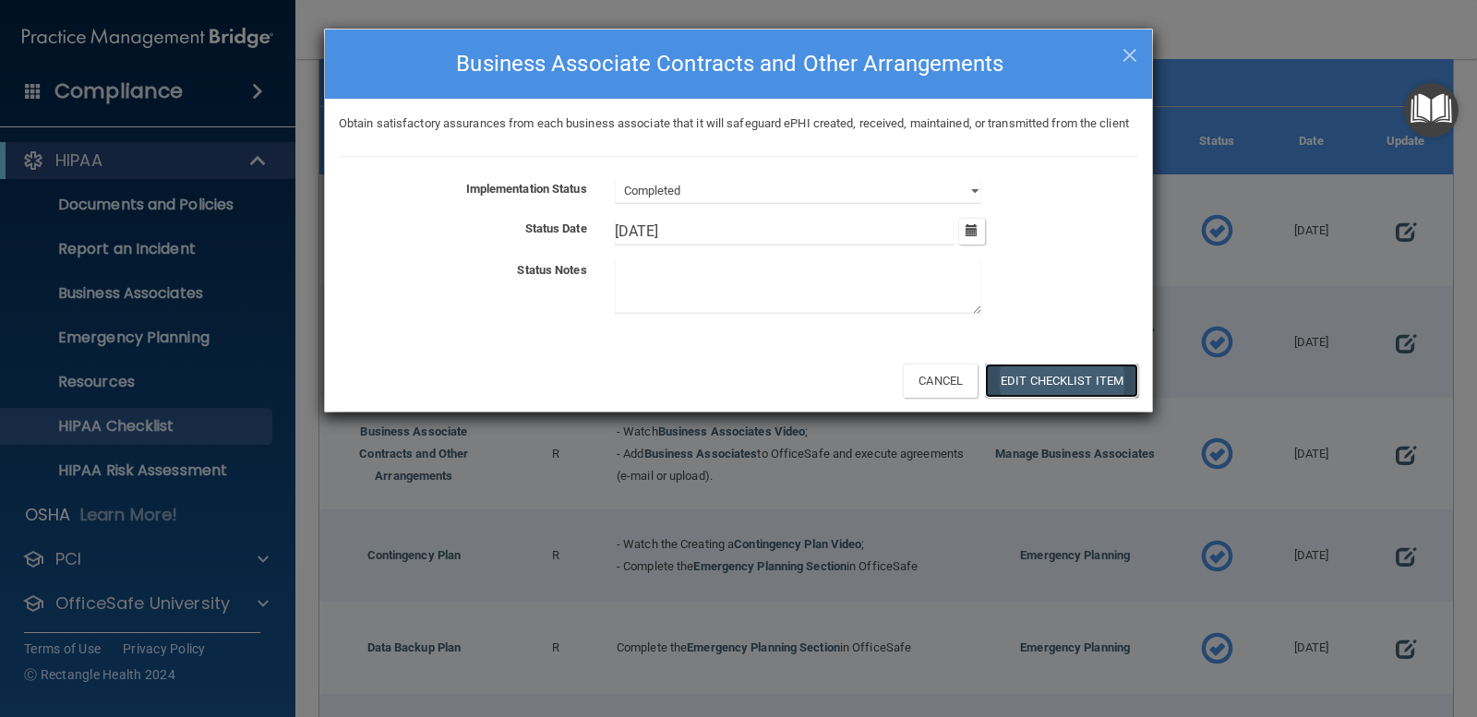
click at [1078, 398] on button "Edit Checklist Item" at bounding box center [1061, 381] width 153 height 34
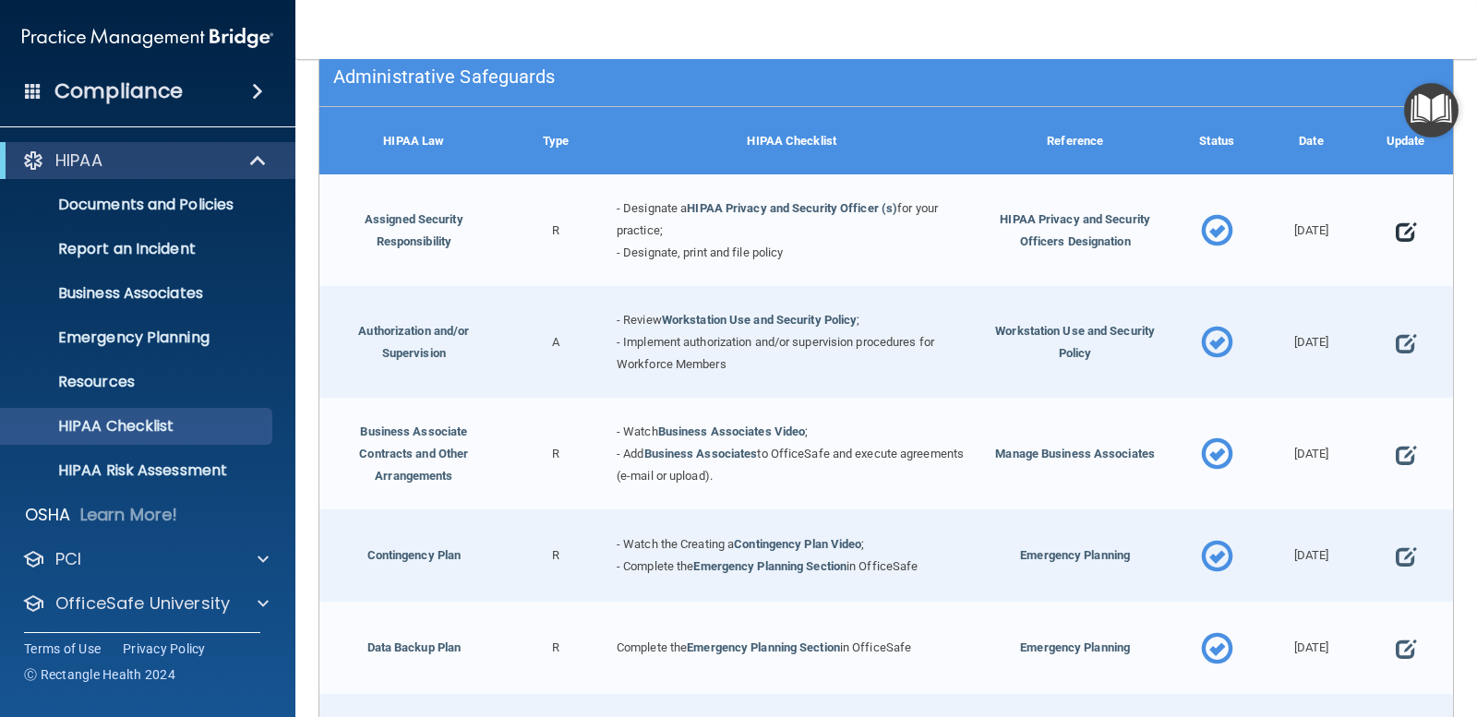
click at [1396, 225] on span at bounding box center [1406, 231] width 20 height 47
select select "completed"
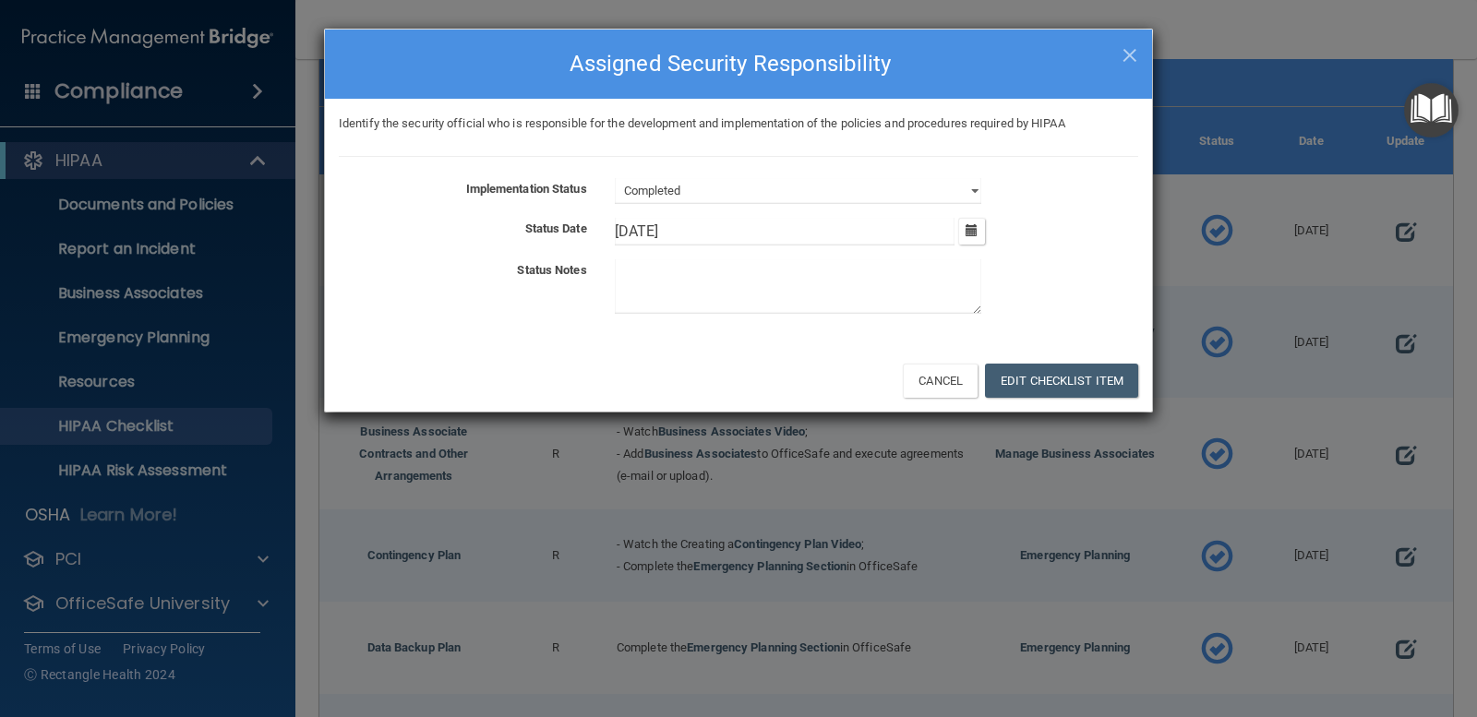
click at [988, 234] on div "10/16/24 October 2024 Mon Tue Wed Thu Fri Sat Sun 30 01 02 03 04 05 06 07 08 09…" at bounding box center [876, 232] width 551 height 28
click at [978, 230] on icon "button" at bounding box center [972, 230] width 12 height 12
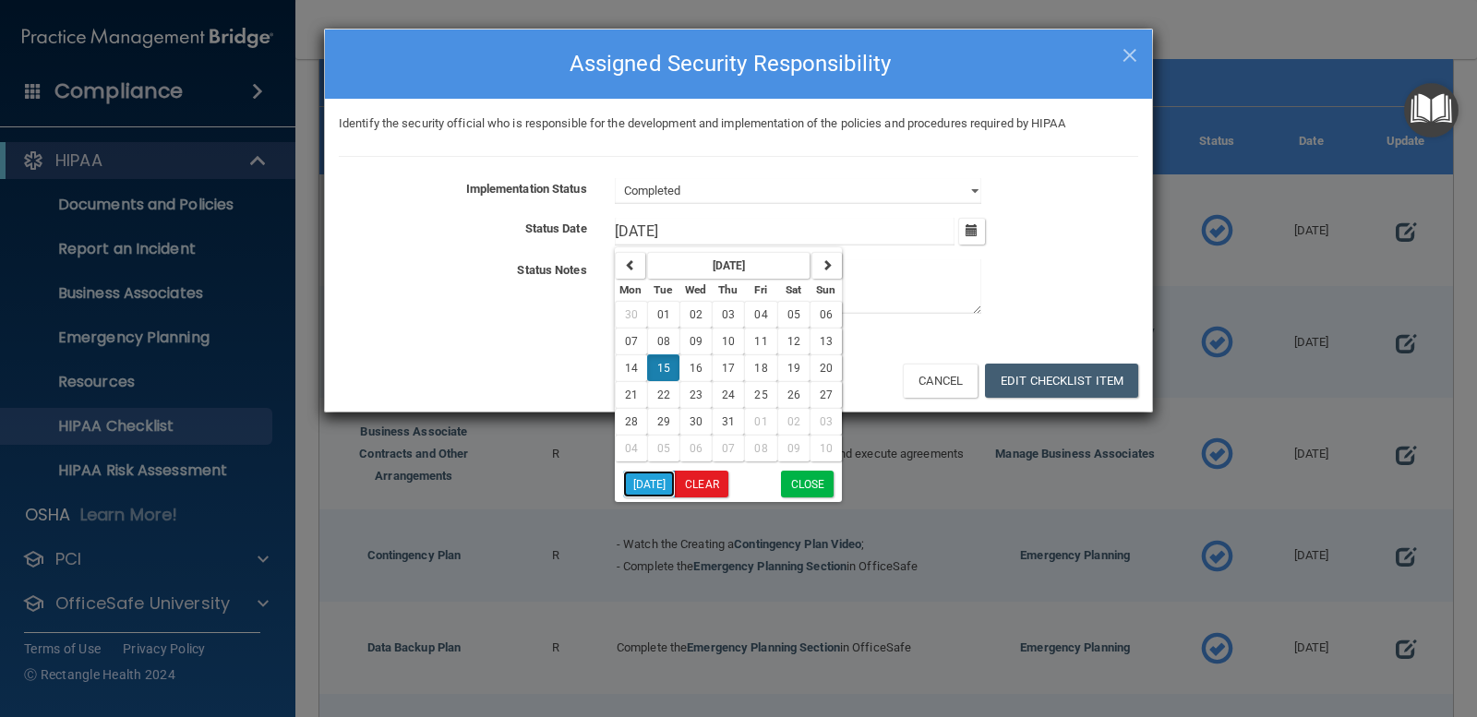
click at [637, 479] on button "Today" at bounding box center [649, 484] width 53 height 27
type input "9/30/25"
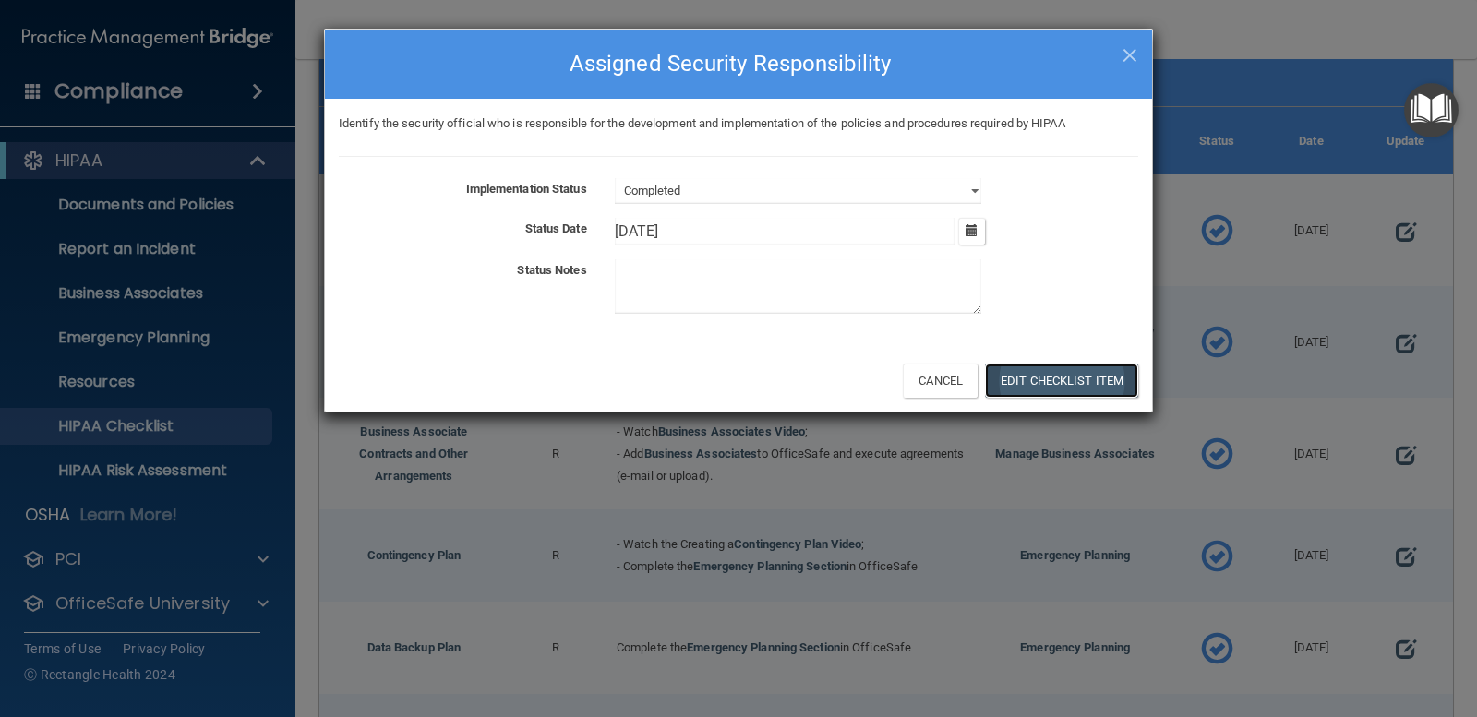
click at [1037, 370] on button "Edit Checklist Item" at bounding box center [1061, 381] width 153 height 34
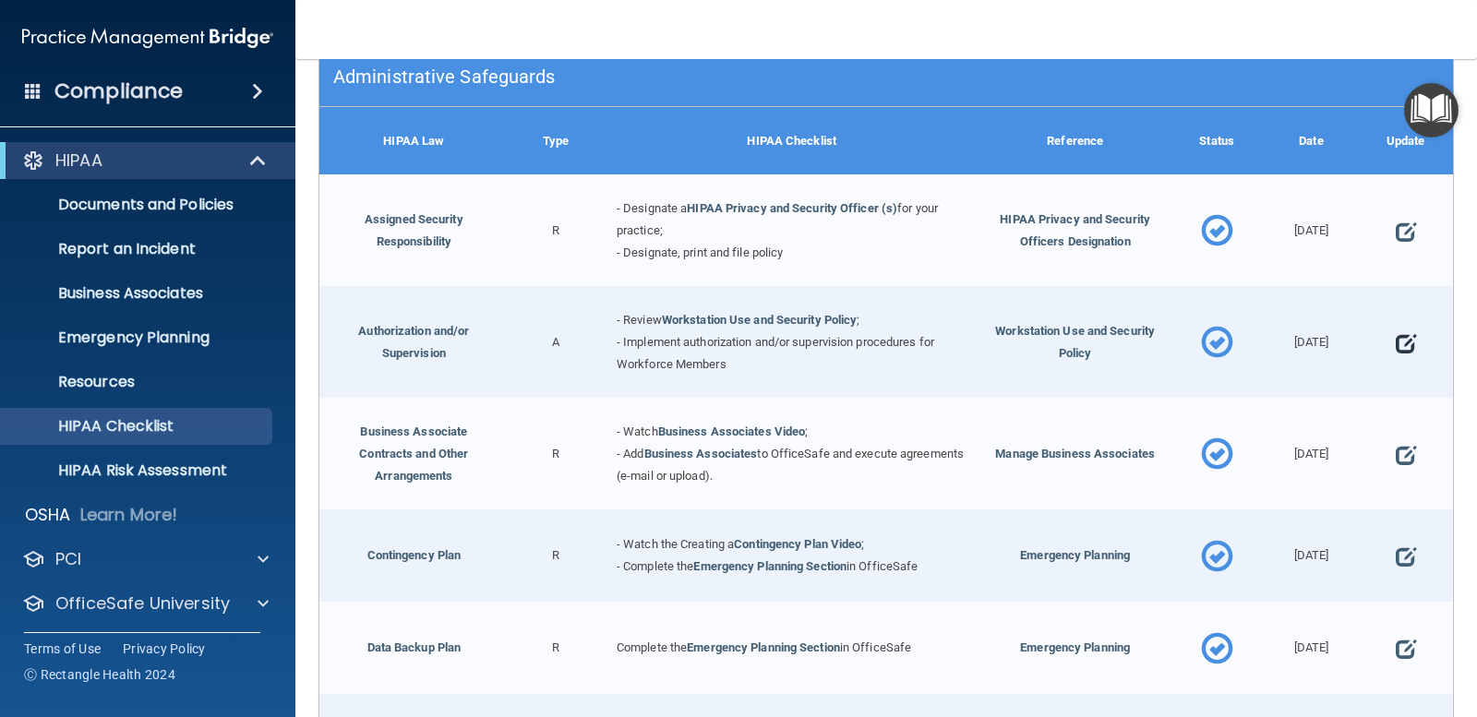
click at [1396, 331] on span at bounding box center [1406, 342] width 20 height 47
select select "completed"
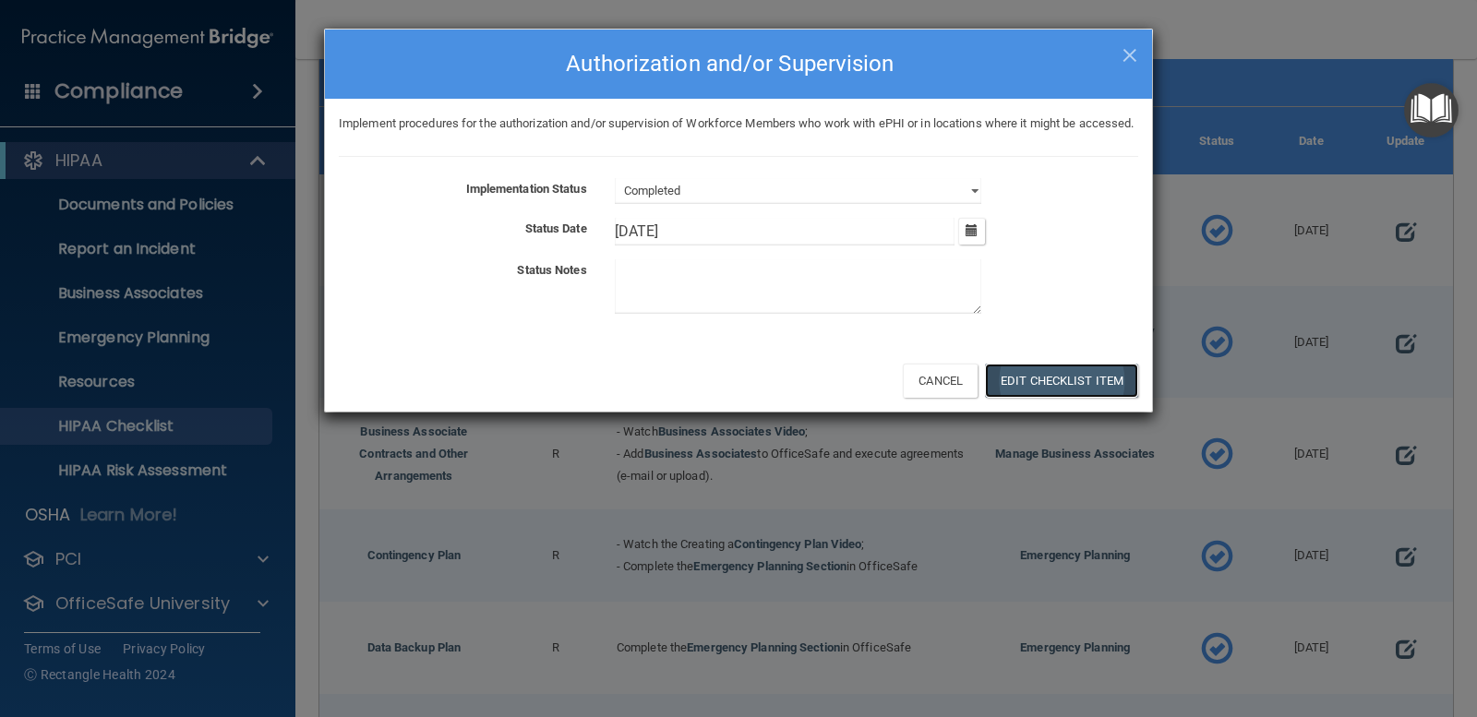
click at [1072, 394] on button "Edit Checklist Item" at bounding box center [1061, 381] width 153 height 34
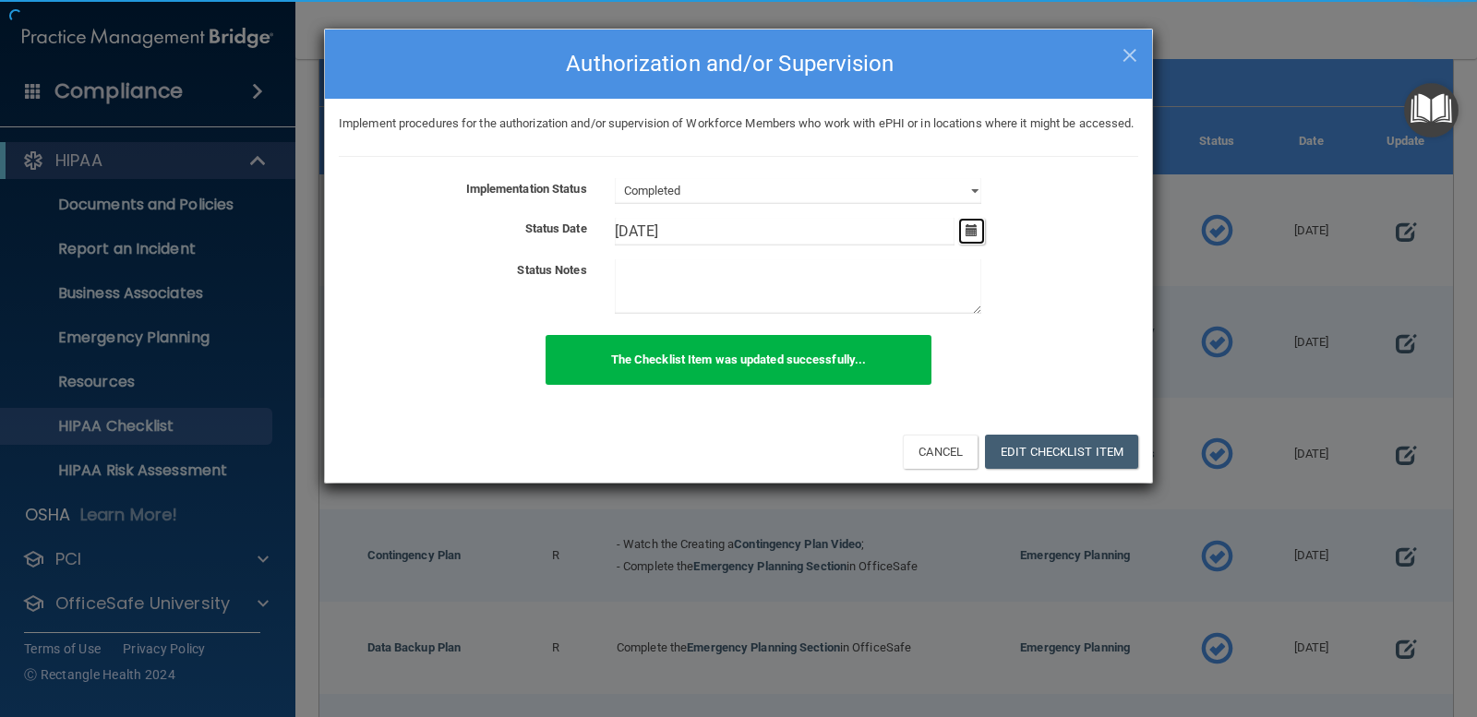
click at [967, 245] on button "button" at bounding box center [971, 231] width 27 height 27
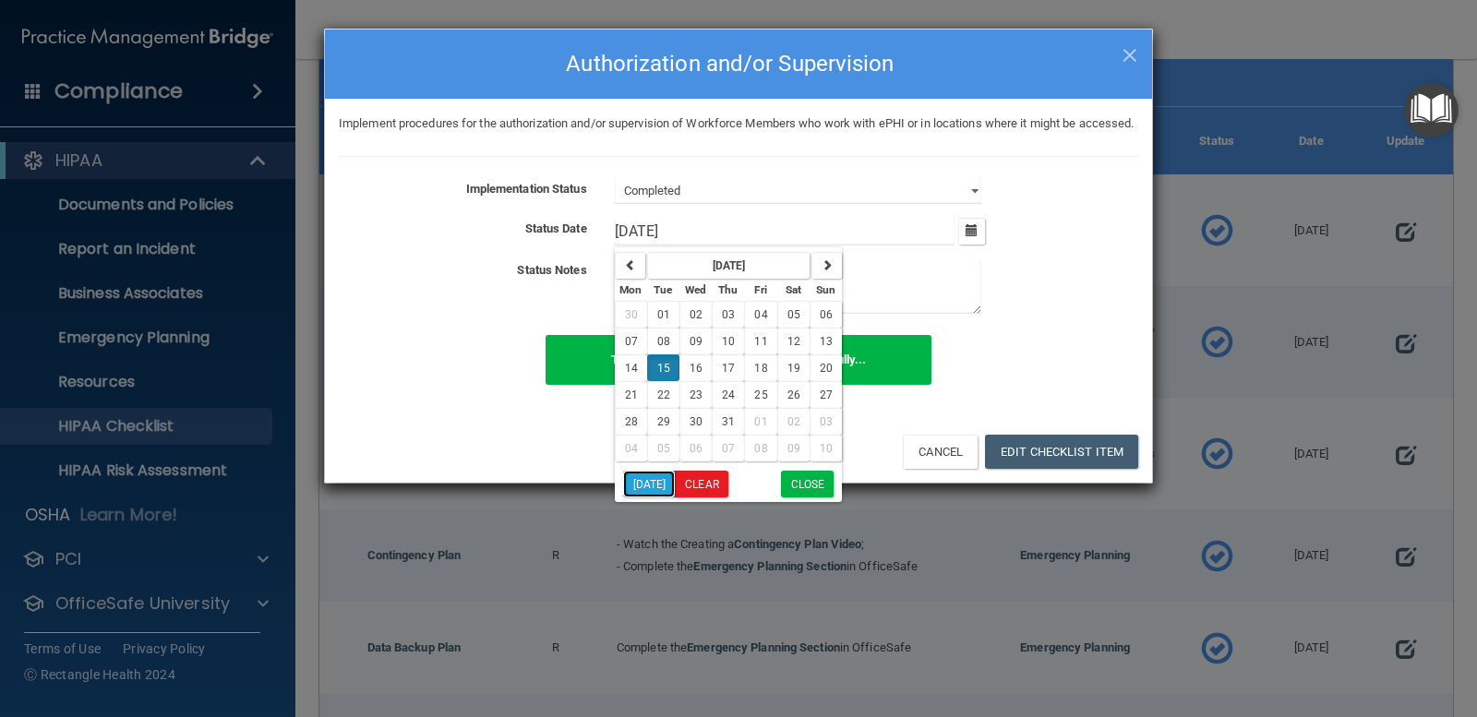
click at [647, 497] on button "Today" at bounding box center [649, 484] width 53 height 27
type input "9/30/25"
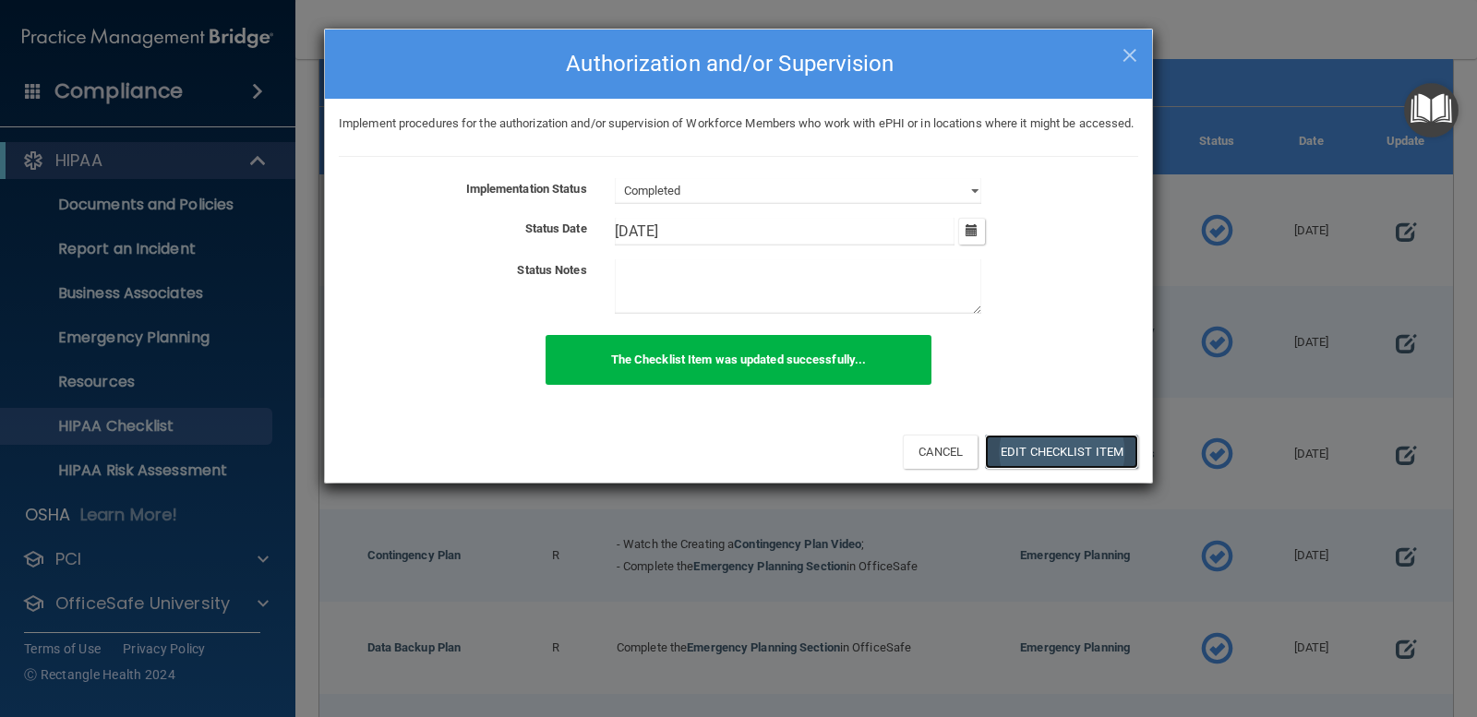
click at [1016, 468] on button "Edit Checklist Item" at bounding box center [1061, 452] width 153 height 34
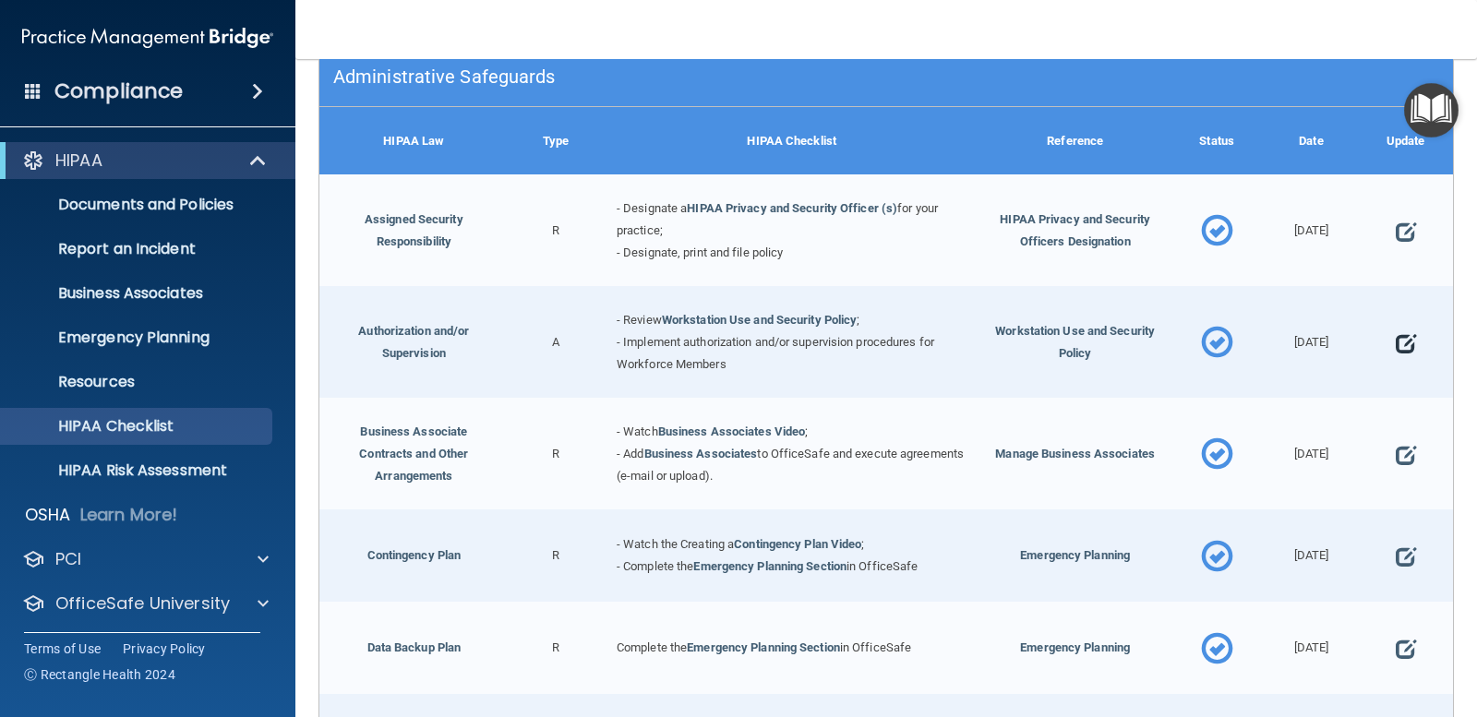
click at [1399, 341] on span at bounding box center [1406, 342] width 20 height 47
select select "completed"
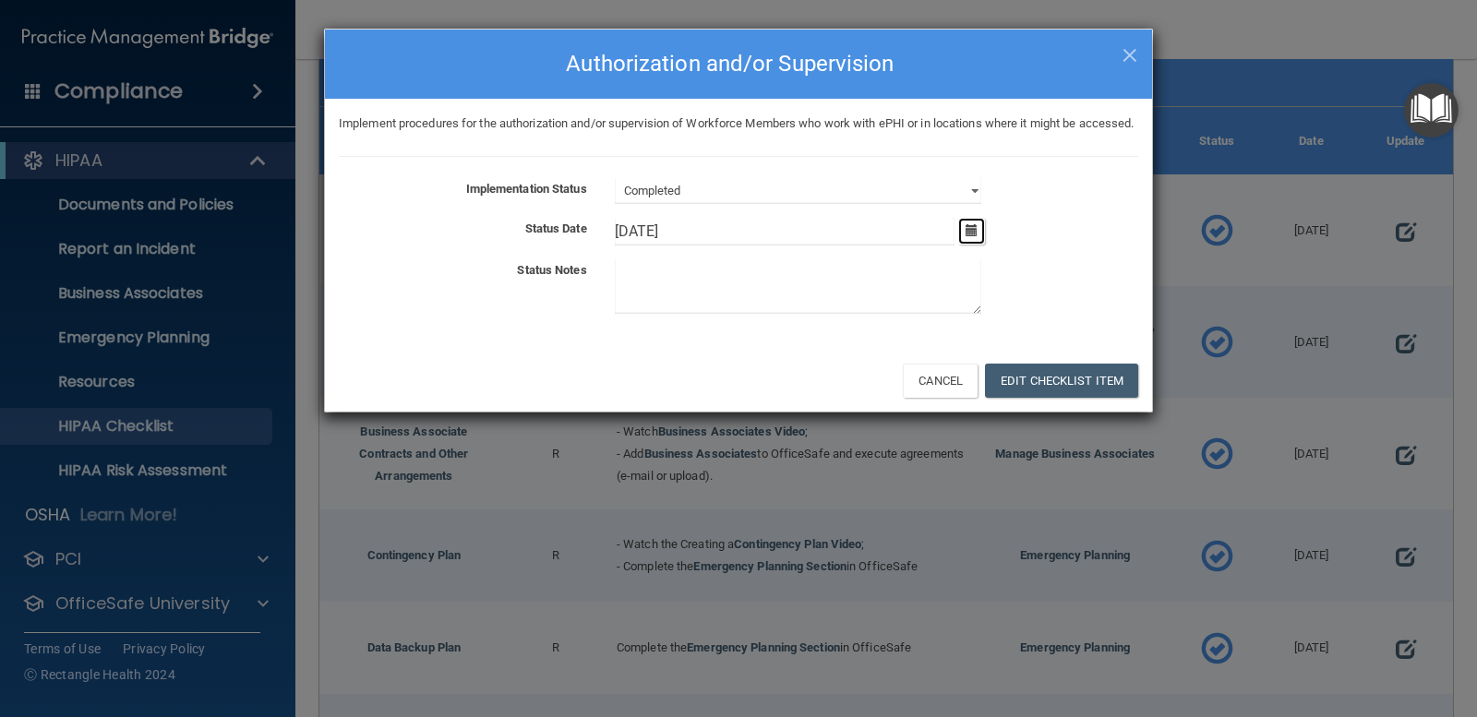
click at [967, 236] on icon "button" at bounding box center [972, 230] width 12 height 12
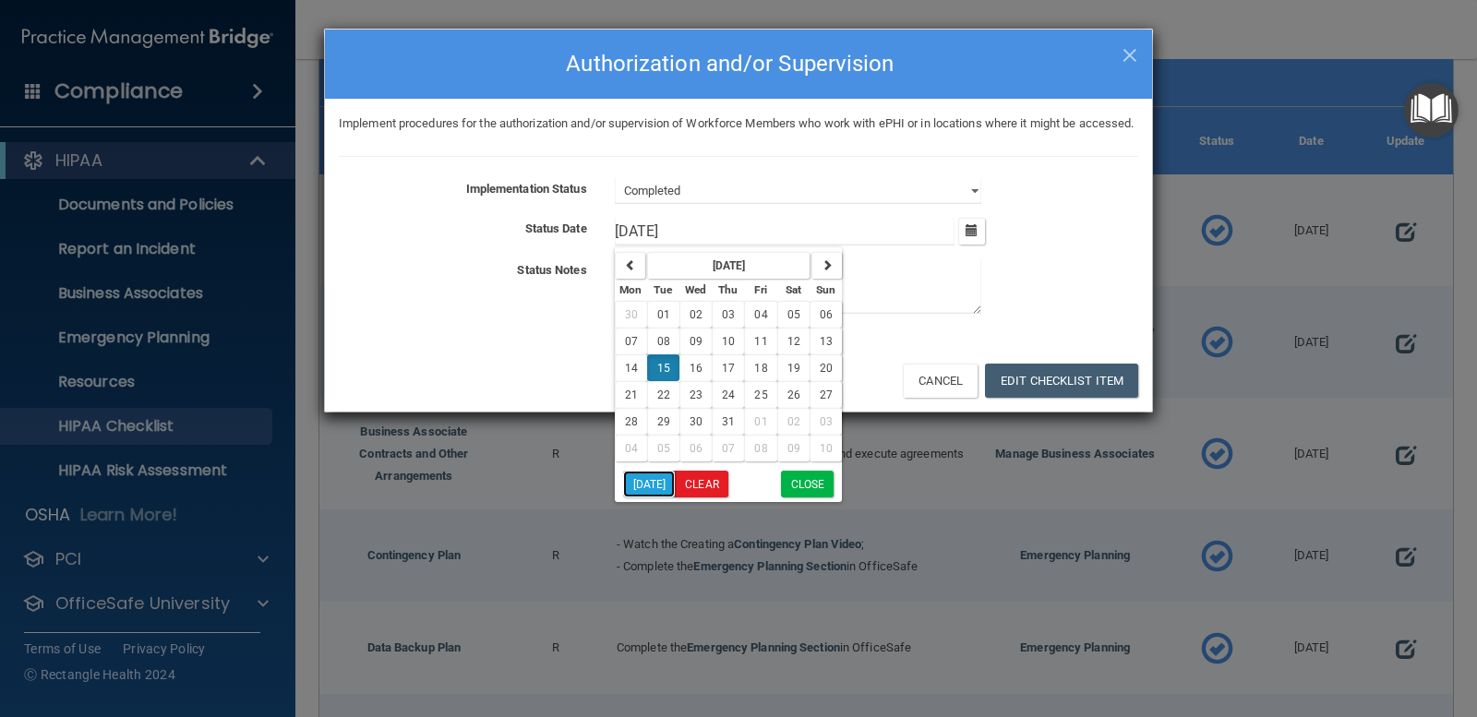
click at [657, 498] on button "Today" at bounding box center [649, 484] width 53 height 27
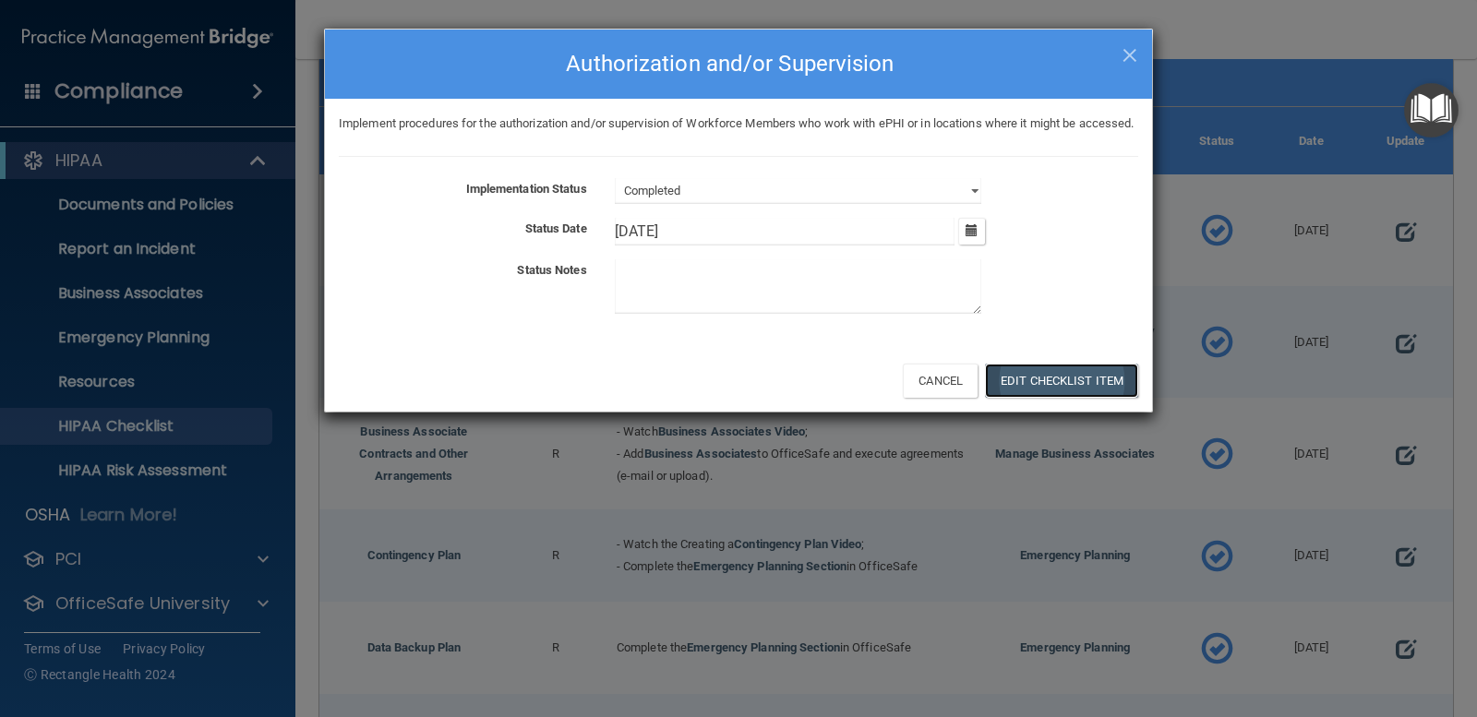
click at [1098, 398] on button "Edit Checklist Item" at bounding box center [1061, 381] width 153 height 34
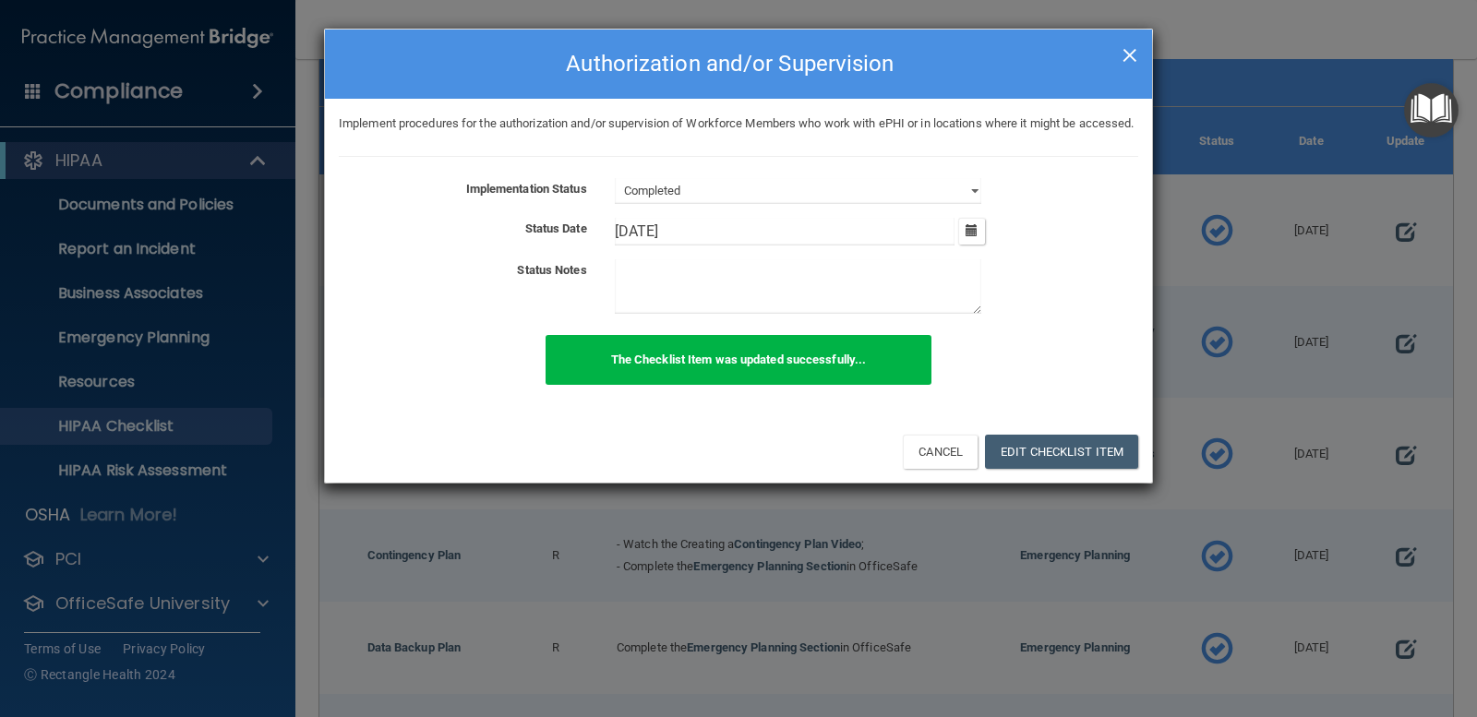
click at [1131, 41] on span "×" at bounding box center [1130, 52] width 17 height 37
type input "10/16/24"
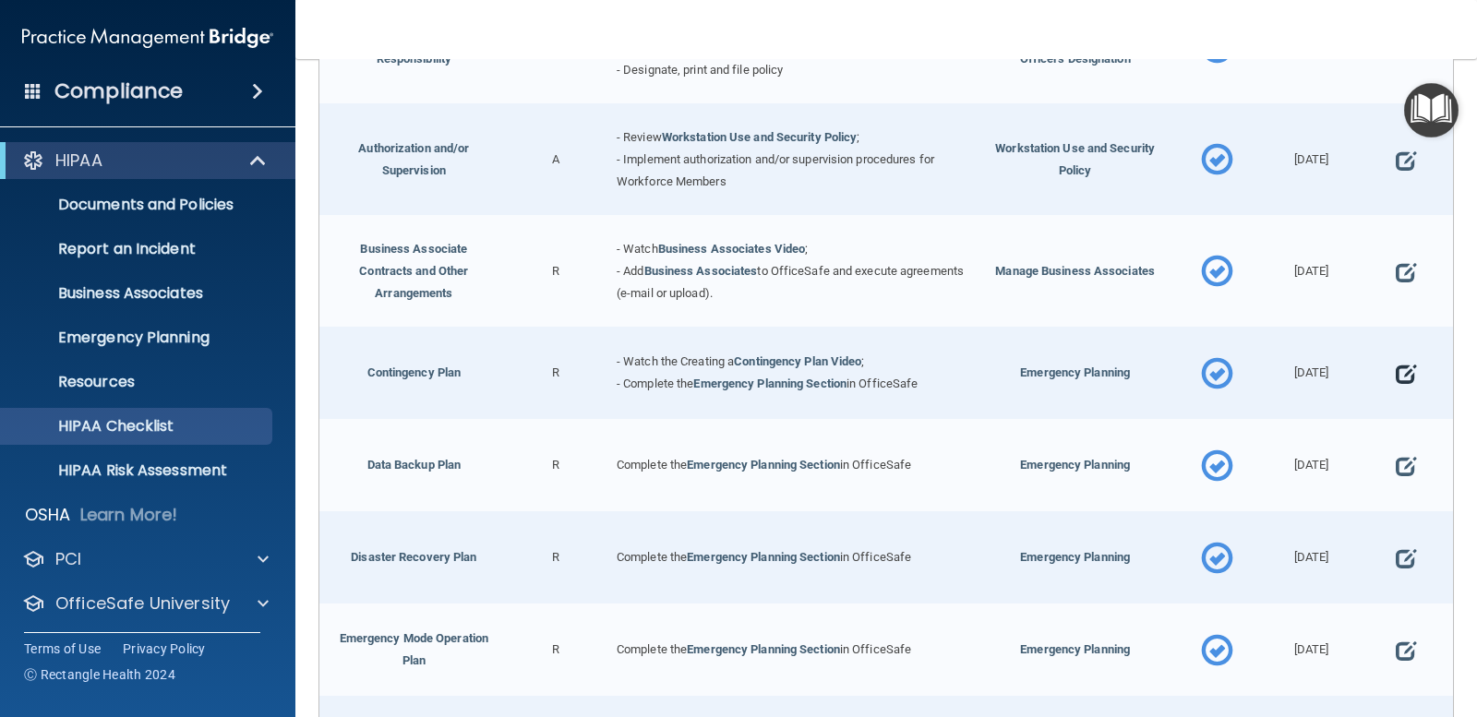
scroll to position [462, 0]
click at [1396, 371] on span at bounding box center [1406, 372] width 20 height 47
select select "completed"
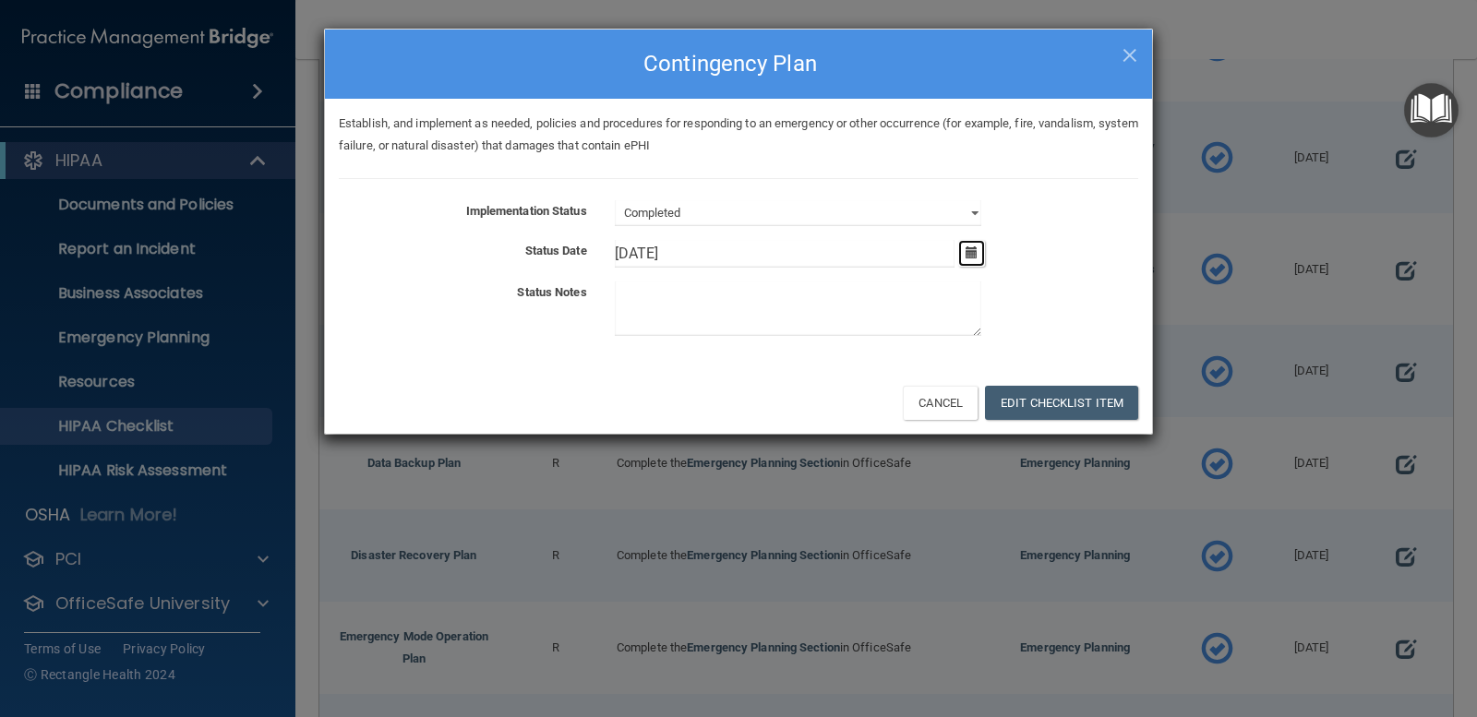
click at [981, 256] on button "button" at bounding box center [971, 253] width 27 height 27
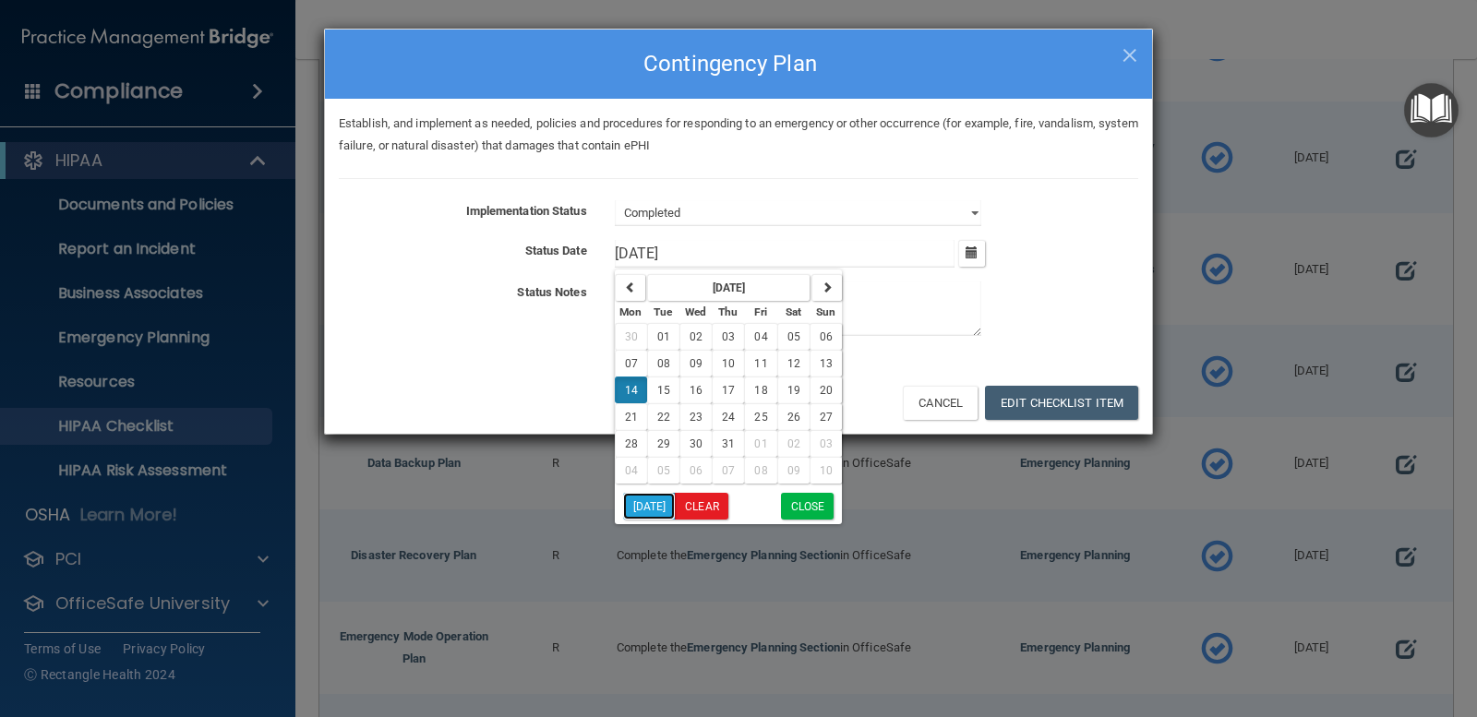
drag, startPoint x: 628, startPoint y: 505, endPoint x: 840, endPoint y: 459, distance: 217.3
click at [635, 505] on button "Today" at bounding box center [649, 506] width 53 height 27
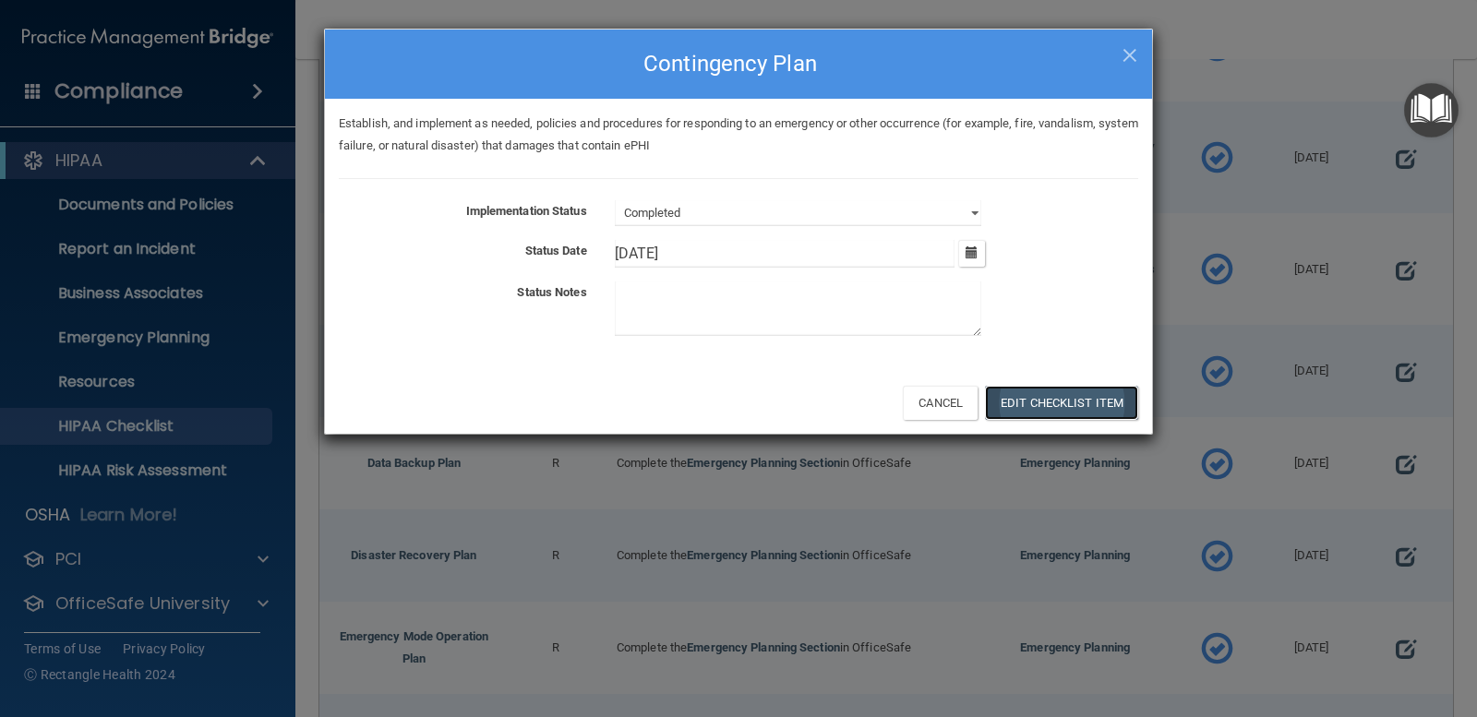
click at [1063, 404] on button "Edit Checklist Item" at bounding box center [1061, 403] width 153 height 34
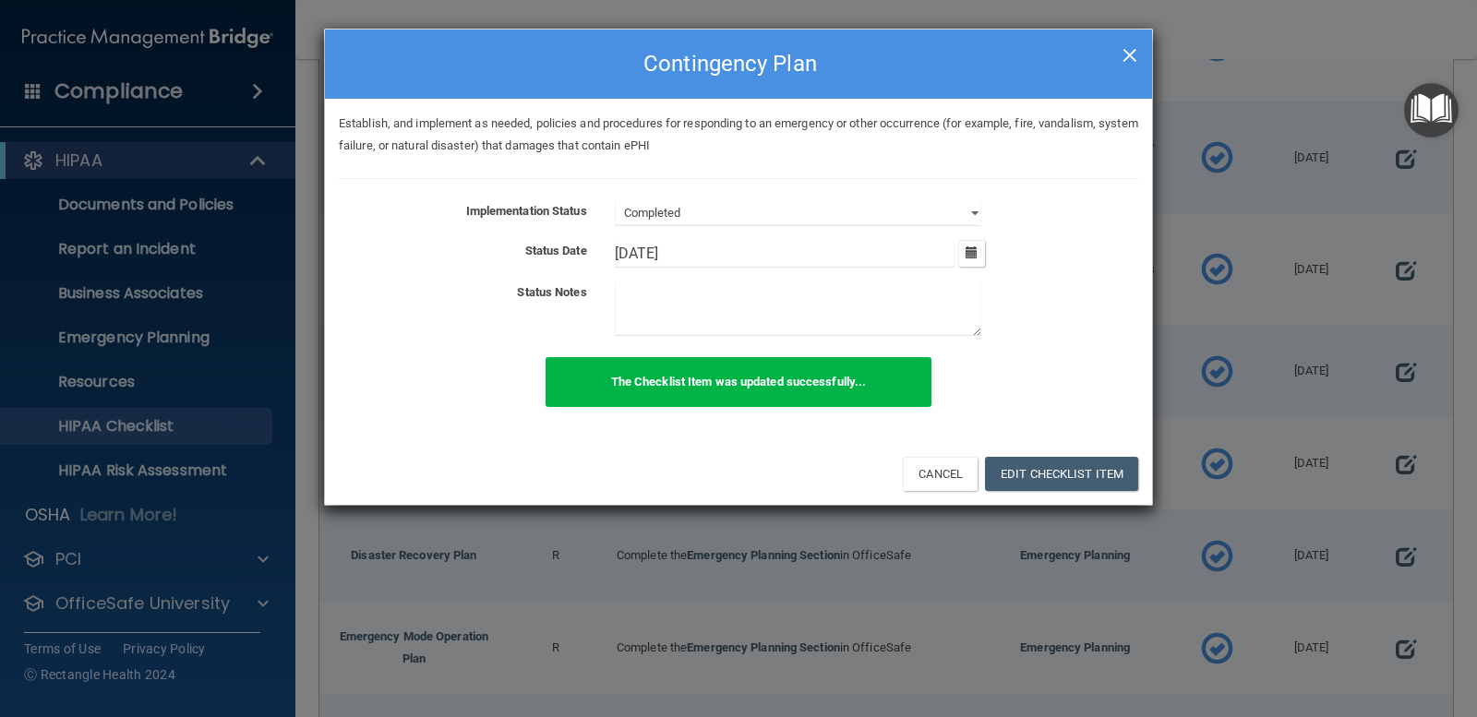
click at [1125, 49] on span "×" at bounding box center [1130, 52] width 17 height 37
type input "10/15/24"
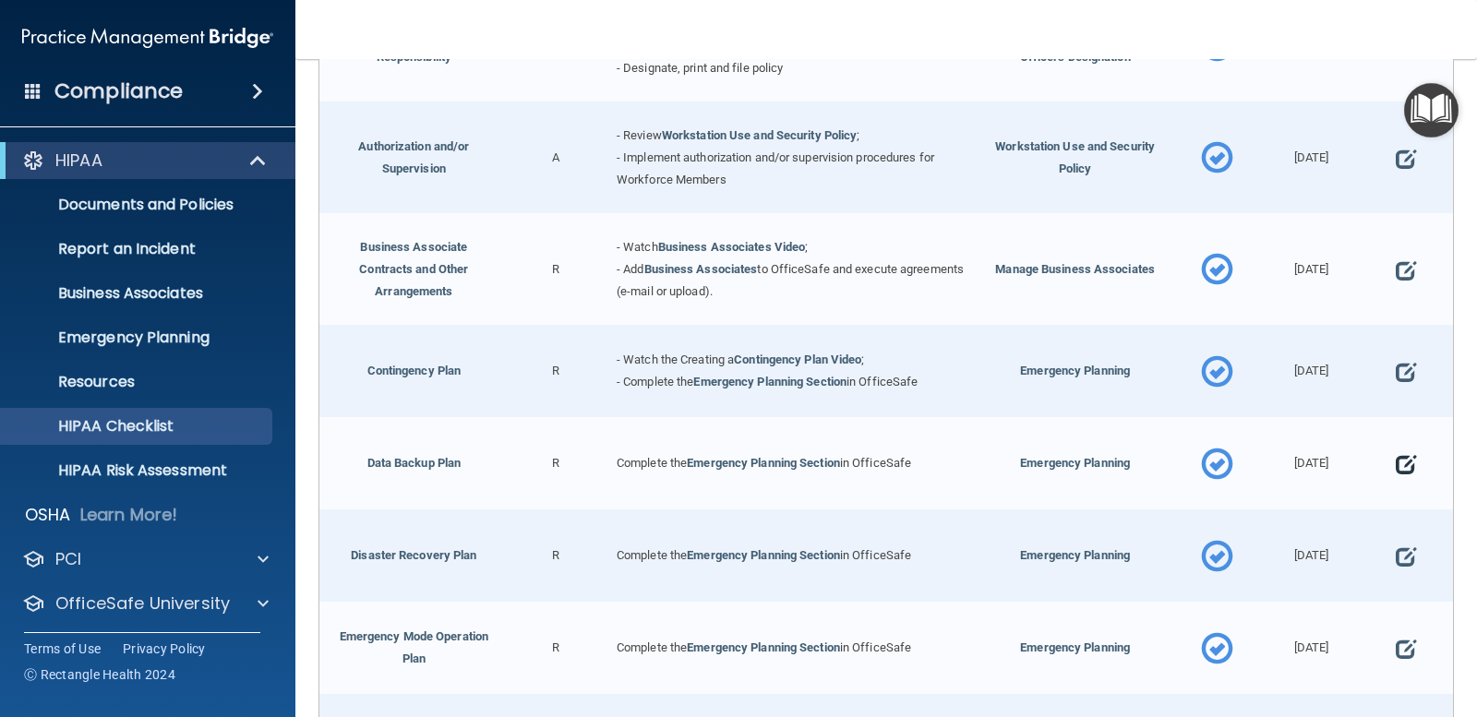
click at [1396, 462] on span at bounding box center [1406, 464] width 20 height 47
select select "completed"
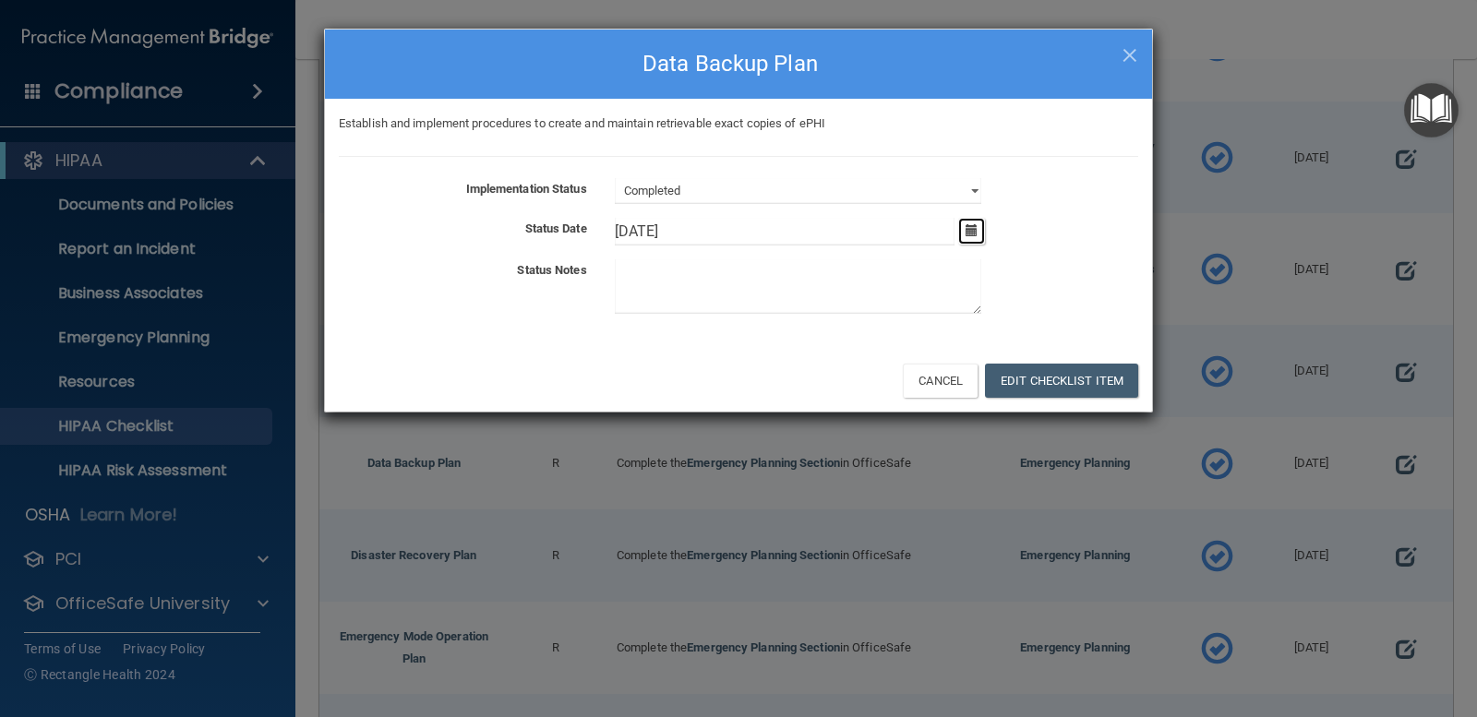
click at [968, 224] on icon "button" at bounding box center [972, 230] width 12 height 12
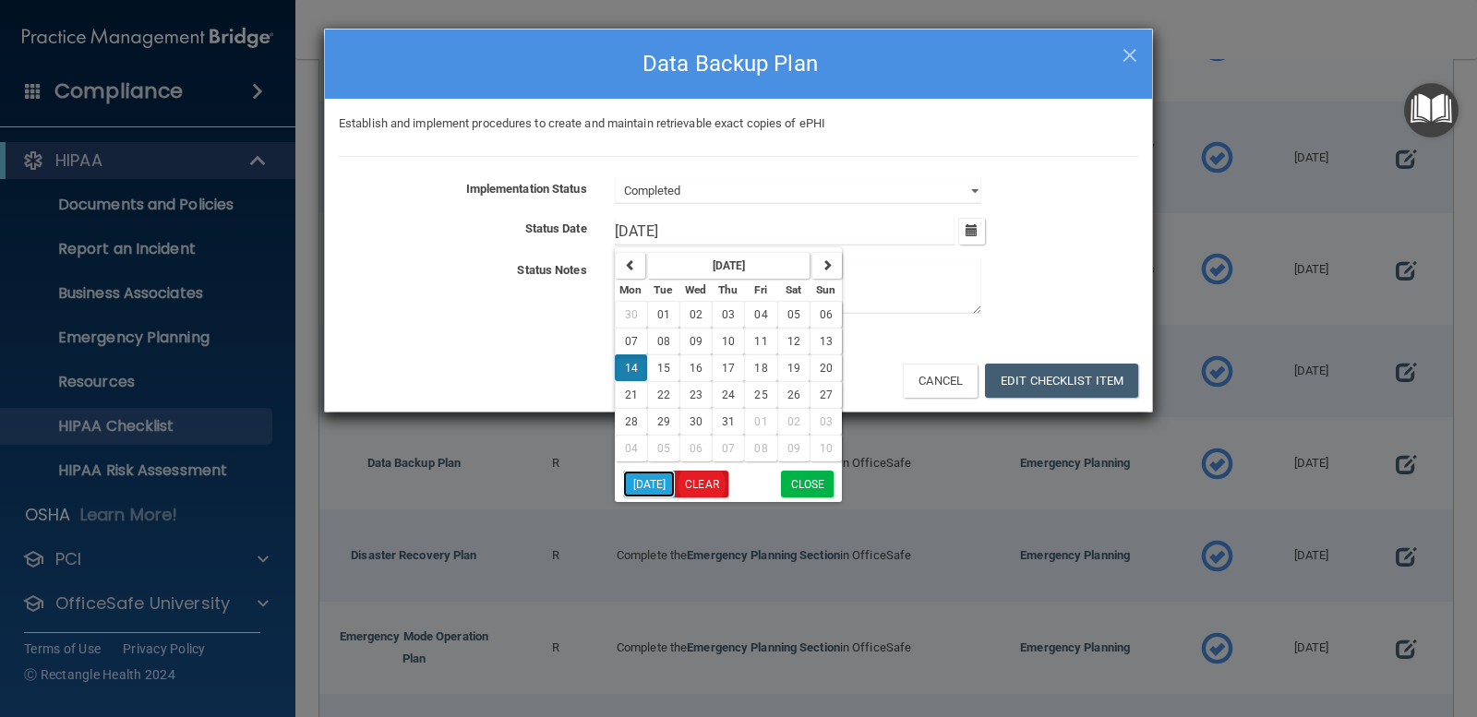
drag, startPoint x: 658, startPoint y: 478, endPoint x: 690, endPoint y: 480, distance: 31.4
click at [690, 480] on span "Today Clear" at bounding box center [675, 484] width 105 height 27
click at [637, 480] on button "Today" at bounding box center [649, 484] width 53 height 27
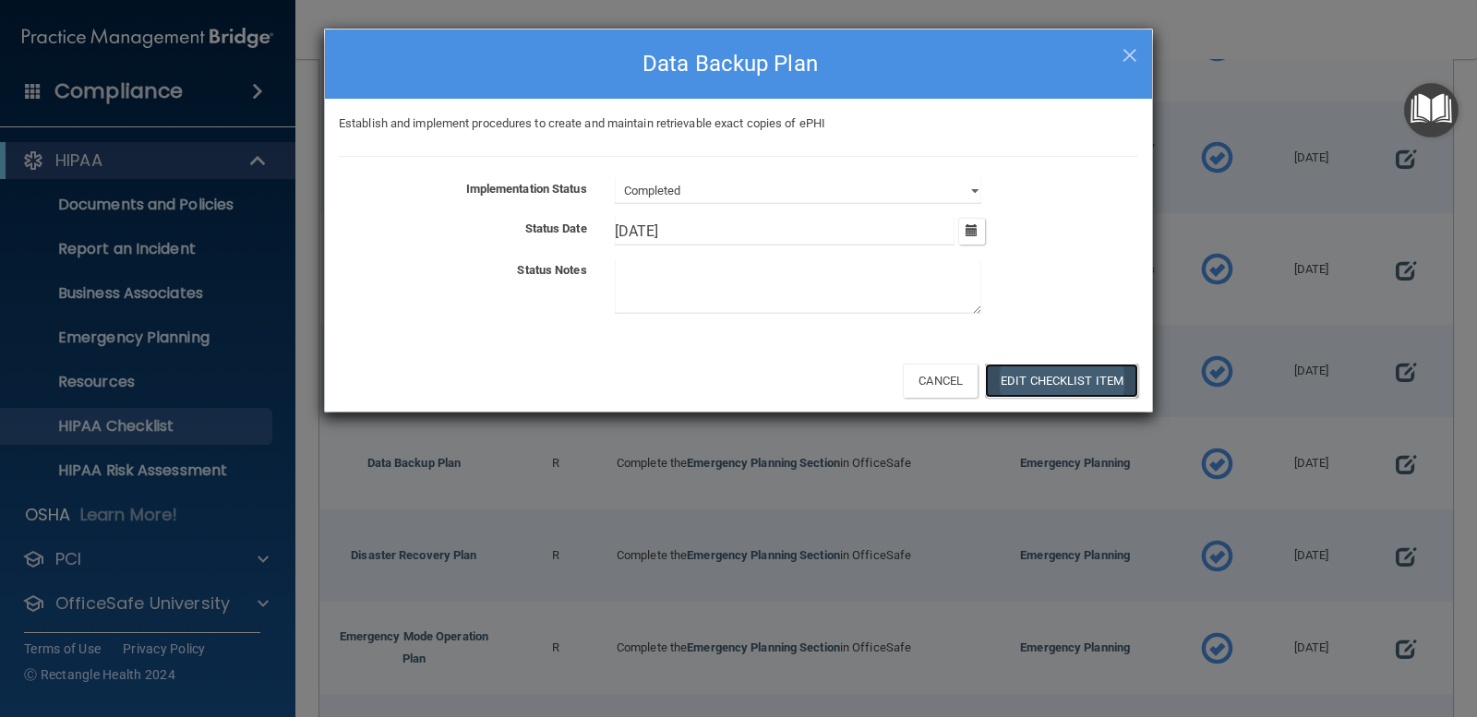
click at [1007, 381] on button "Edit Checklist Item" at bounding box center [1061, 381] width 153 height 34
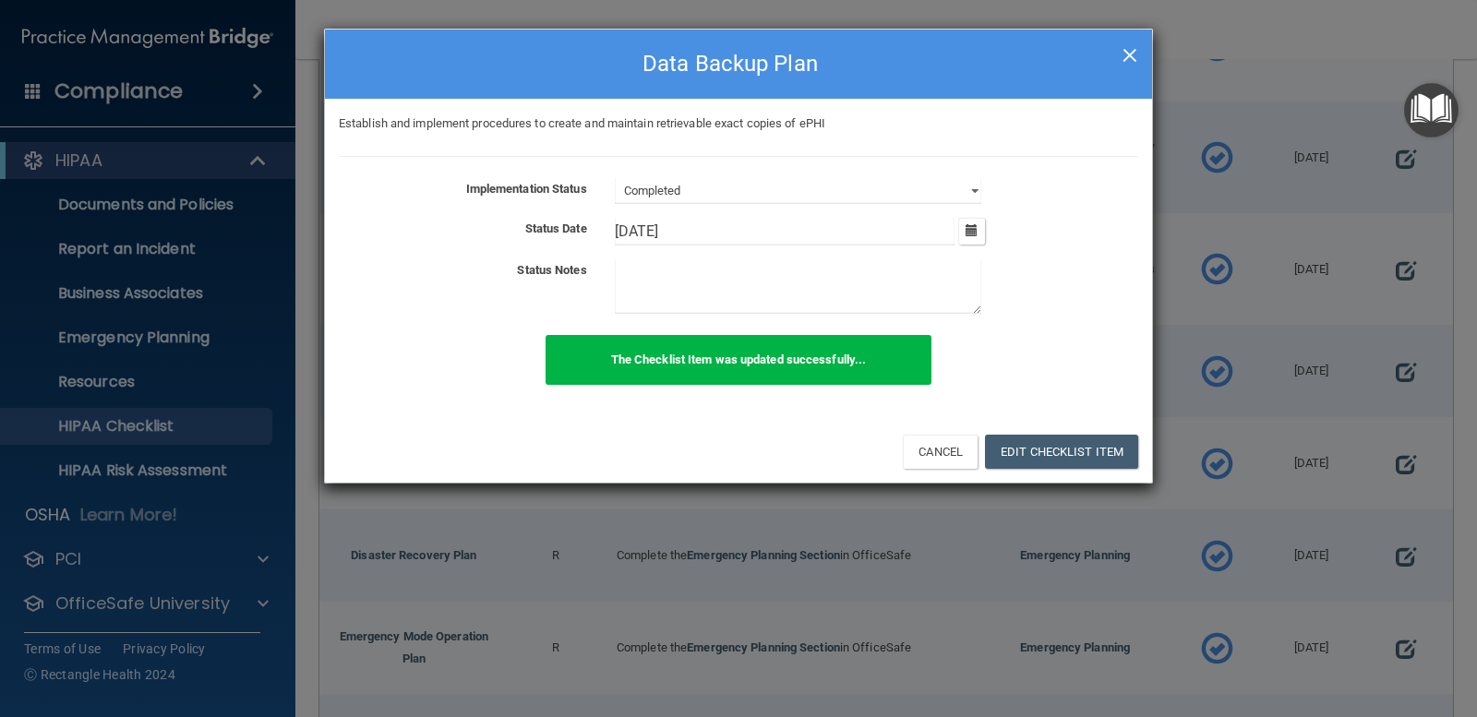
click at [1124, 41] on span "×" at bounding box center [1130, 52] width 17 height 37
type input "10/15/24"
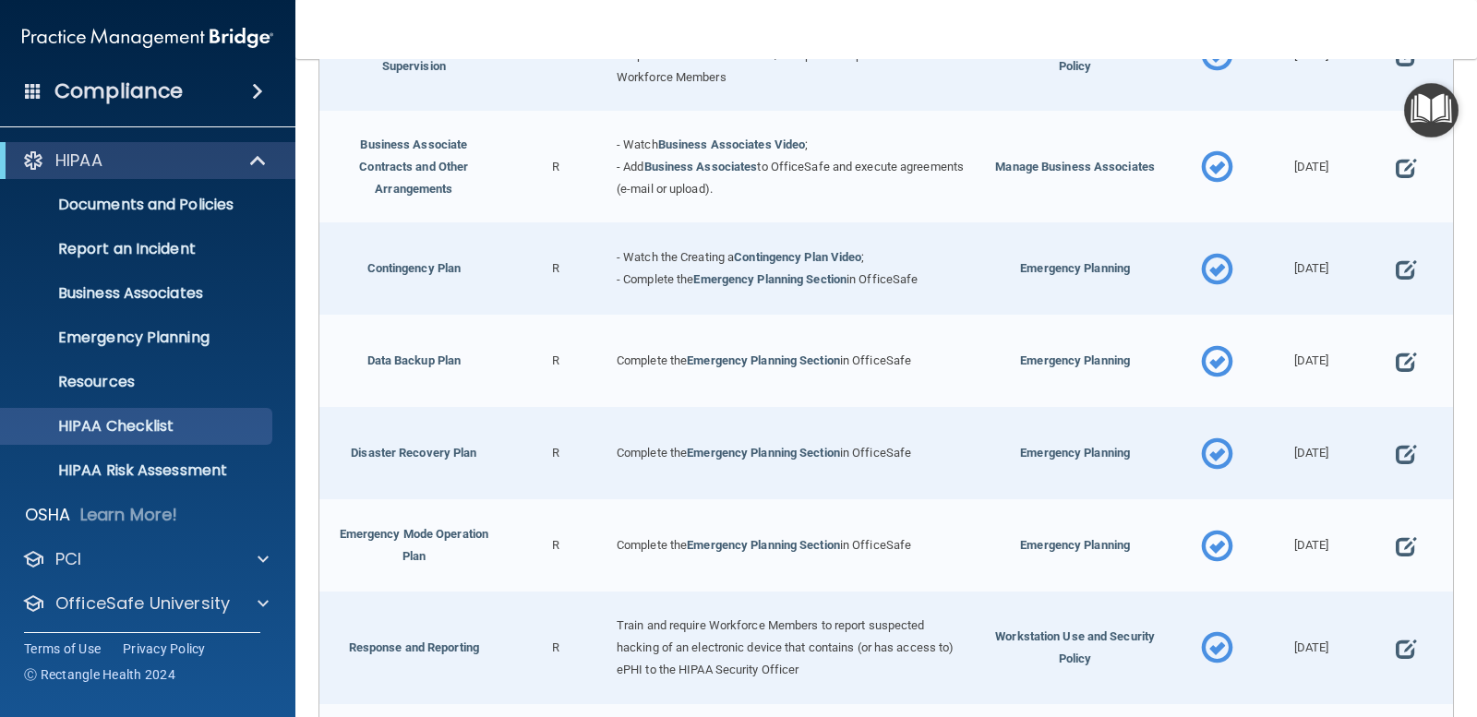
scroll to position [646, 0]
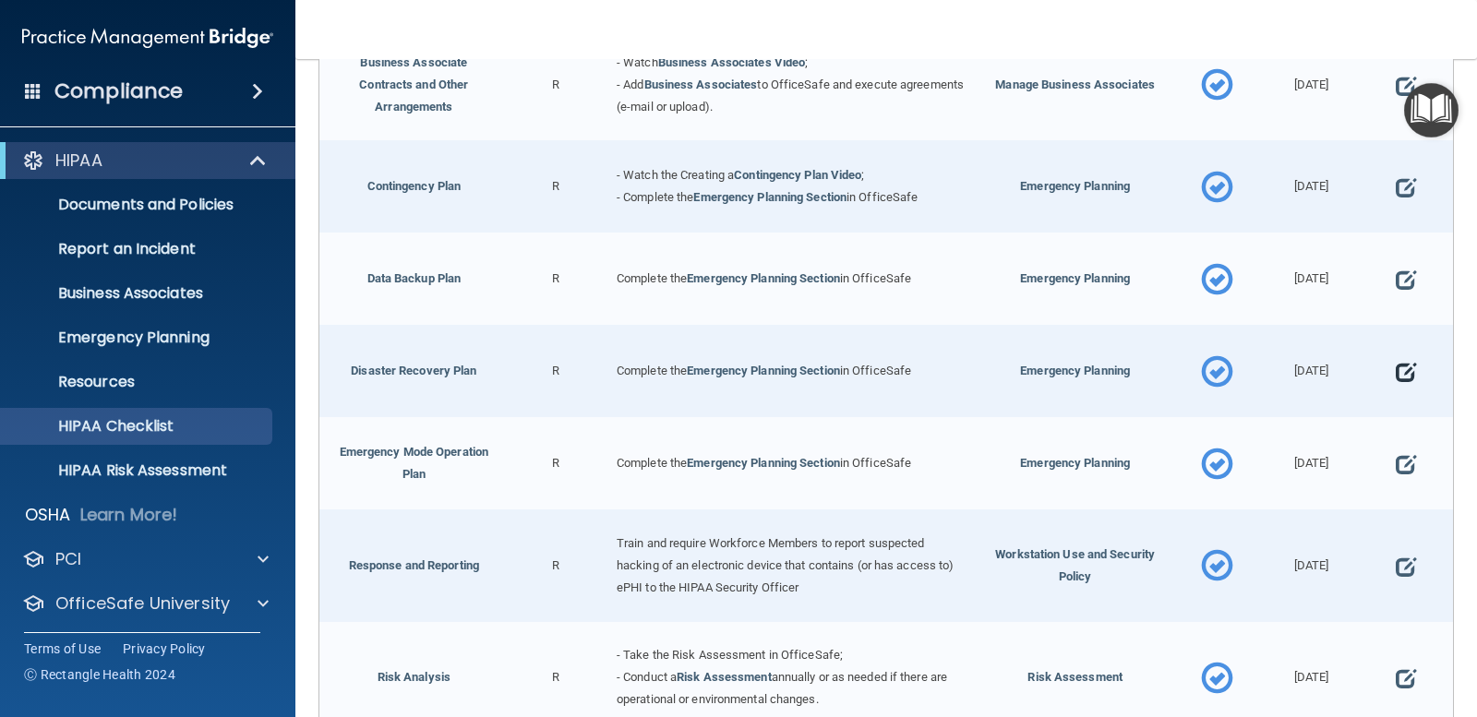
click at [1396, 366] on span at bounding box center [1406, 372] width 20 height 47
select select "completed"
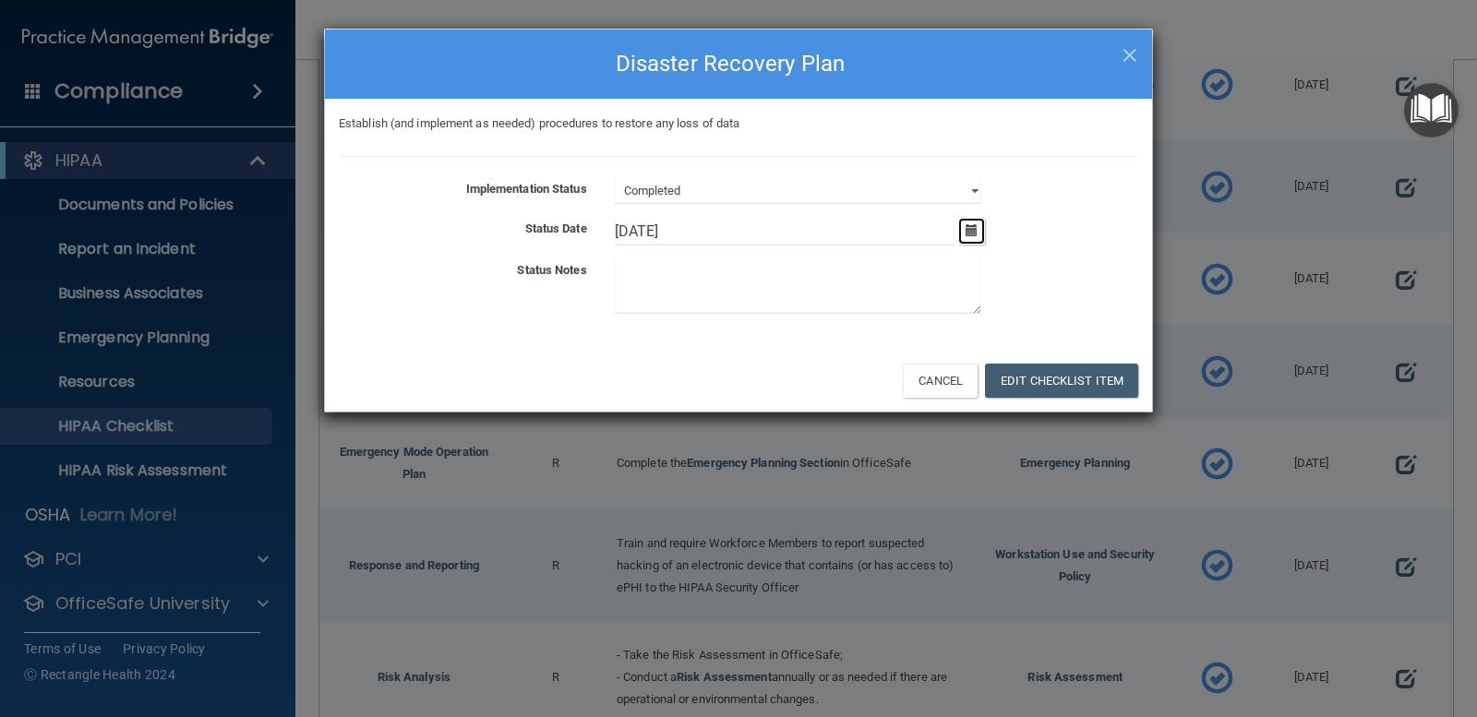
click at [969, 227] on icon "button" at bounding box center [972, 230] width 12 height 12
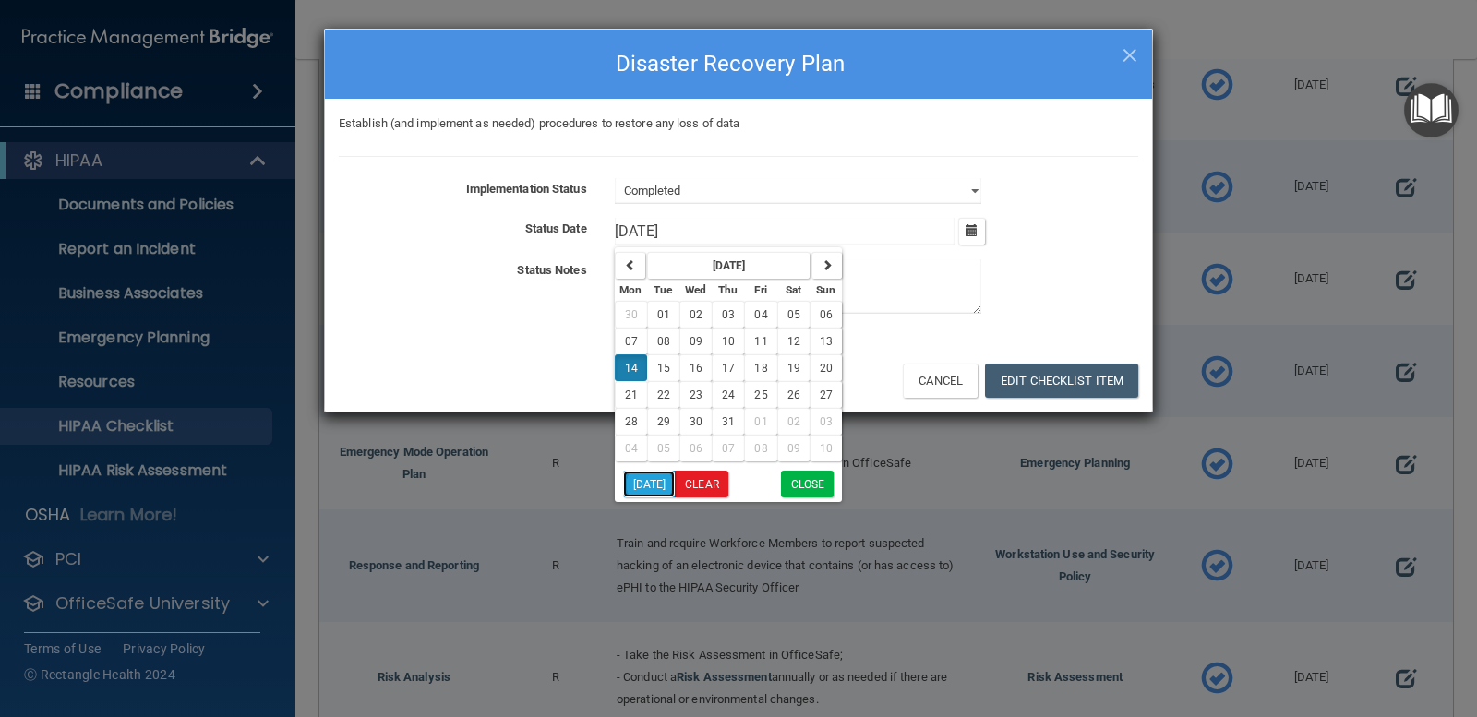
click at [653, 476] on button "Today" at bounding box center [649, 484] width 53 height 27
type input "9/30/25"
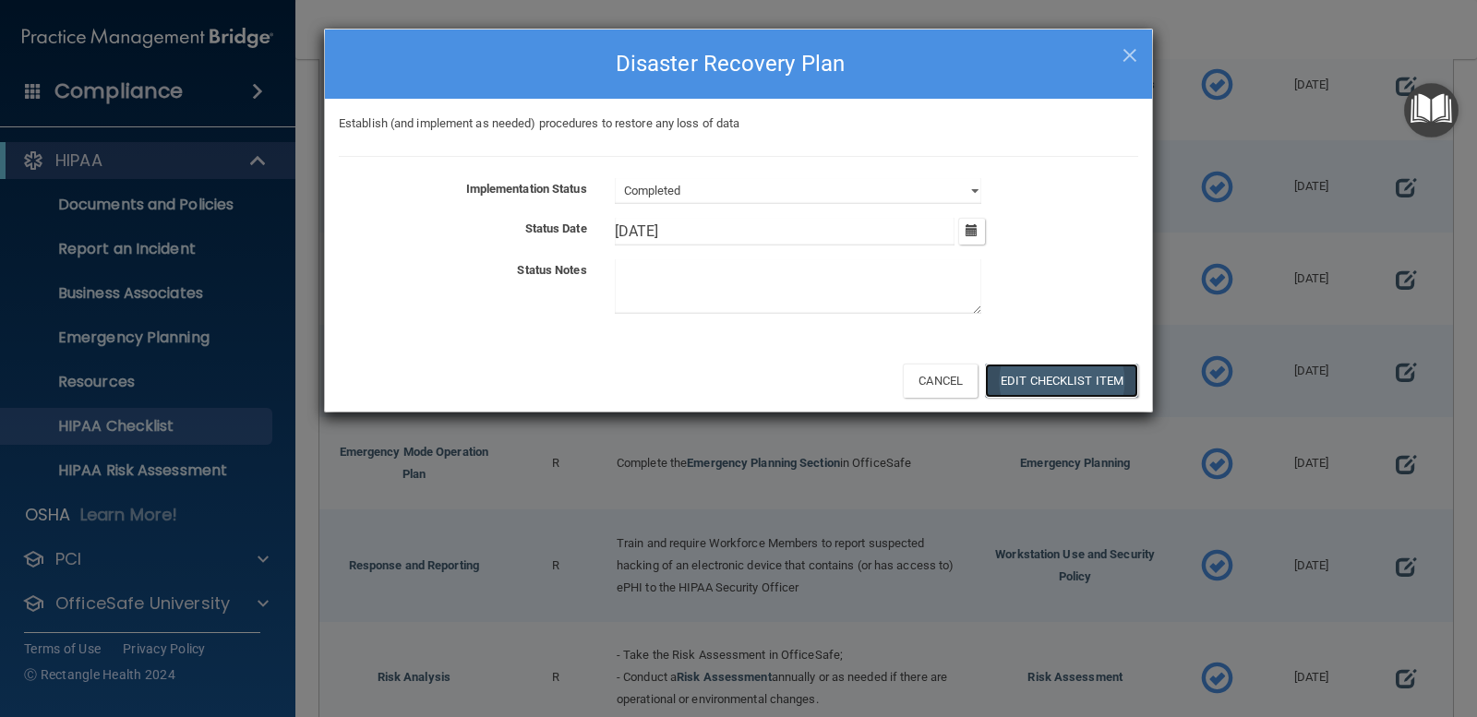
click at [1123, 379] on button "Edit Checklist Item" at bounding box center [1061, 381] width 153 height 34
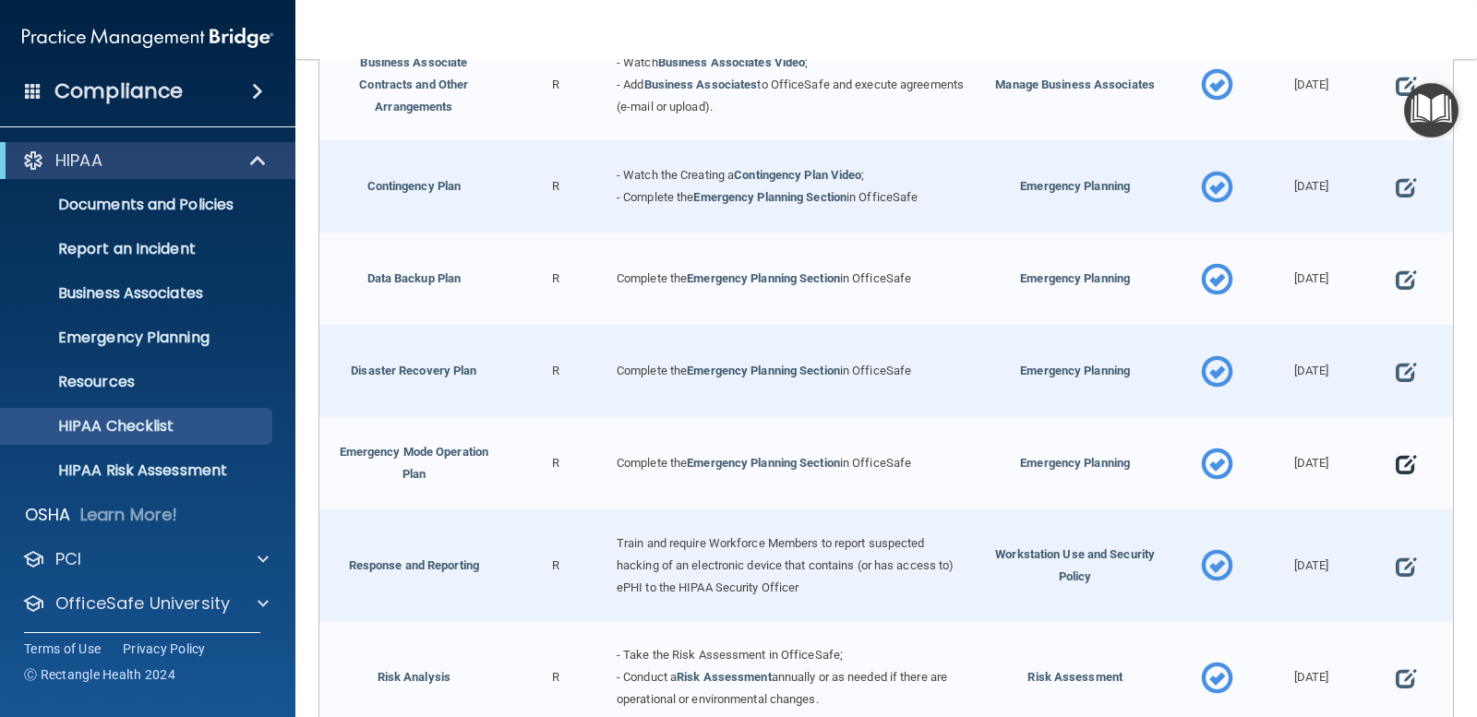
click at [1396, 456] on span at bounding box center [1406, 464] width 20 height 47
select select "completed"
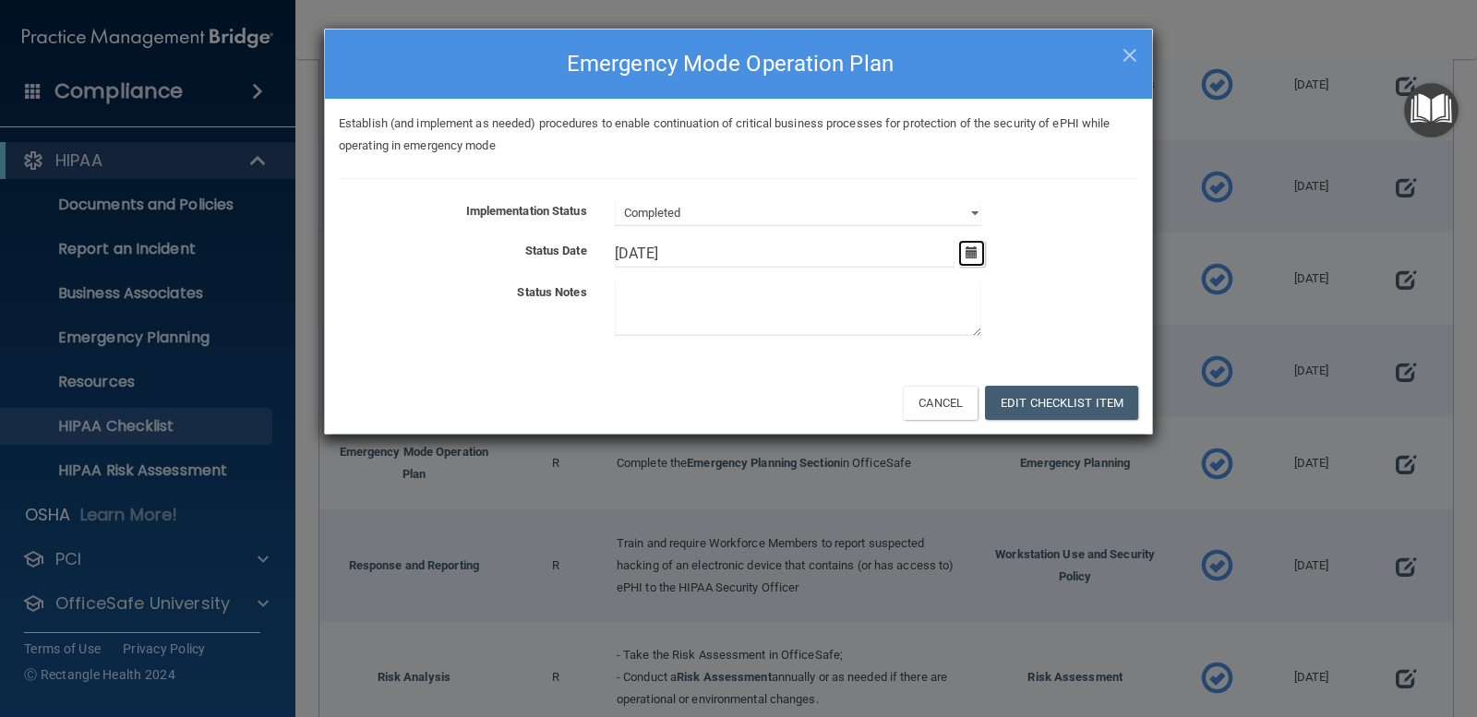
click at [982, 256] on button "button" at bounding box center [971, 253] width 27 height 27
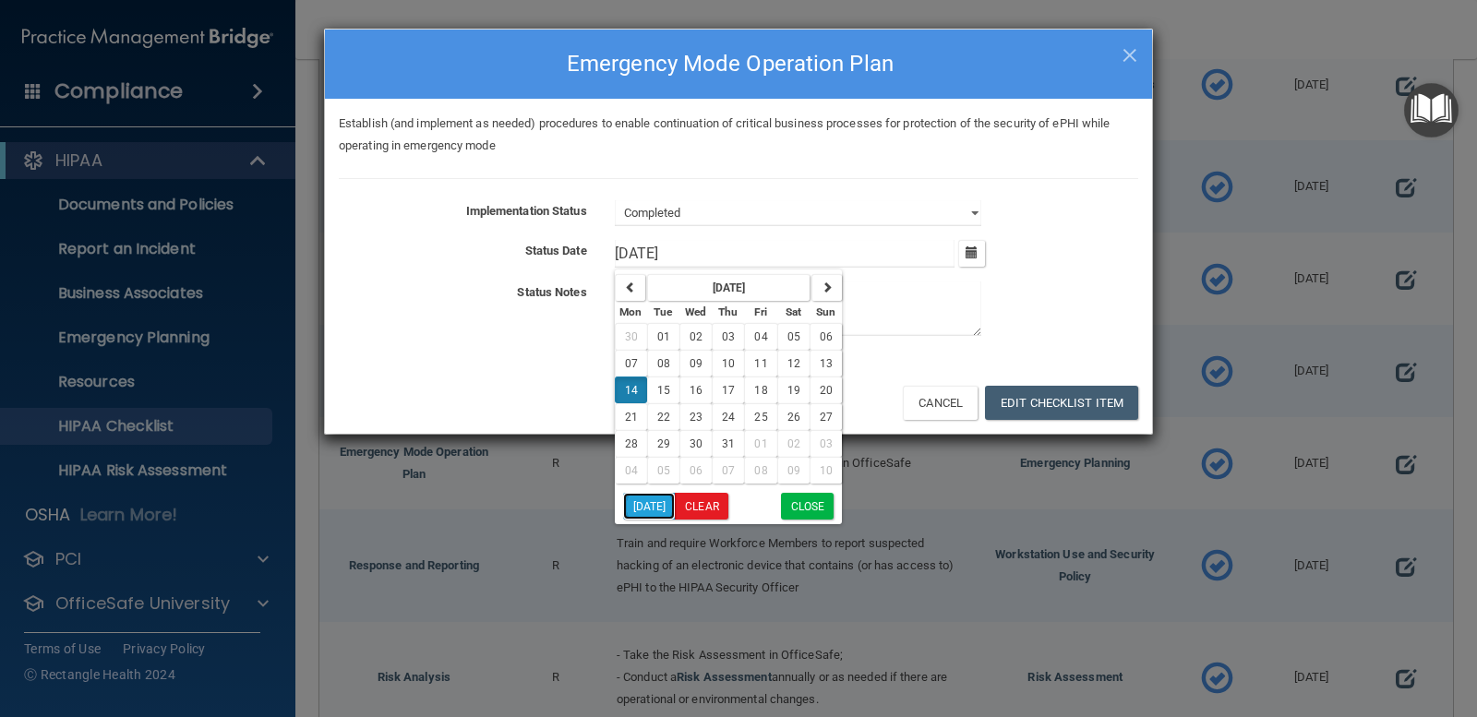
drag, startPoint x: 657, startPoint y: 500, endPoint x: 924, endPoint y: 455, distance: 270.6
click at [657, 501] on button "Today" at bounding box center [649, 506] width 53 height 27
type input "9/30/25"
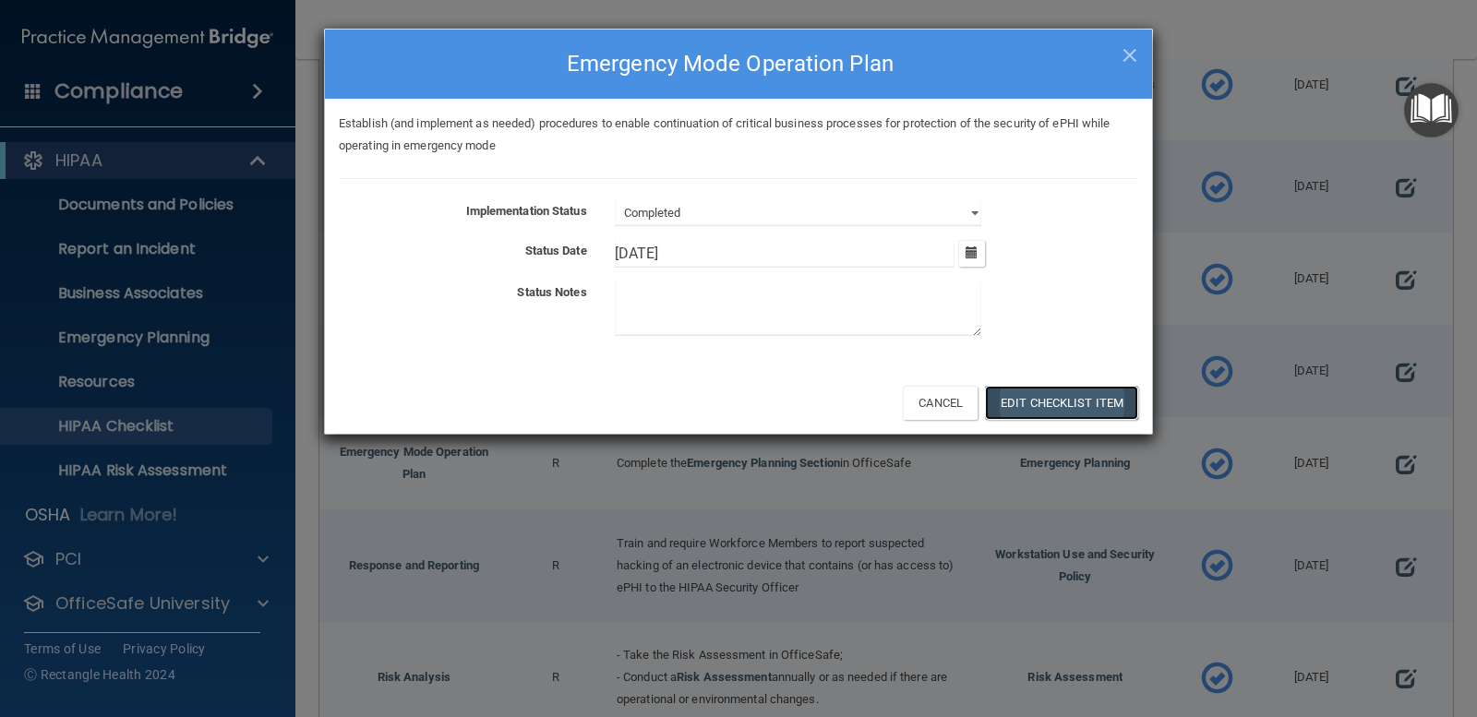
click at [1075, 404] on button "Edit Checklist Item" at bounding box center [1061, 403] width 153 height 34
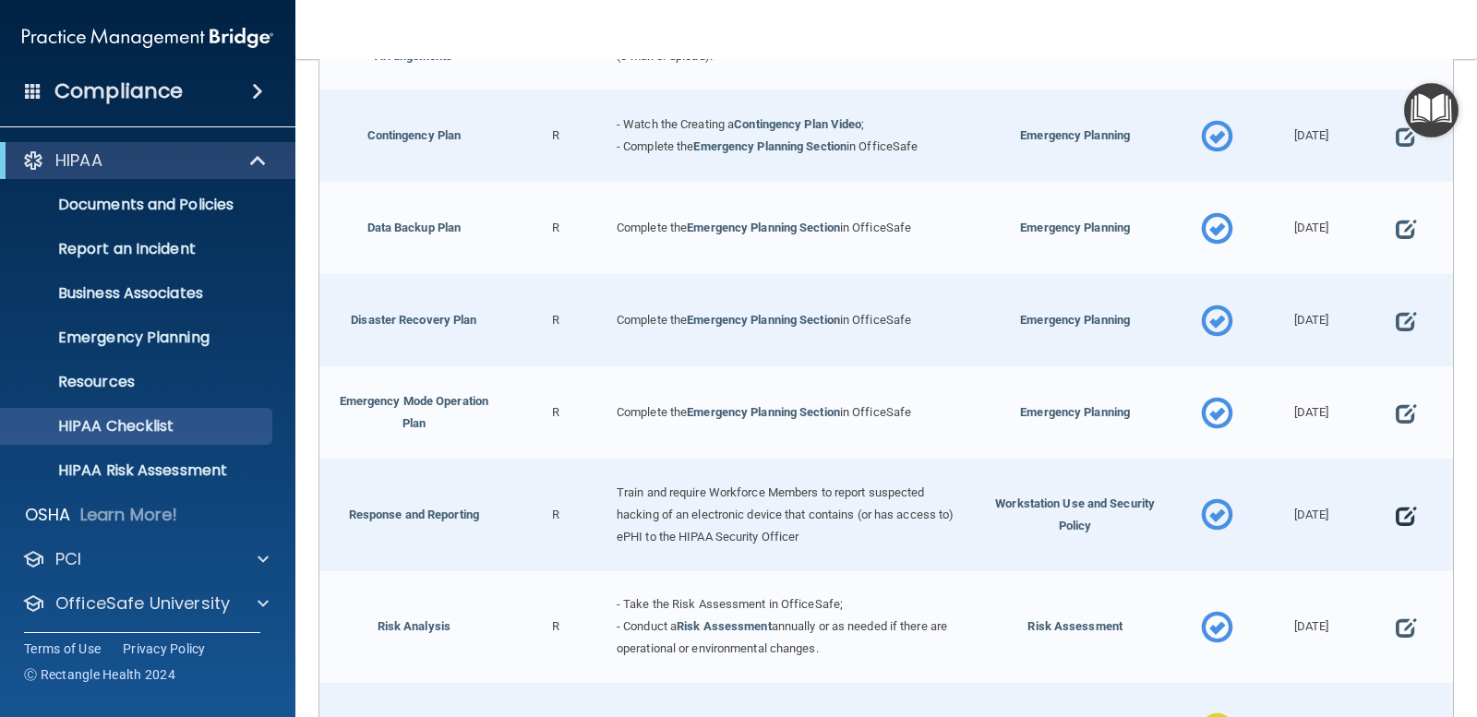
scroll to position [739, 0]
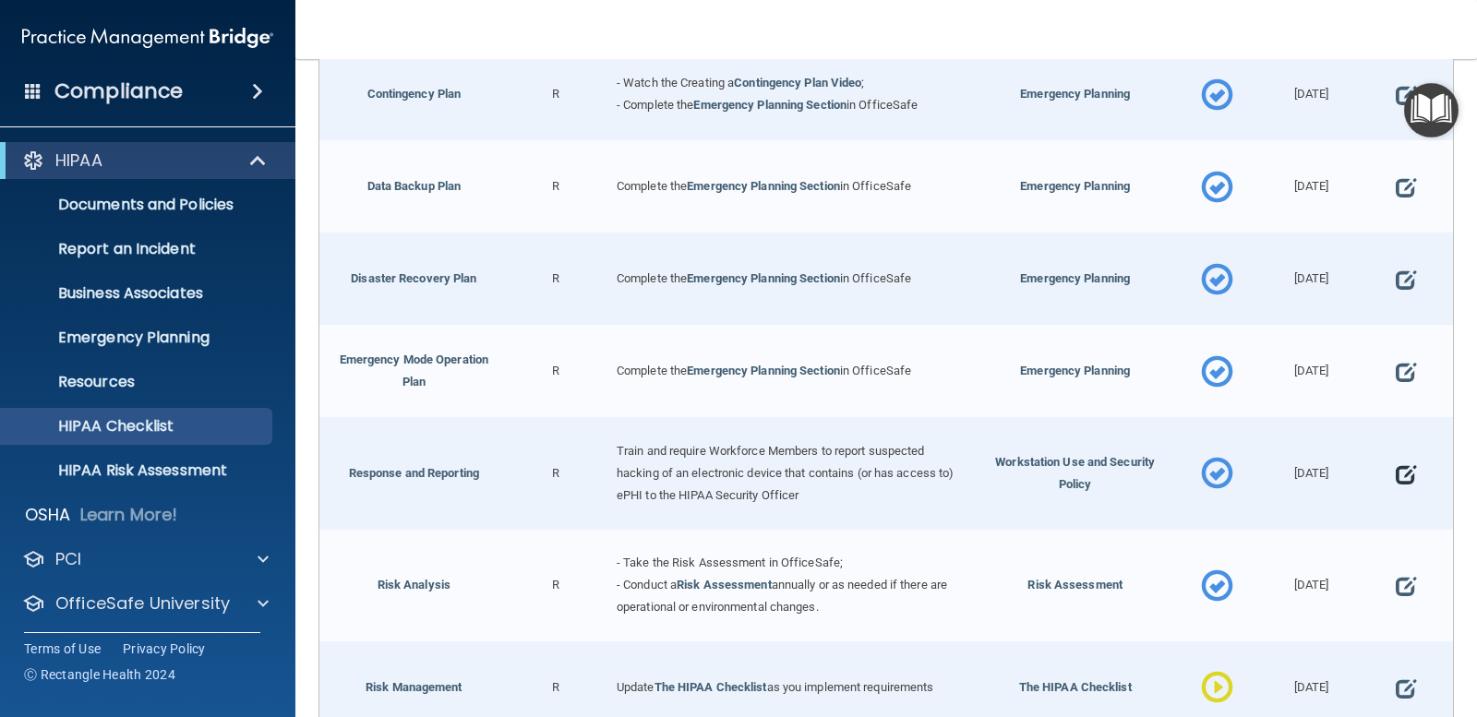
click at [1396, 466] on span at bounding box center [1406, 474] width 20 height 47
select select "completed"
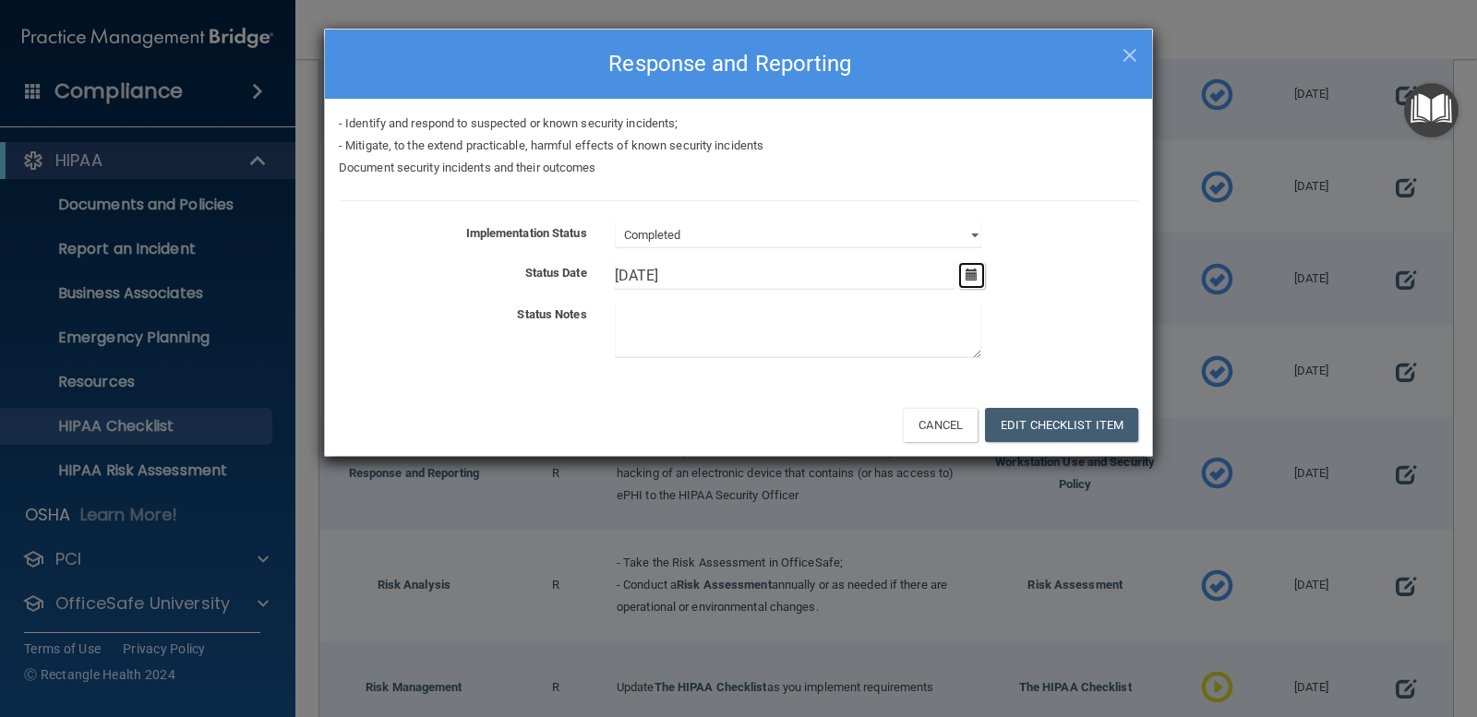
click at [971, 280] on icon "button" at bounding box center [972, 275] width 12 height 12
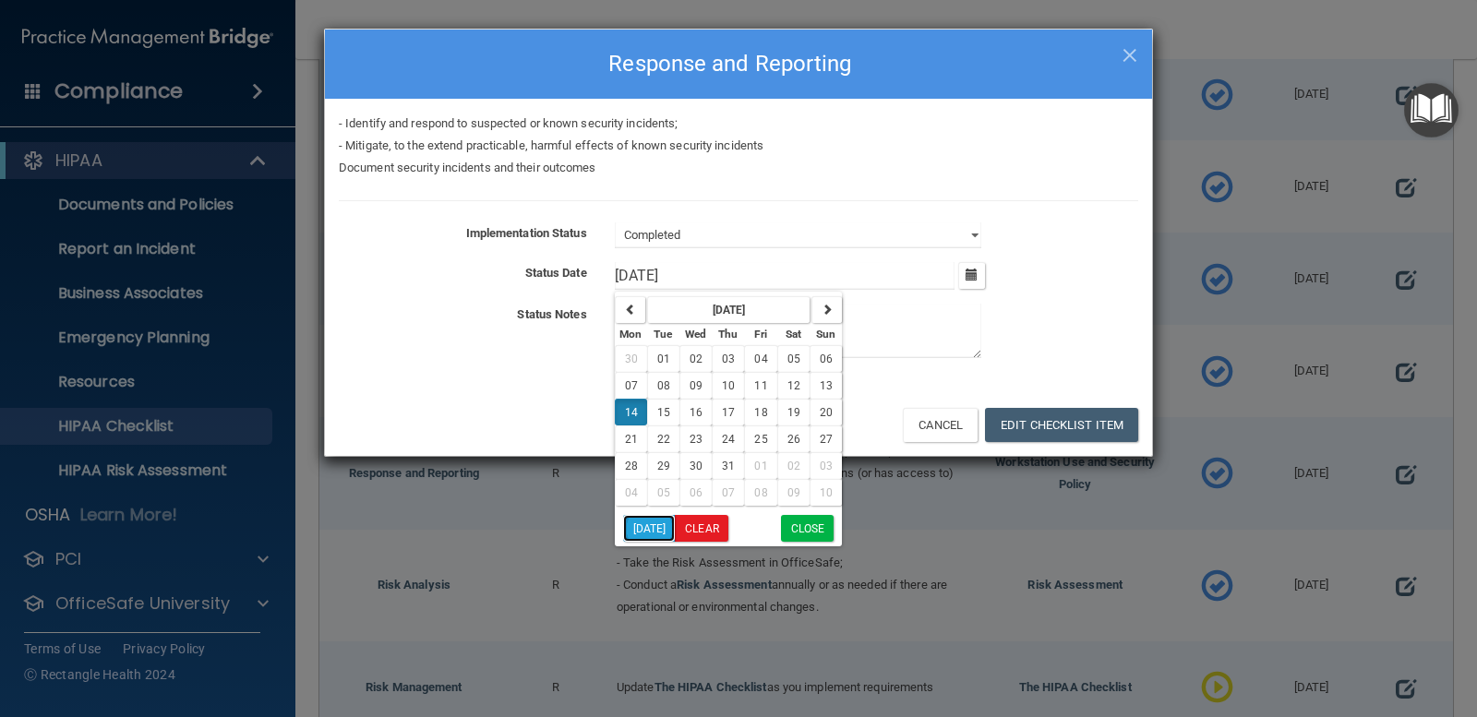
click at [656, 530] on button "Today" at bounding box center [649, 528] width 53 height 27
type input "9/30/25"
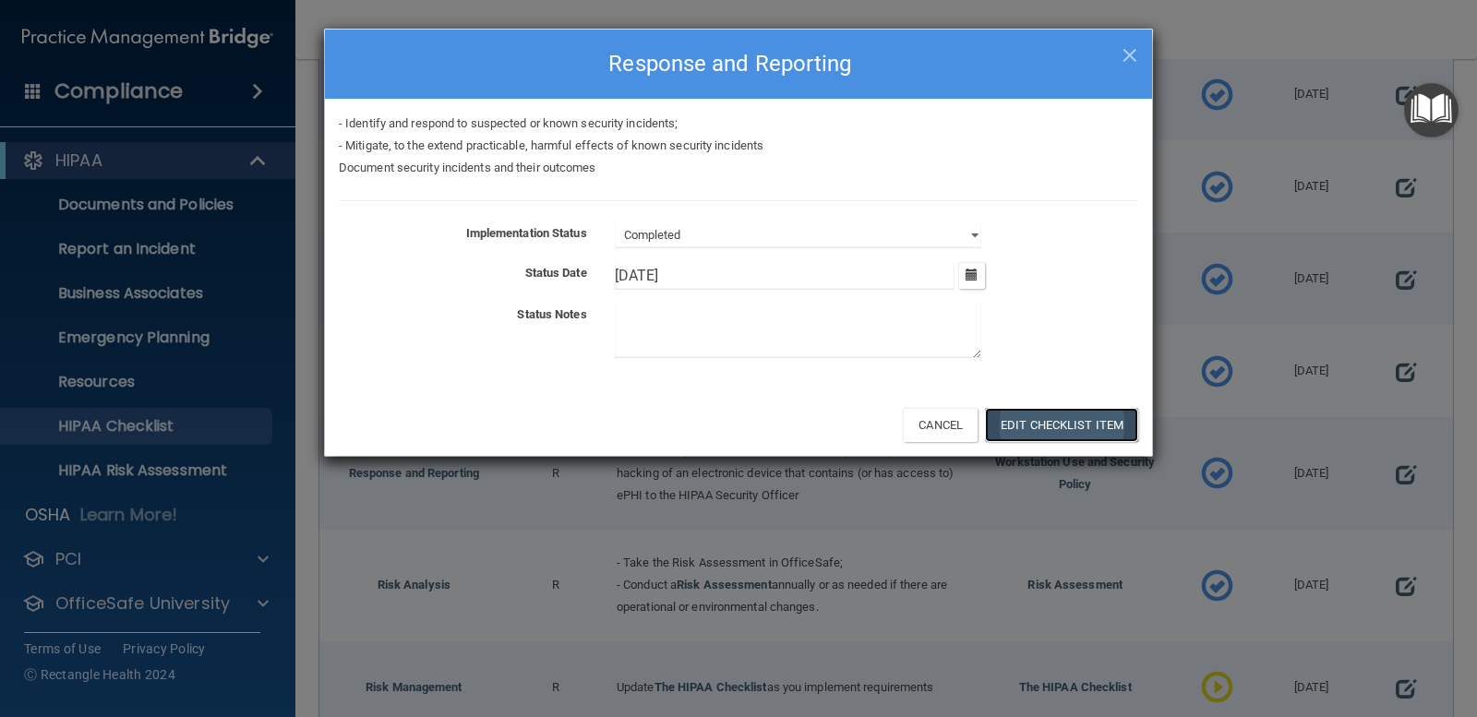
click at [1079, 431] on button "Edit Checklist Item" at bounding box center [1061, 425] width 153 height 34
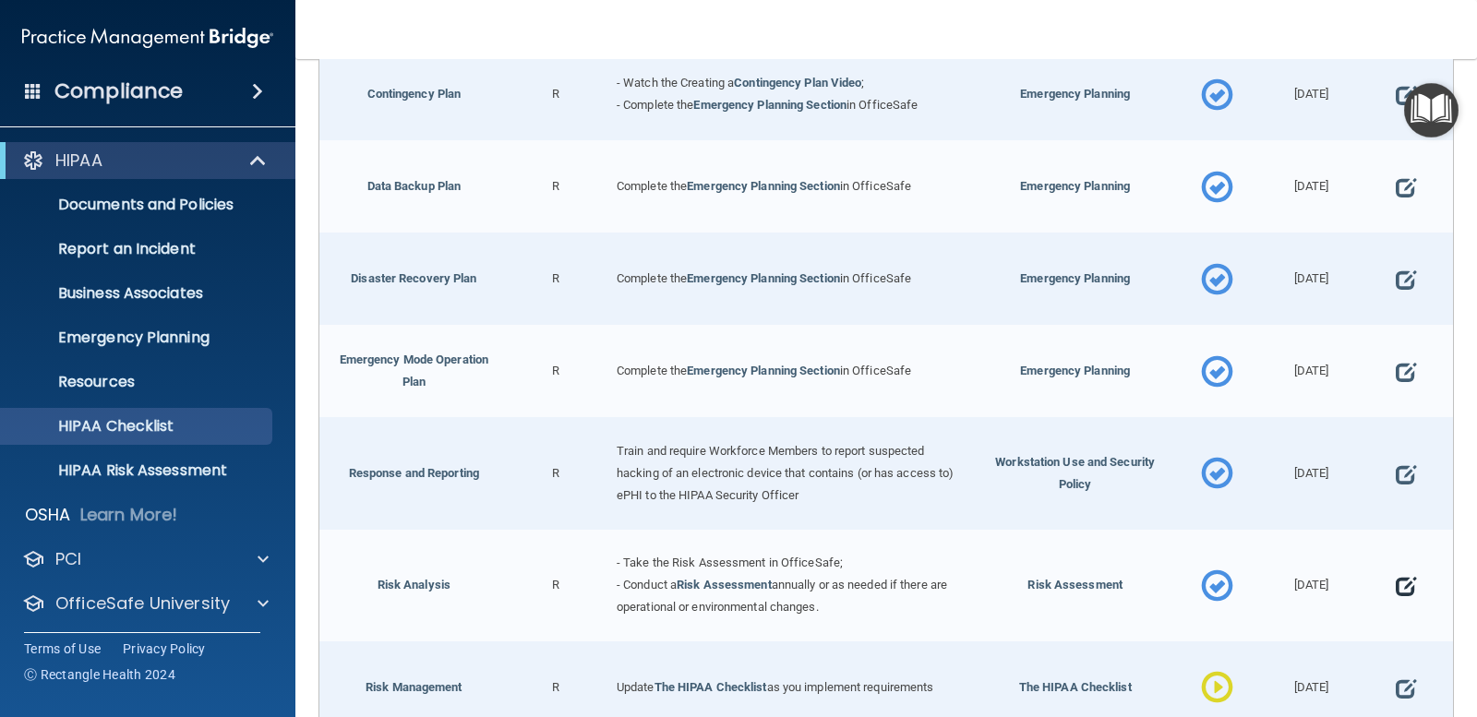
click at [1396, 578] on span at bounding box center [1406, 586] width 20 height 47
select select "completed"
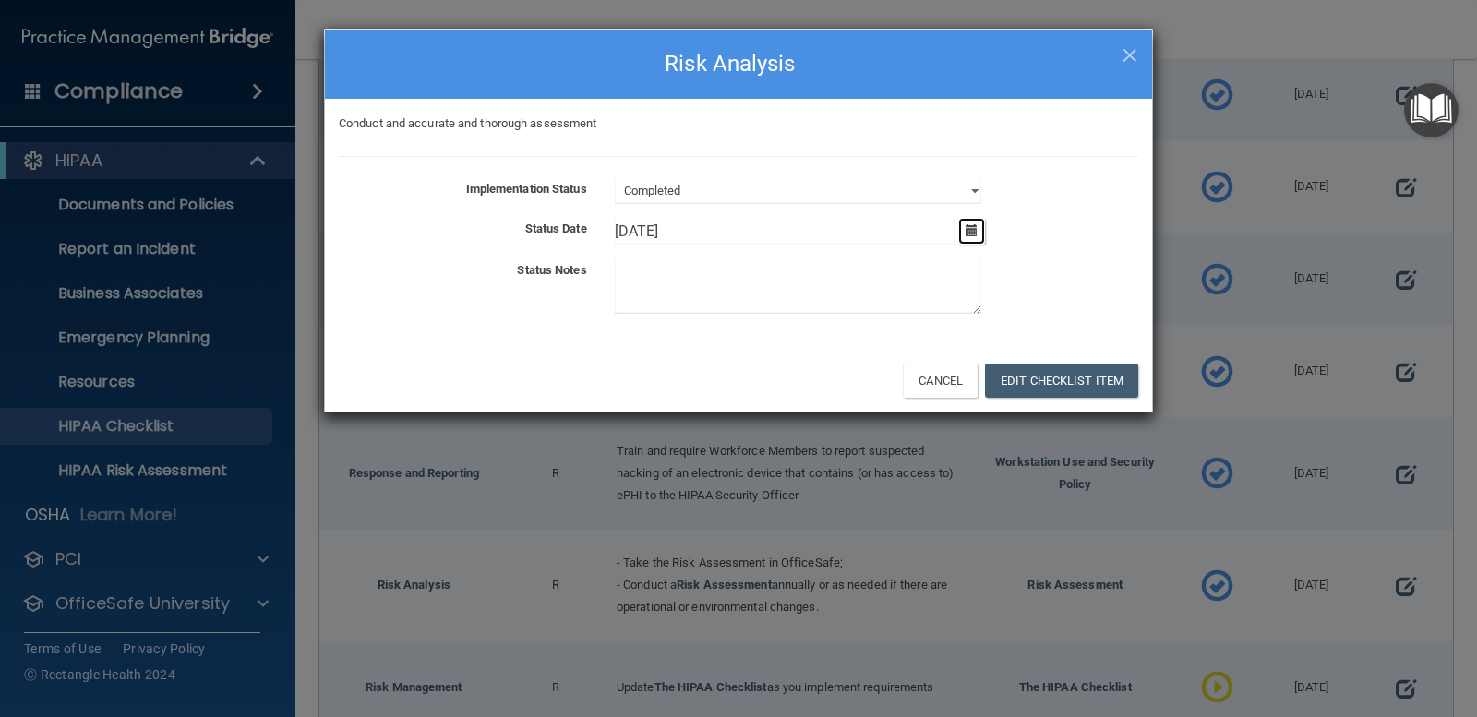
click at [976, 224] on icon "button" at bounding box center [972, 230] width 12 height 12
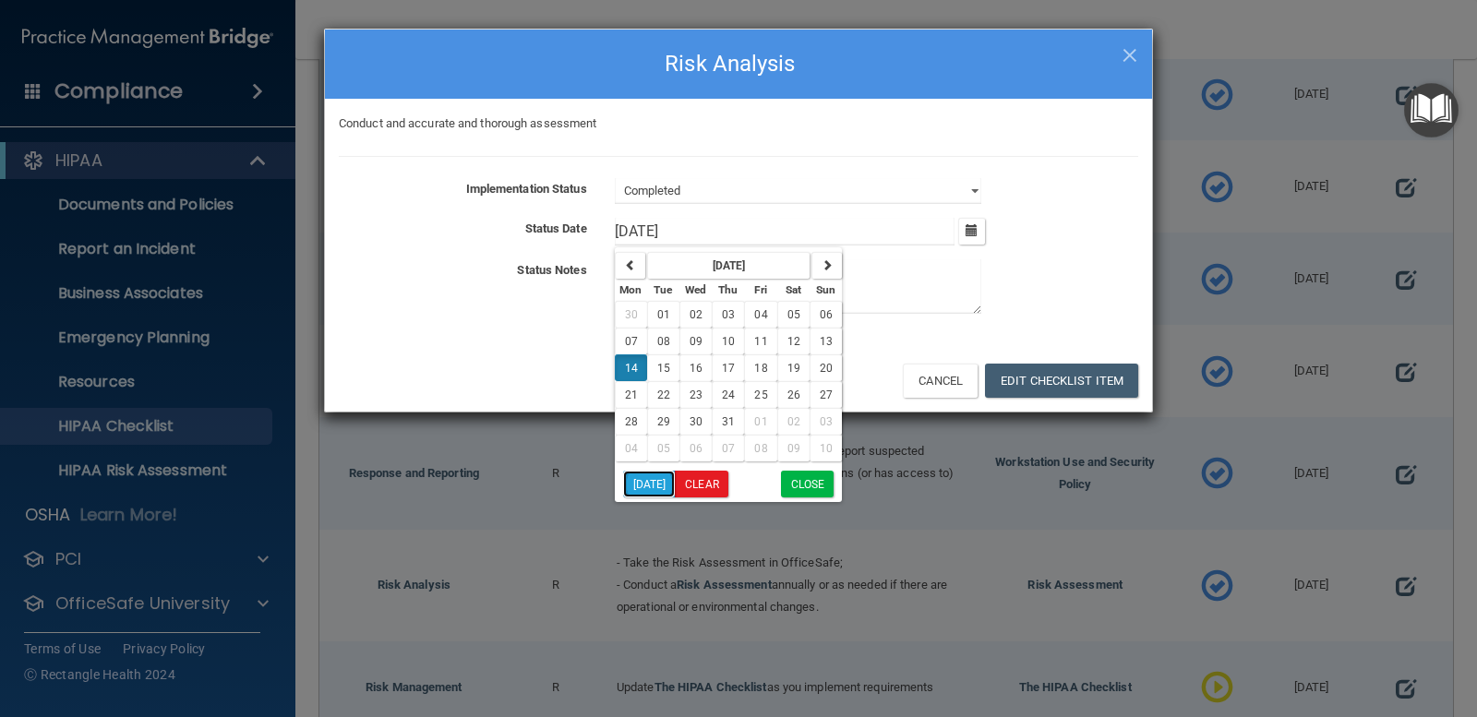
click at [637, 484] on button "Today" at bounding box center [649, 484] width 53 height 27
type input "9/30/25"
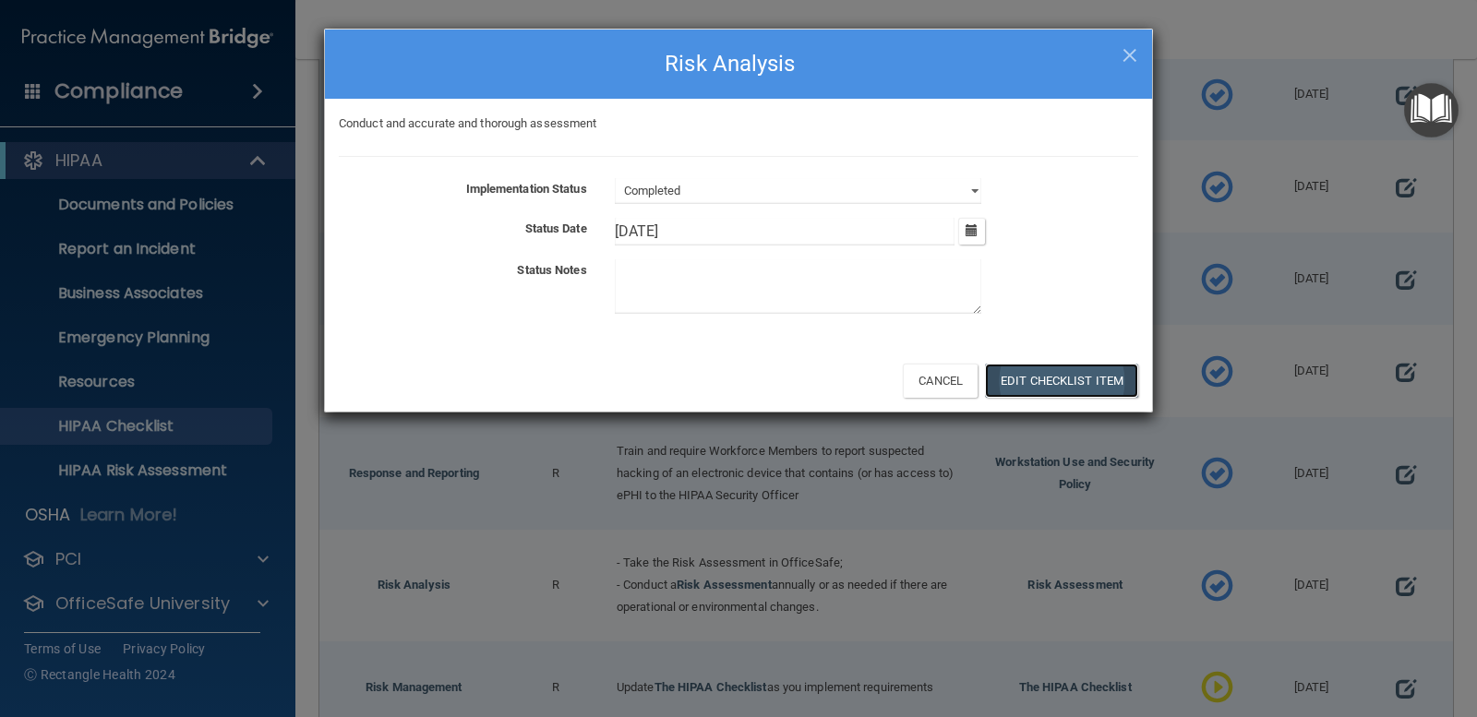
click at [1067, 383] on button "Edit Checklist Item" at bounding box center [1061, 381] width 153 height 34
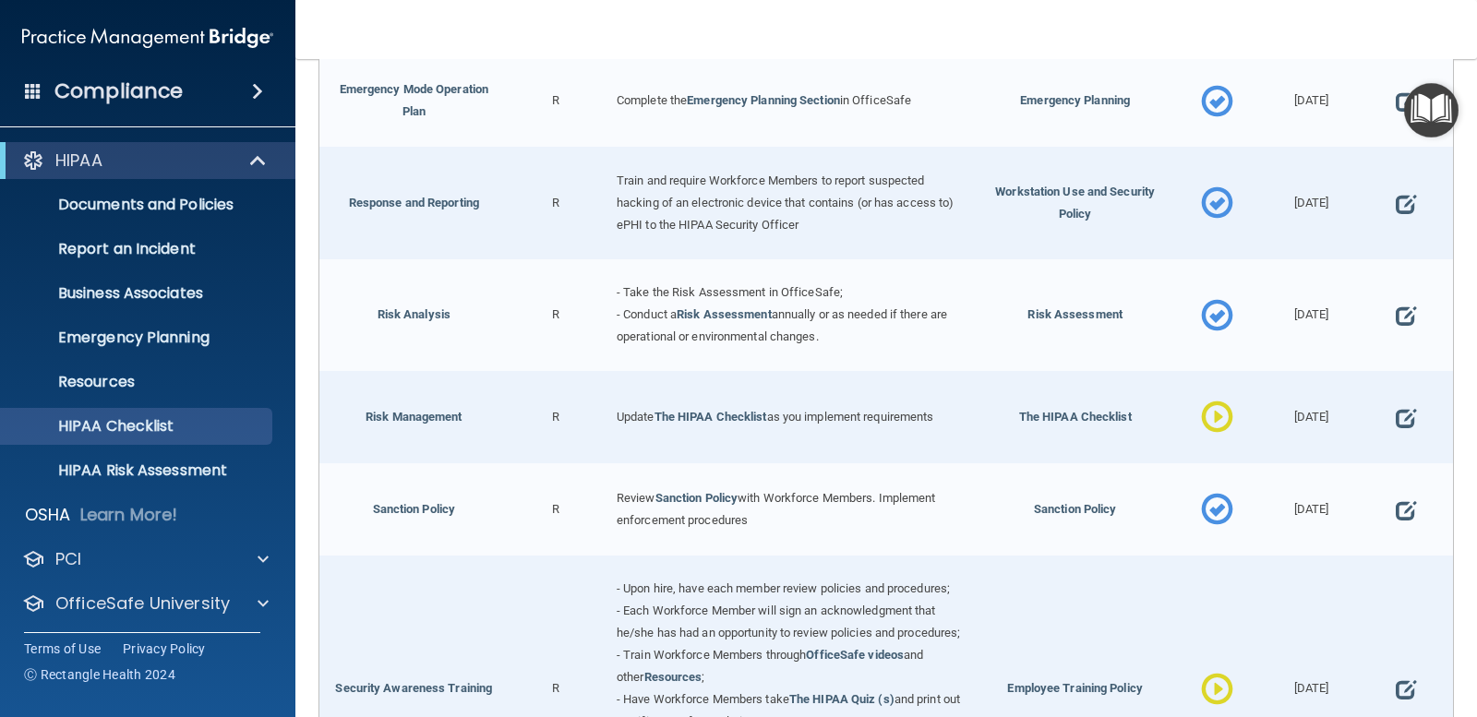
scroll to position [1015, 0]
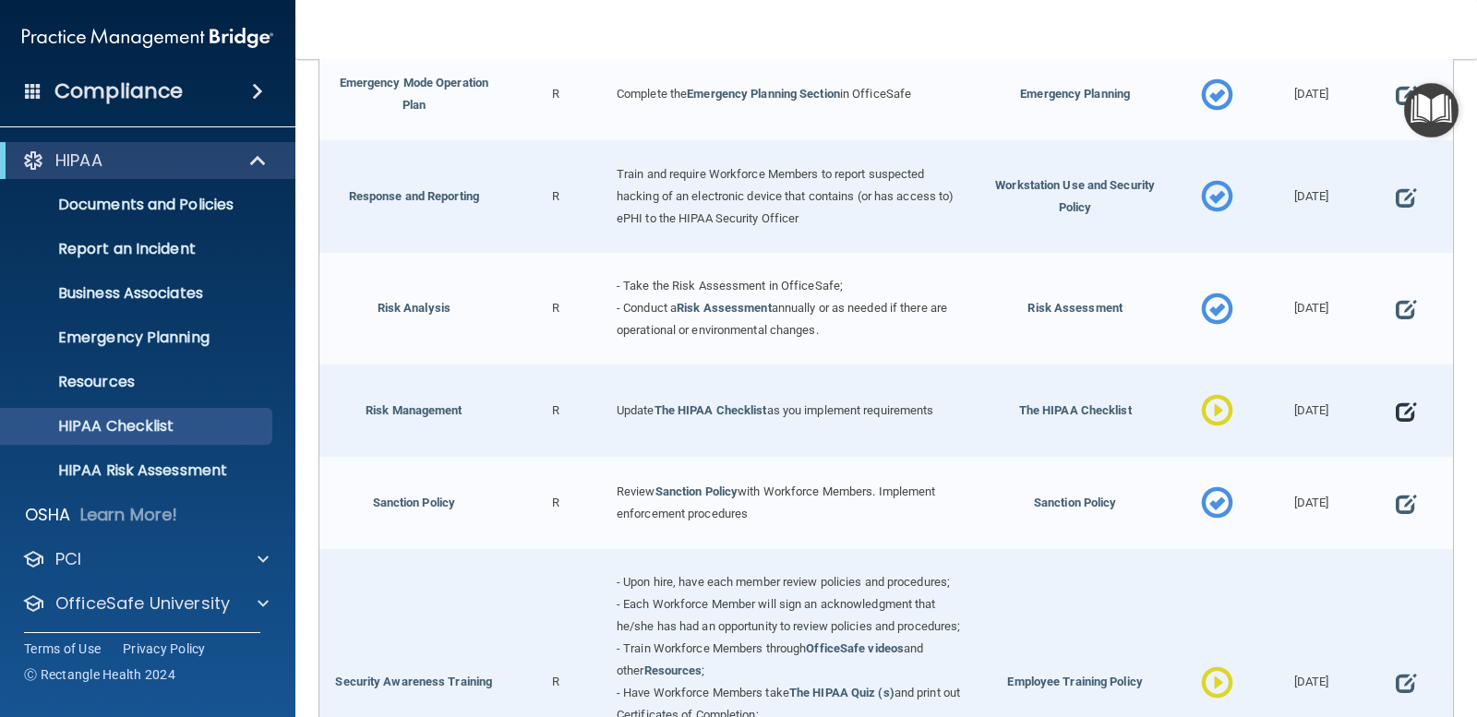
click at [1396, 402] on span at bounding box center [1406, 411] width 20 height 47
select select "in_progress"
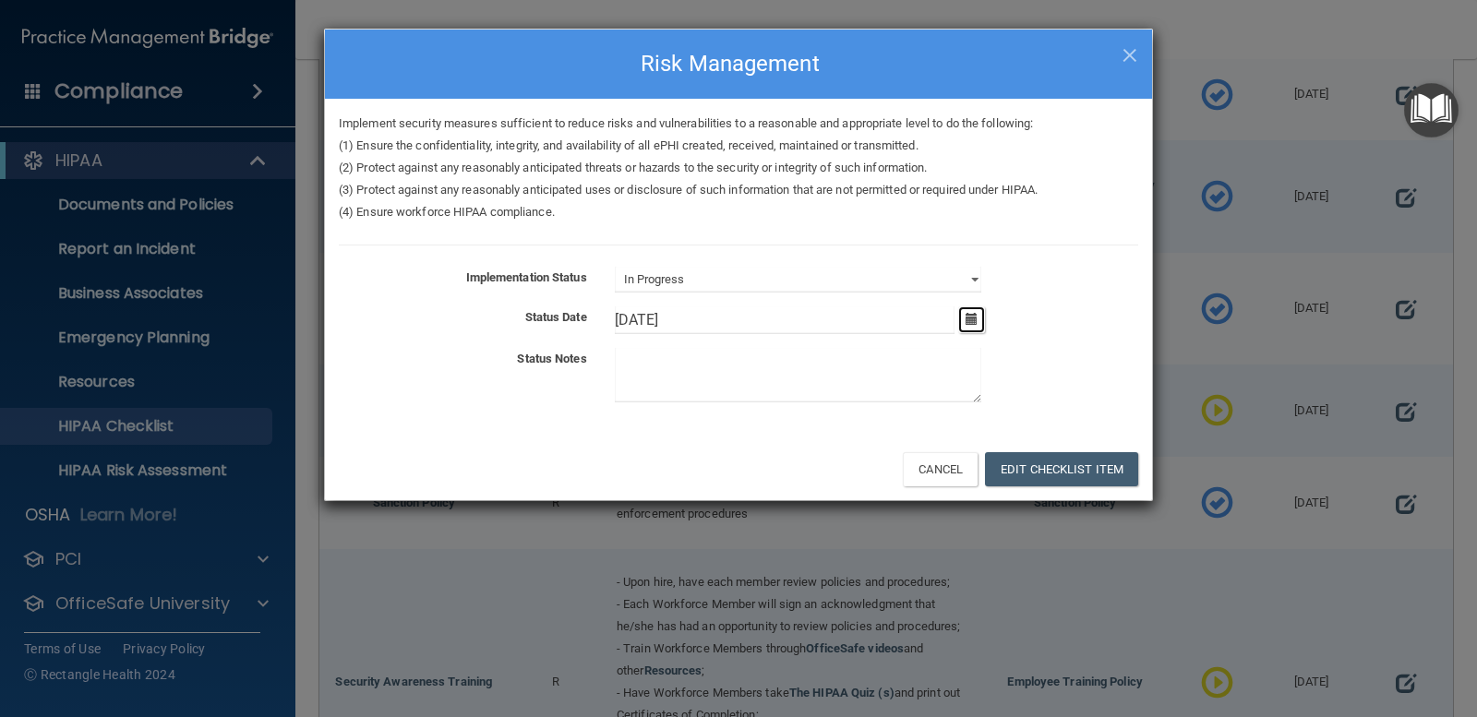
click at [979, 315] on button "button" at bounding box center [971, 319] width 27 height 27
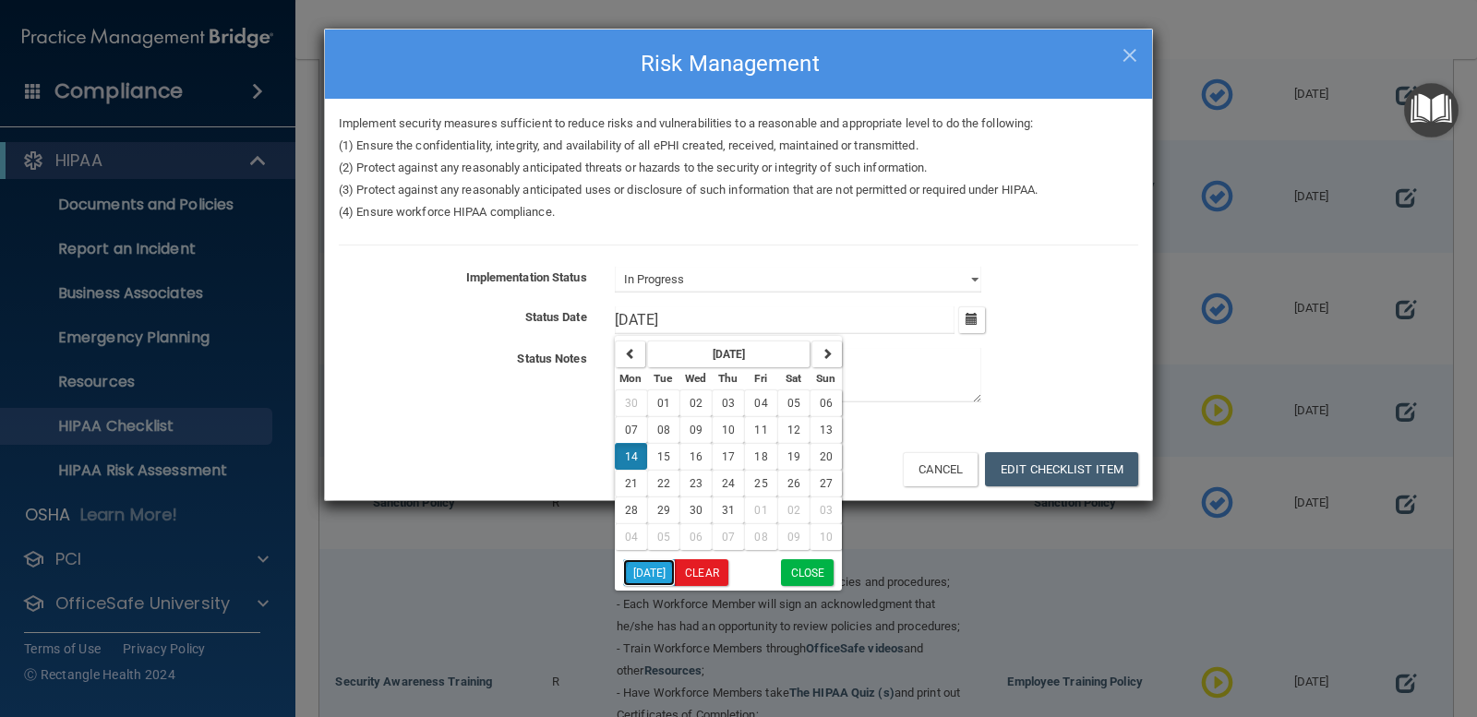
click at [655, 575] on button "Today" at bounding box center [649, 572] width 53 height 27
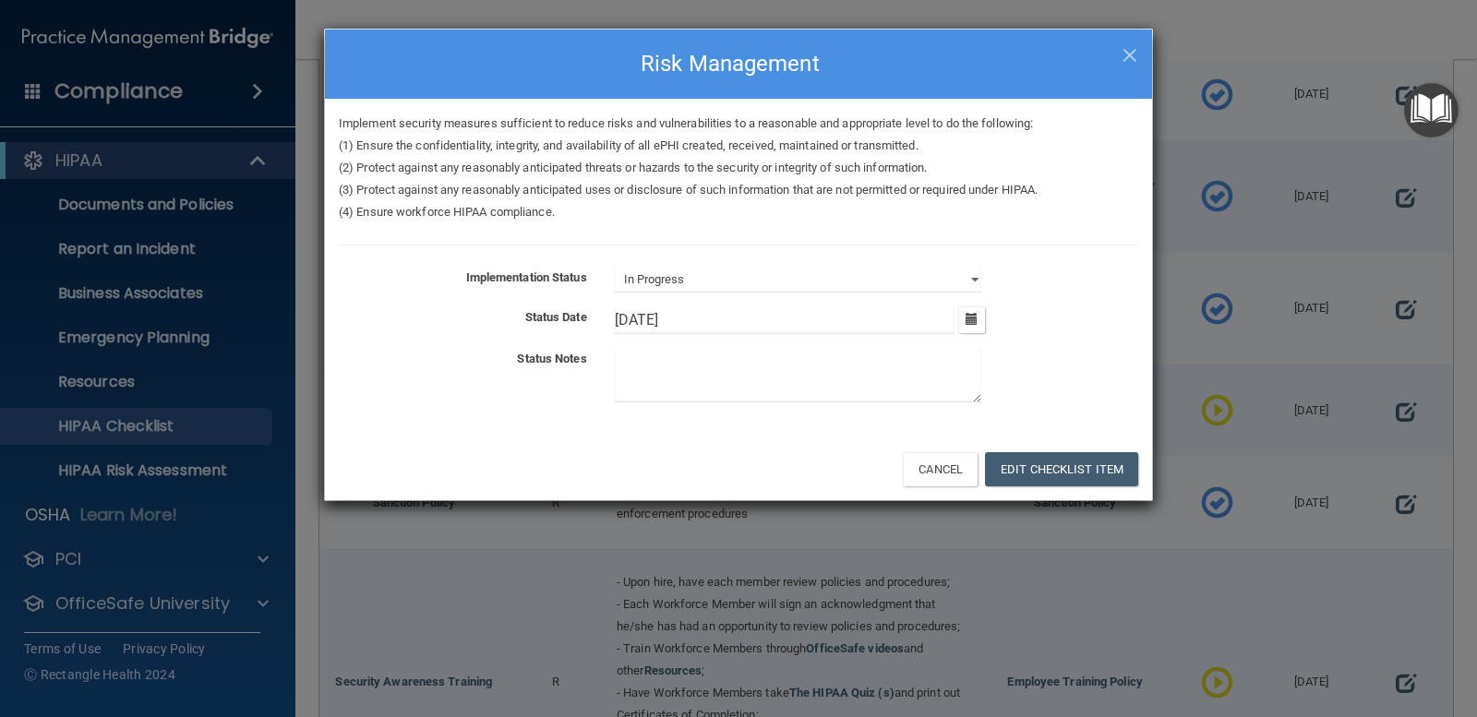
click at [1031, 450] on div "Cancel Edit Checklist Item" at bounding box center [738, 469] width 827 height 63
click at [1074, 482] on button "Edit Checklist Item" at bounding box center [1061, 469] width 153 height 34
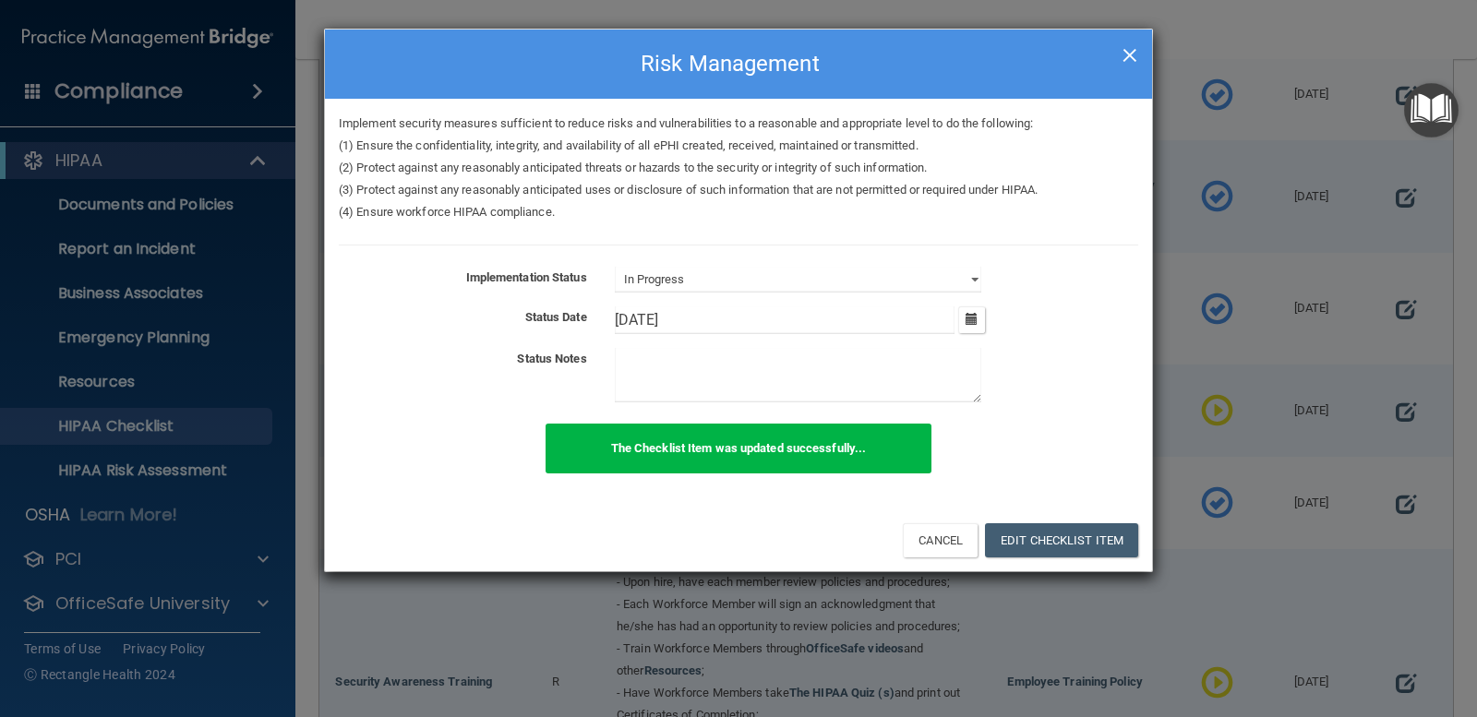
click at [1133, 52] on span "×" at bounding box center [1130, 52] width 17 height 37
type input "10/15/24"
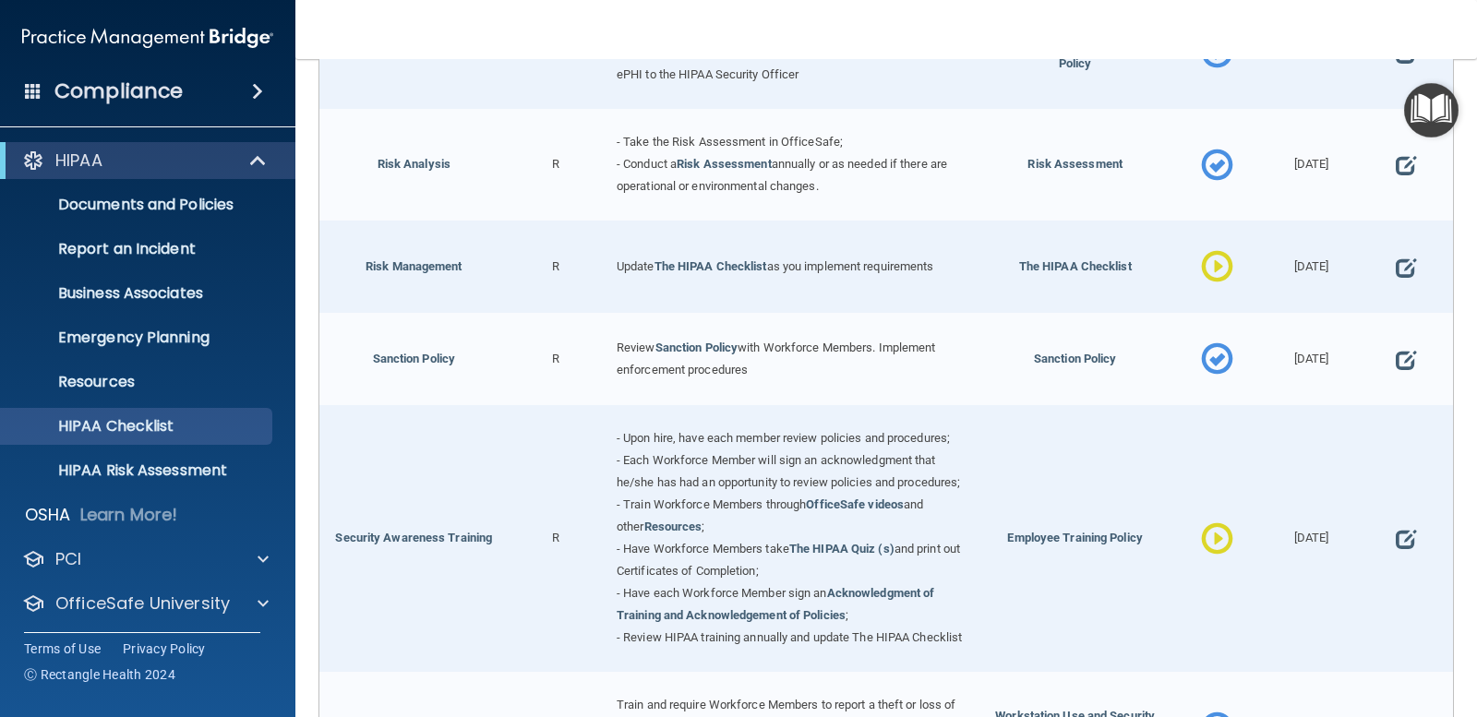
scroll to position [1200, 0]
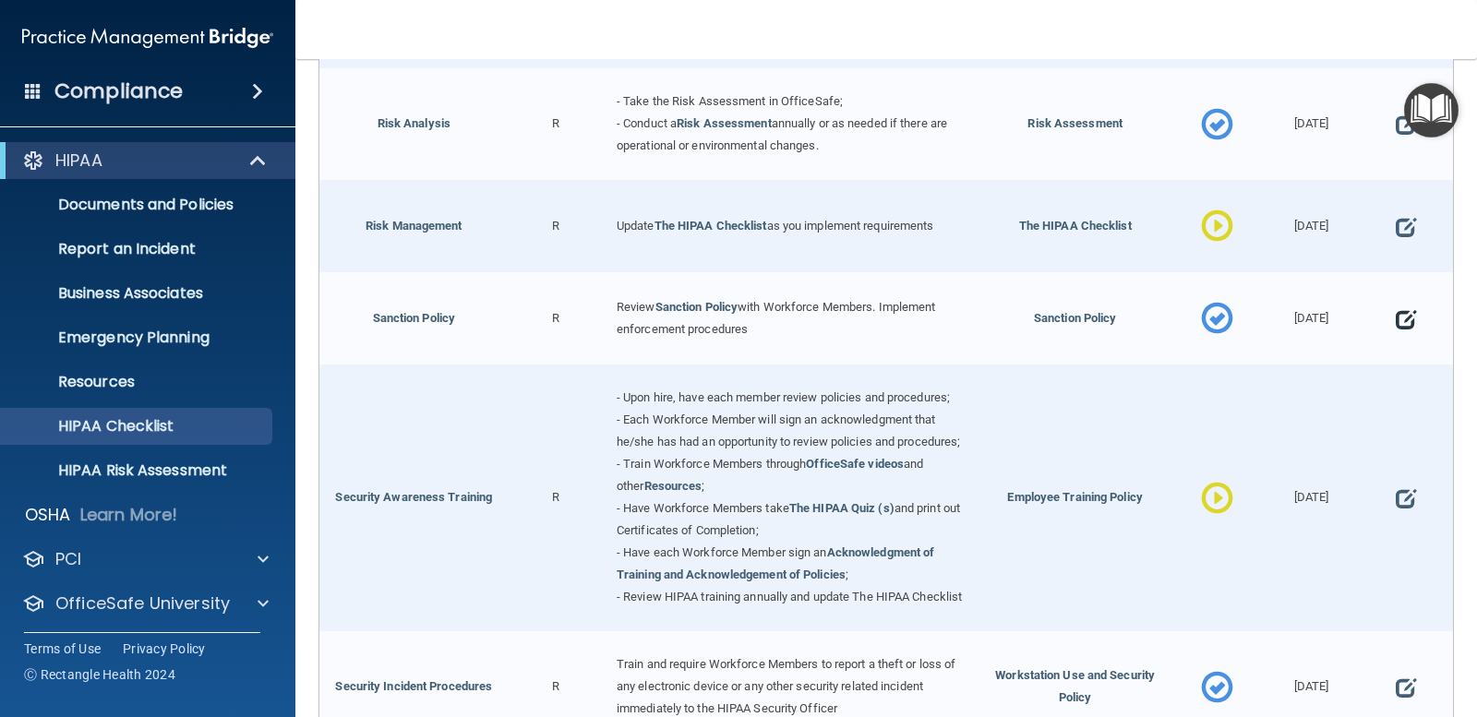
click at [1396, 308] on span at bounding box center [1406, 318] width 20 height 47
select select "completed"
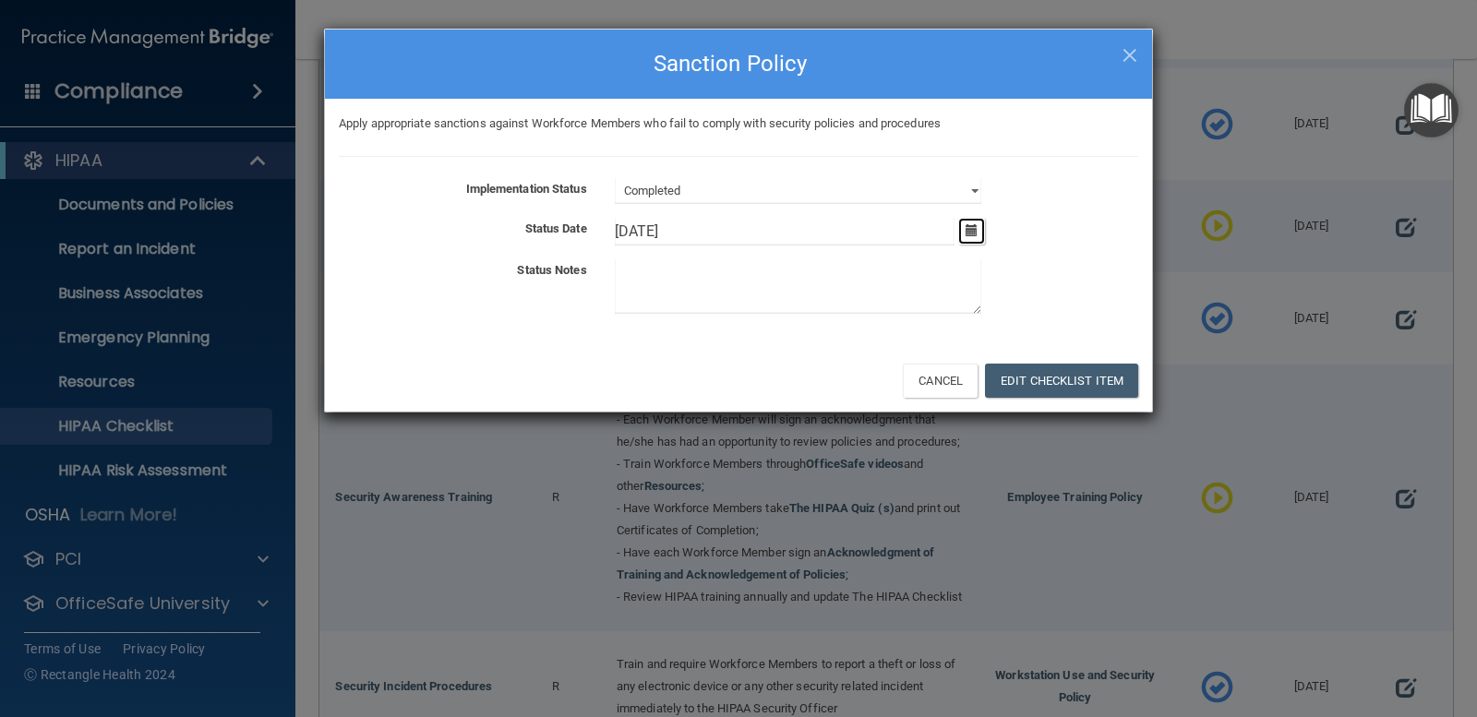
click at [970, 225] on icon "button" at bounding box center [972, 230] width 12 height 12
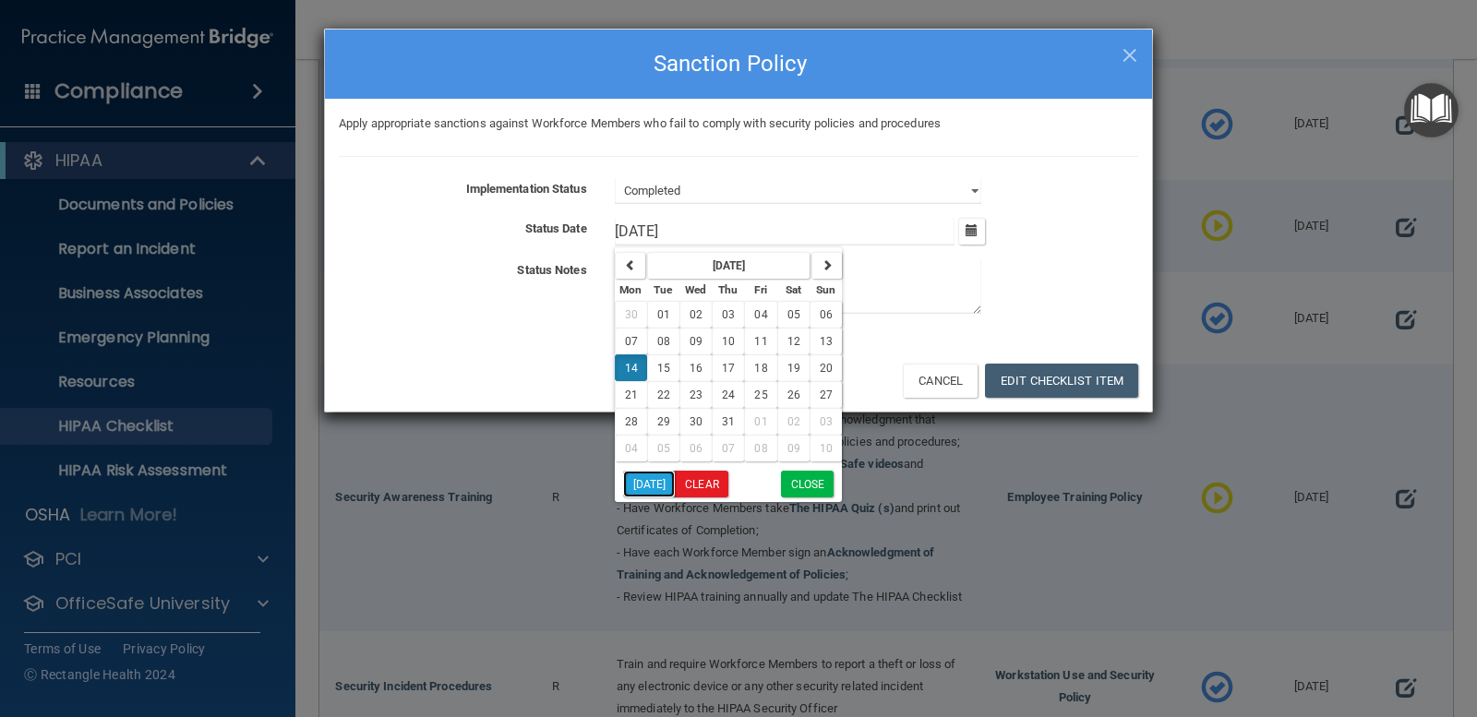
click at [661, 480] on button "Today" at bounding box center [649, 484] width 53 height 27
type input "9/30/25"
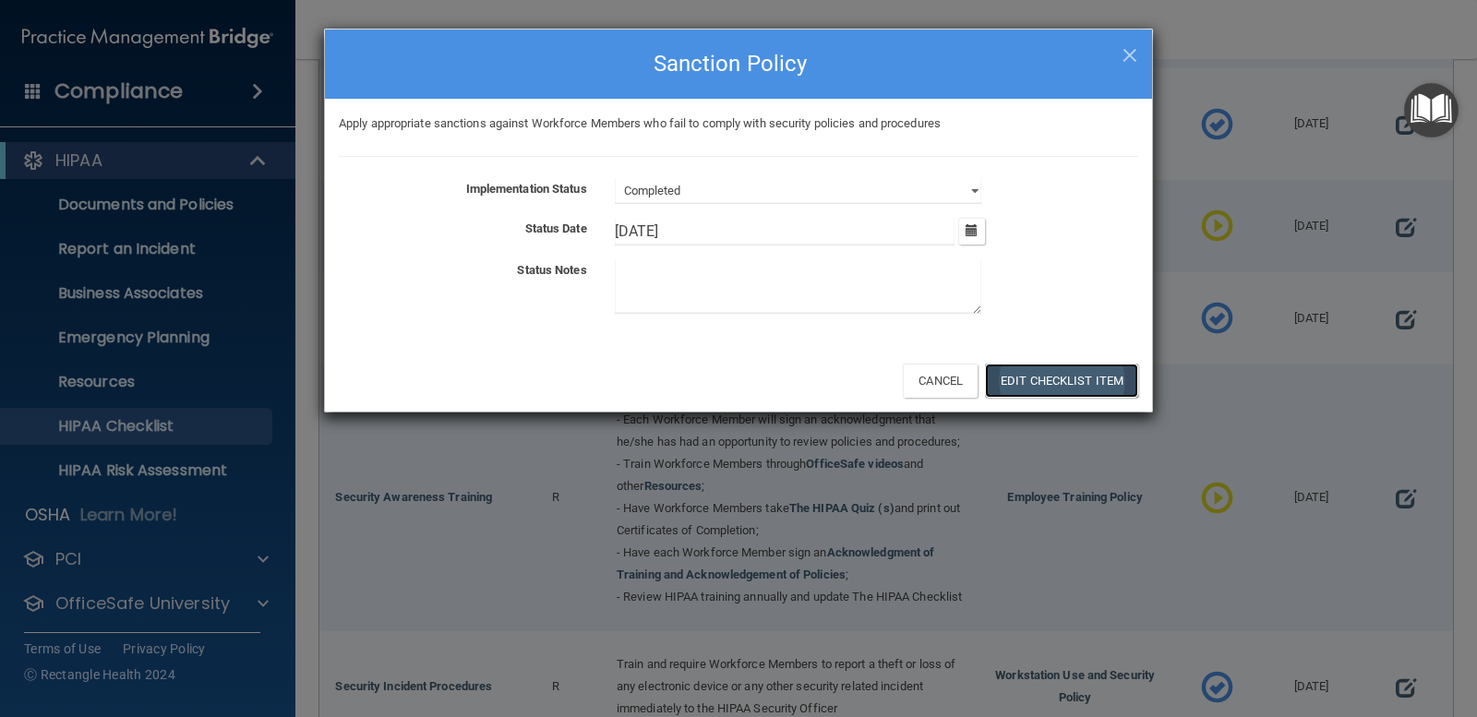
click at [1074, 366] on button "Edit Checklist Item" at bounding box center [1061, 381] width 153 height 34
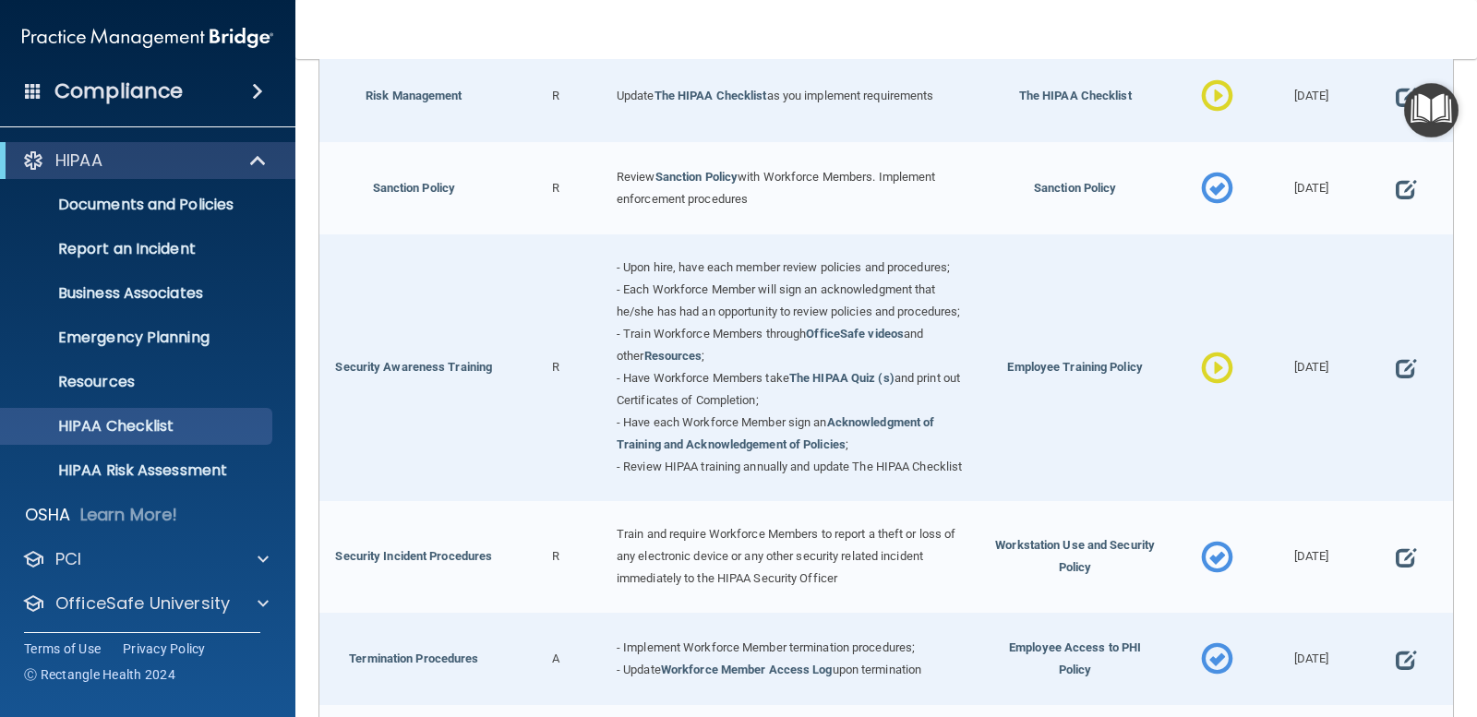
scroll to position [1385, 0]
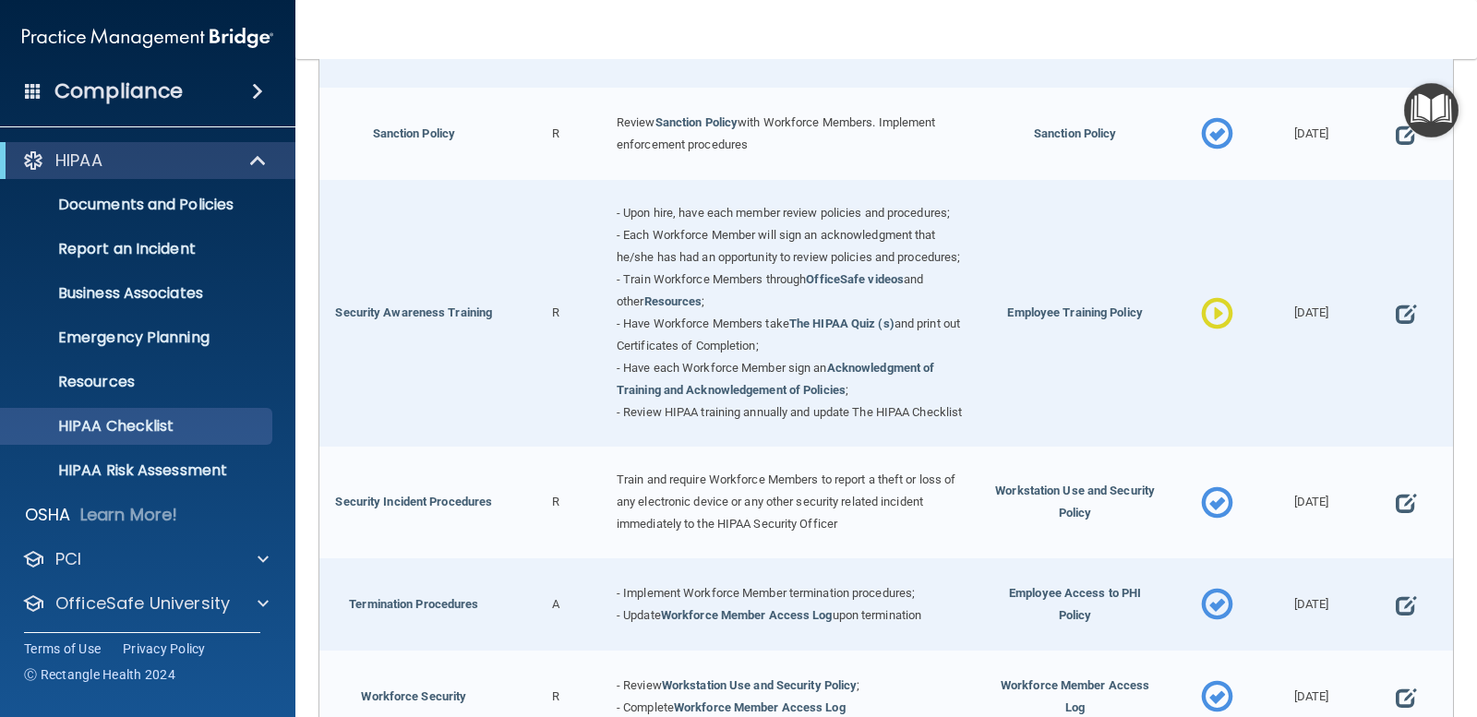
click at [1403, 332] on div at bounding box center [1406, 313] width 94 height 267
click at [1398, 325] on span at bounding box center [1406, 314] width 20 height 47
select select "in_progress"
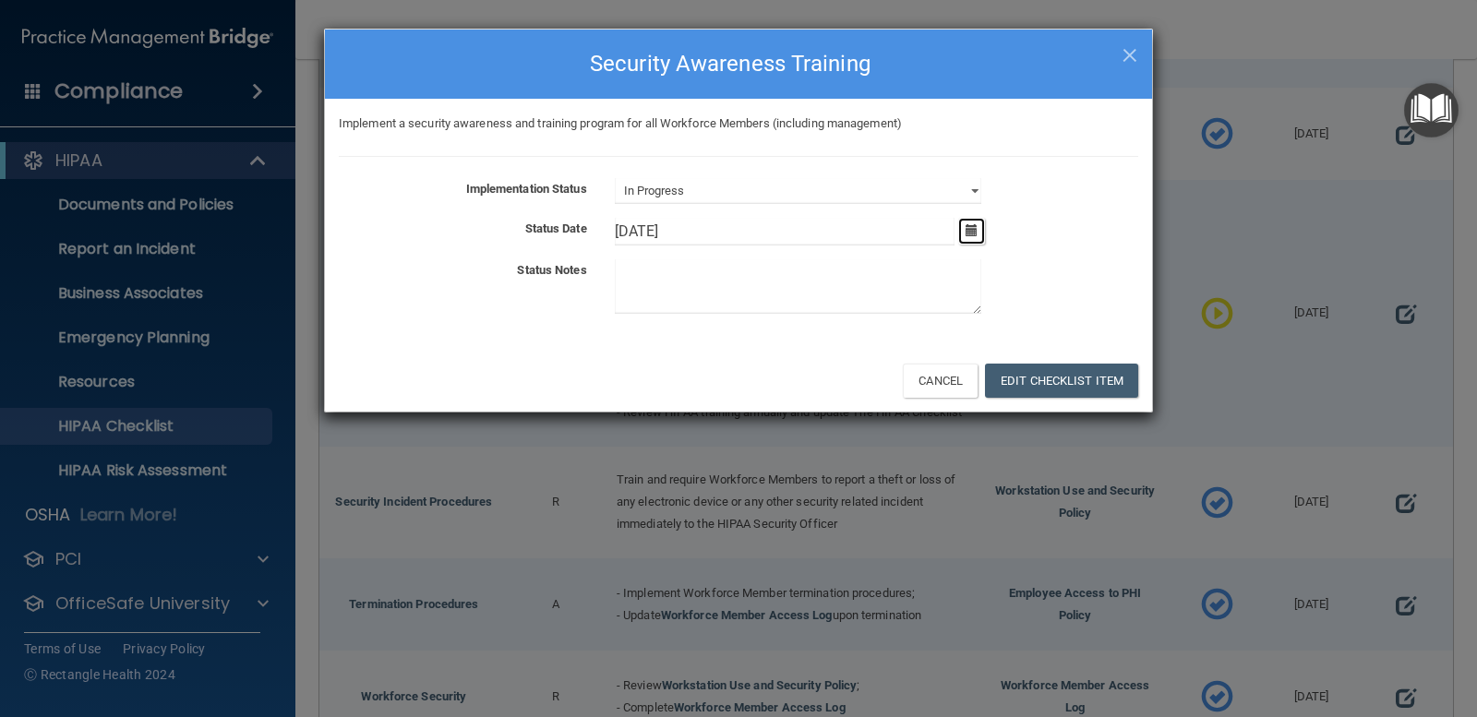
click at [973, 234] on icon "button" at bounding box center [972, 230] width 12 height 12
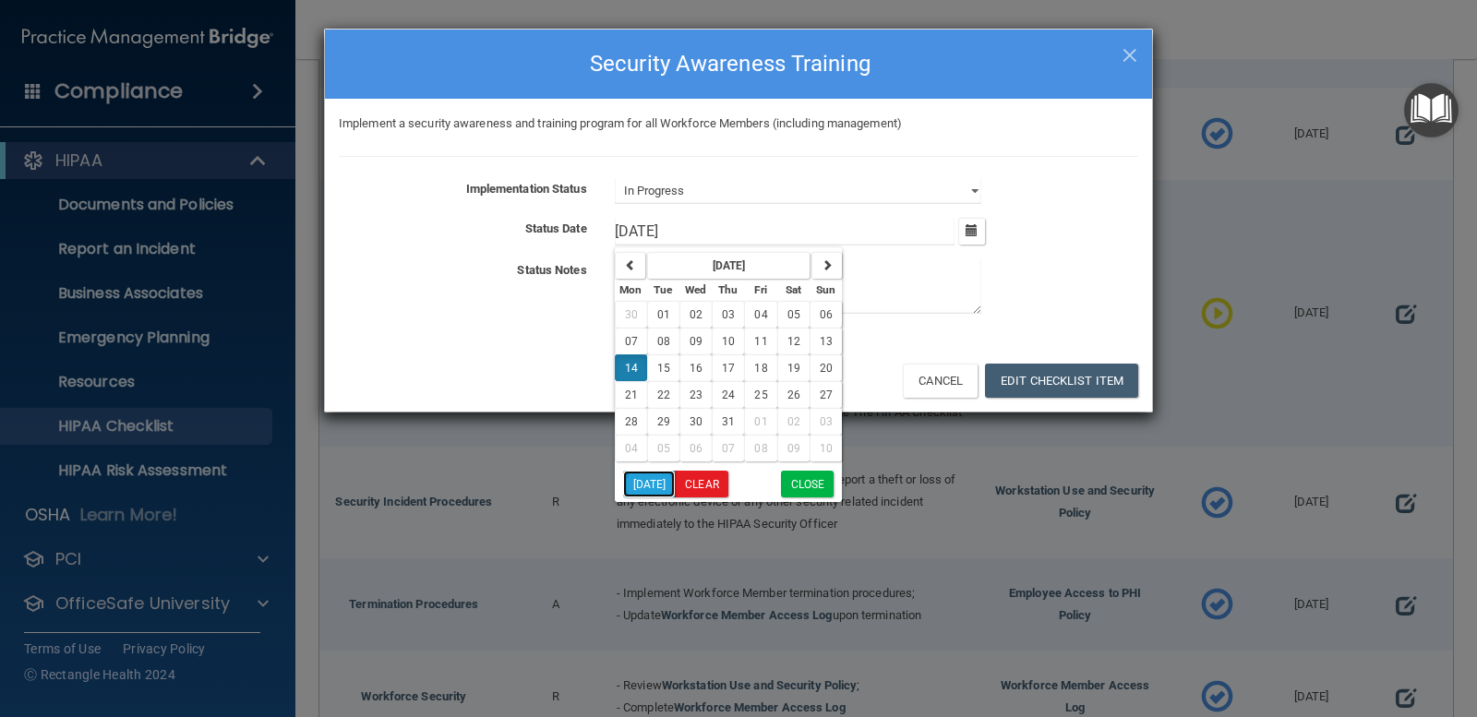
click at [653, 484] on button "Today" at bounding box center [649, 484] width 53 height 27
type input "9/30/25"
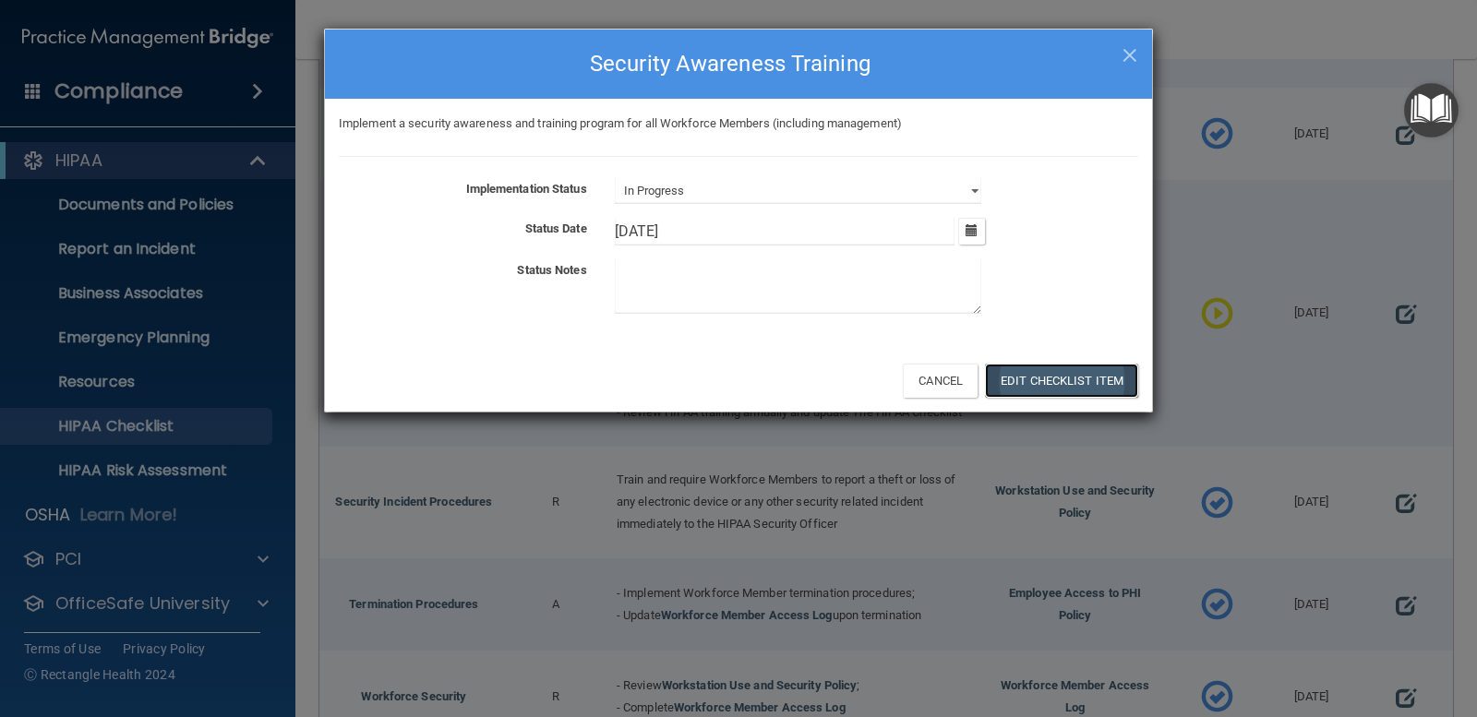
click at [1070, 385] on button "Edit Checklist Item" at bounding box center [1061, 381] width 153 height 34
